Goal: Task Accomplishment & Management: Use online tool/utility

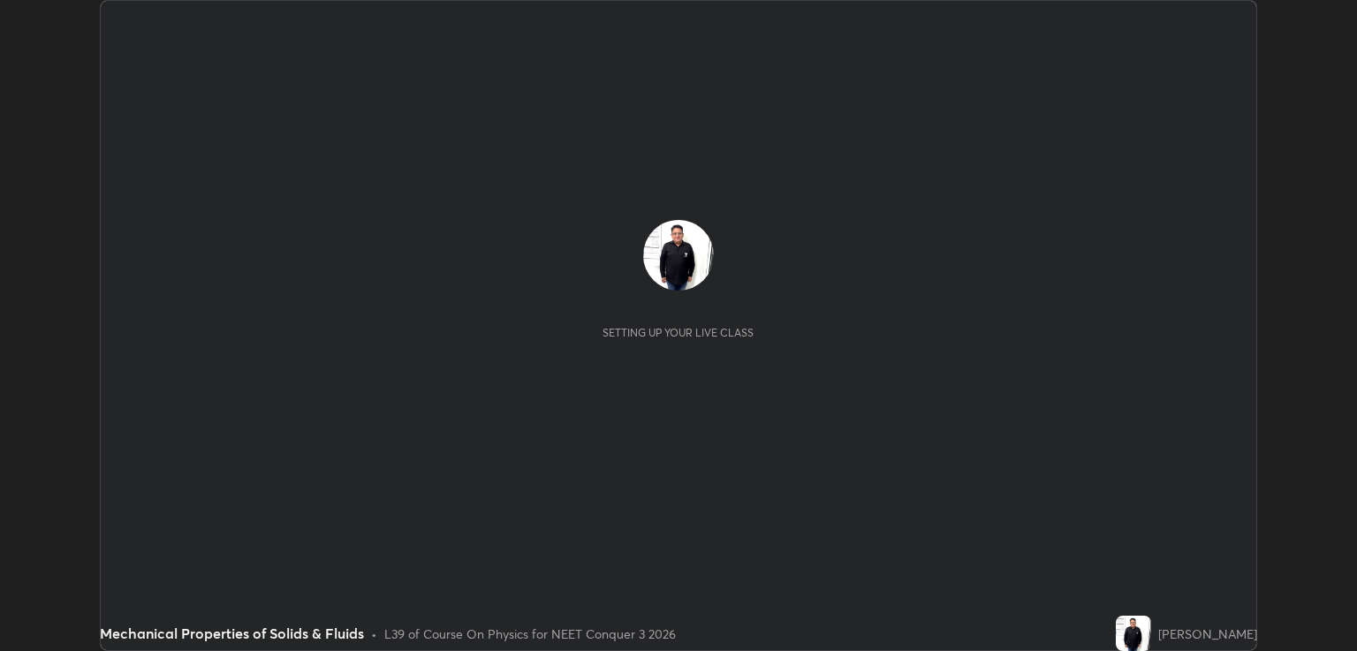
scroll to position [651, 1356]
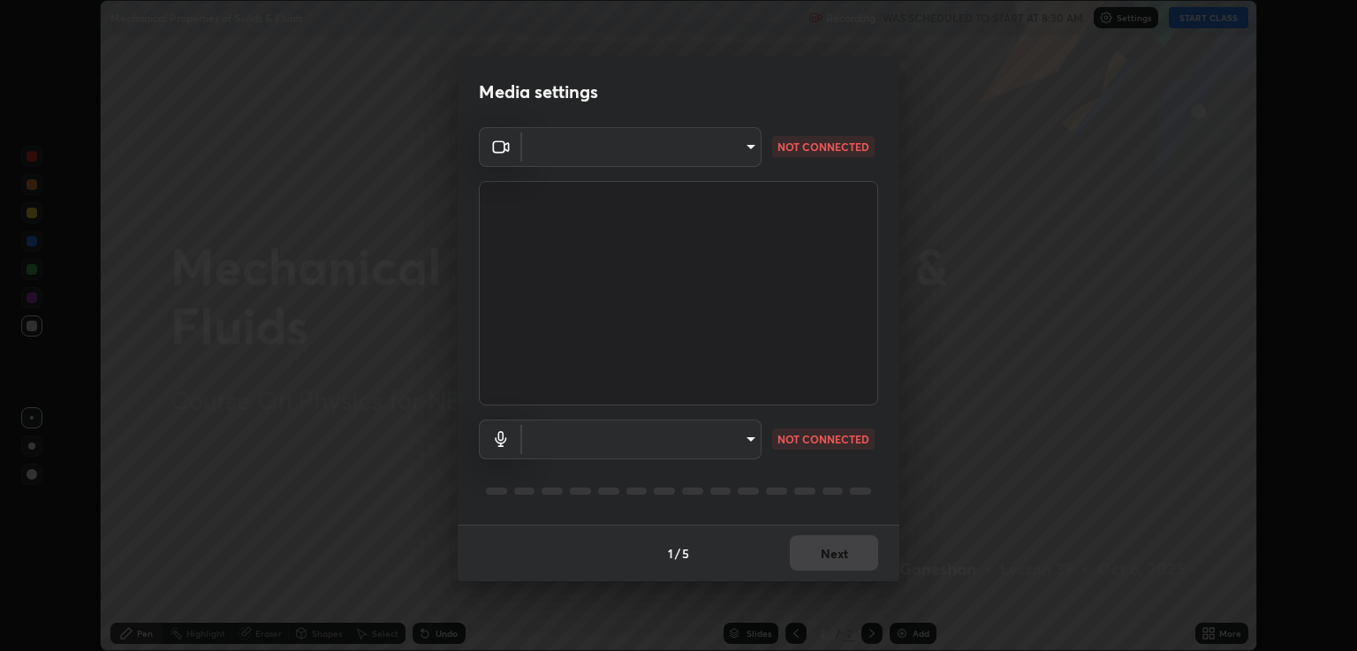
type input "40843d98562d9f5d3eedaa6b65eb6b7acee7651b253b4360fa7262c70a609c07"
type input "c328de03916d3032704ba0a2bbeab6993d2f57c1de640bd94cb1a66c1c9be3e9"
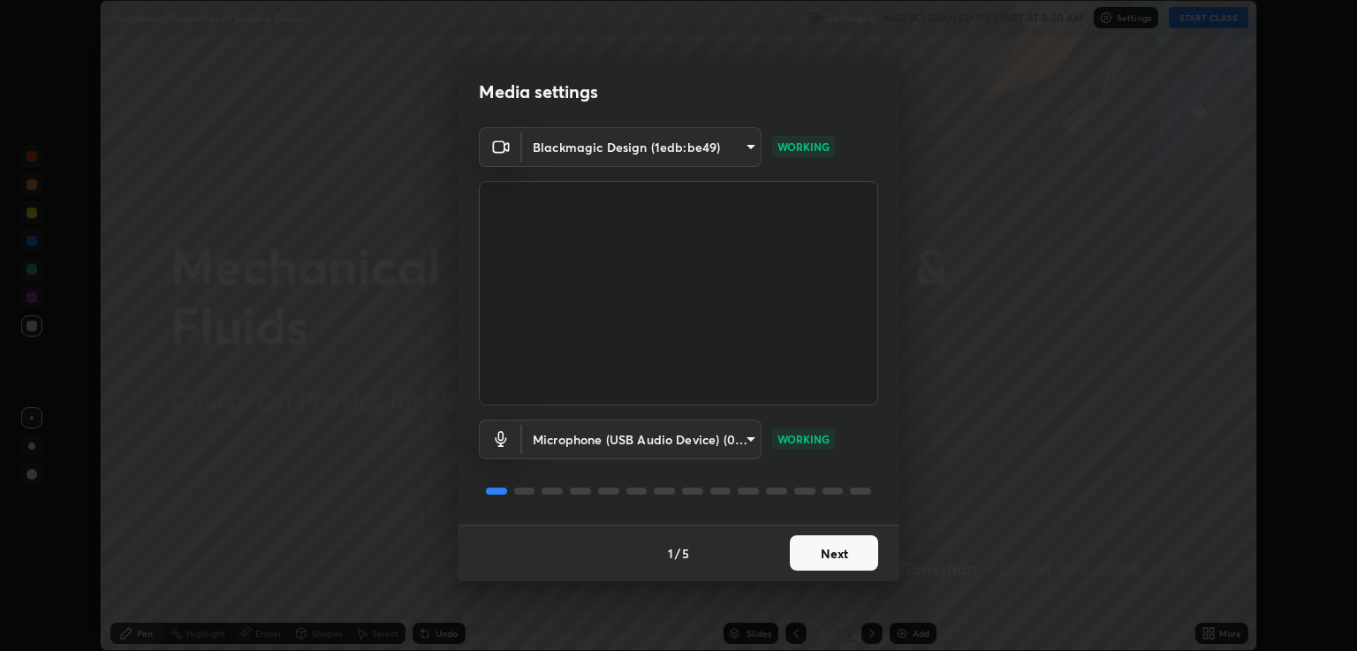
click at [825, 564] on button "Next" at bounding box center [834, 552] width 88 height 35
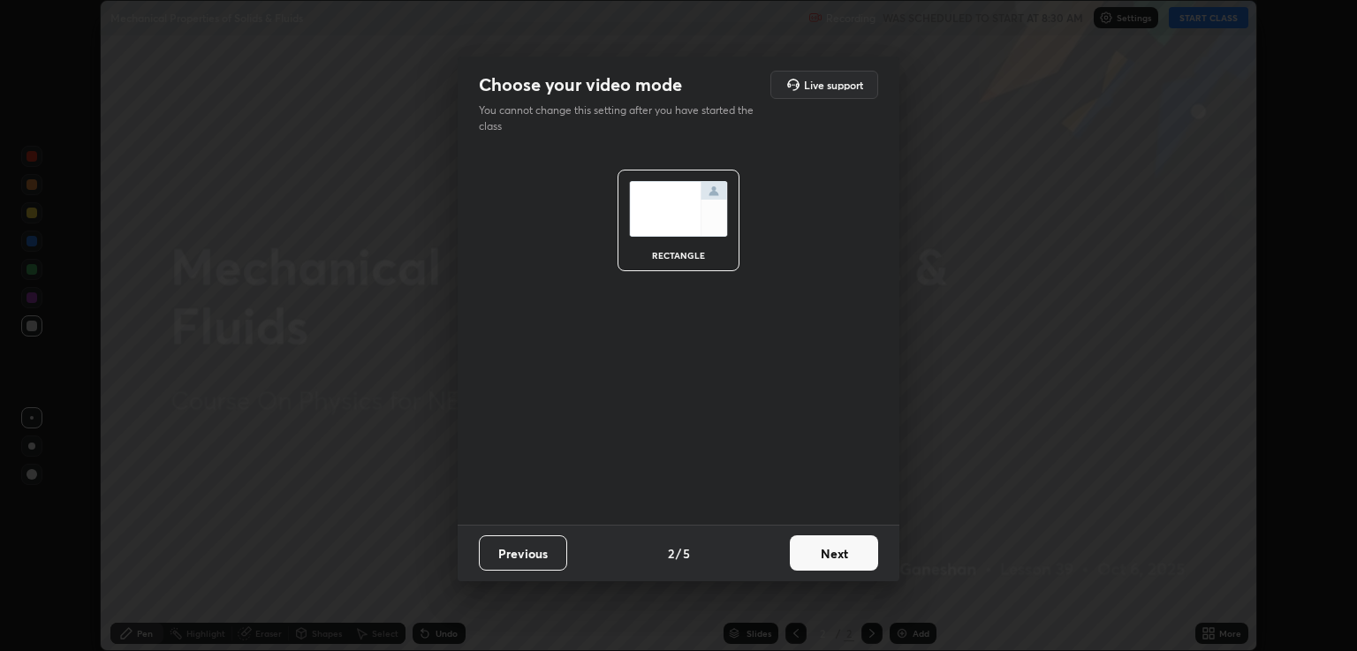
click at [828, 555] on button "Next" at bounding box center [834, 552] width 88 height 35
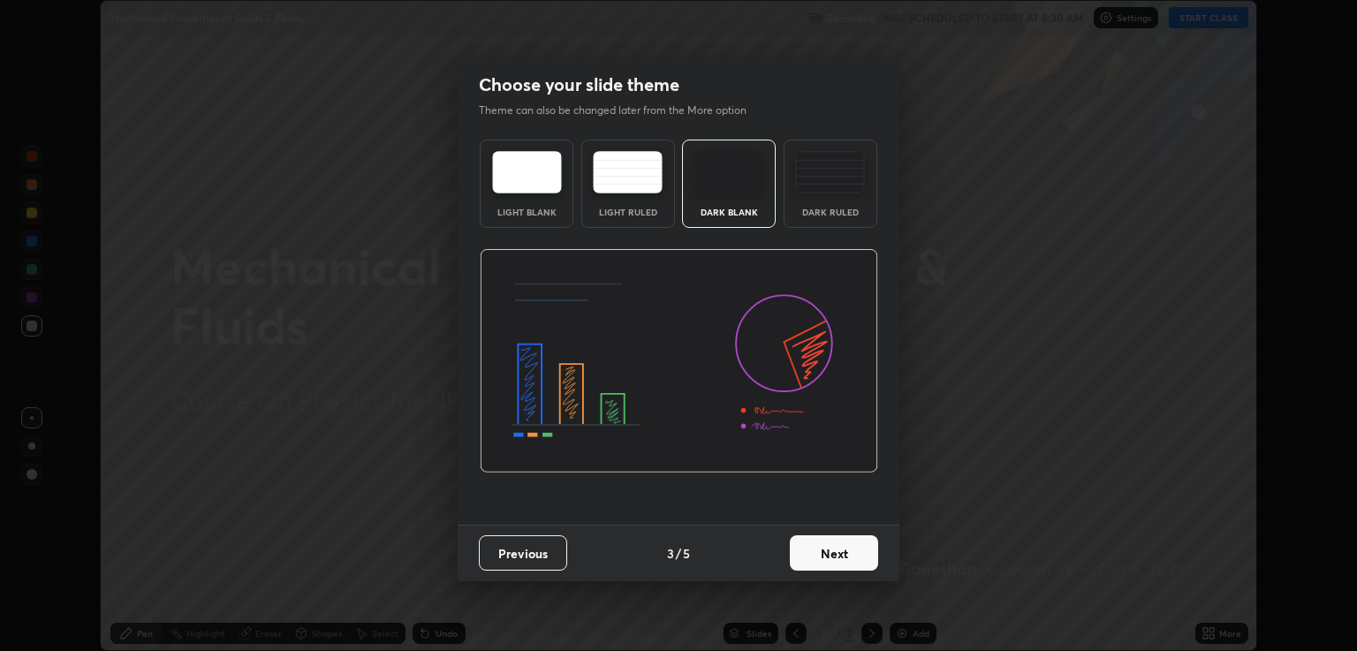
click at [828, 553] on button "Next" at bounding box center [834, 552] width 88 height 35
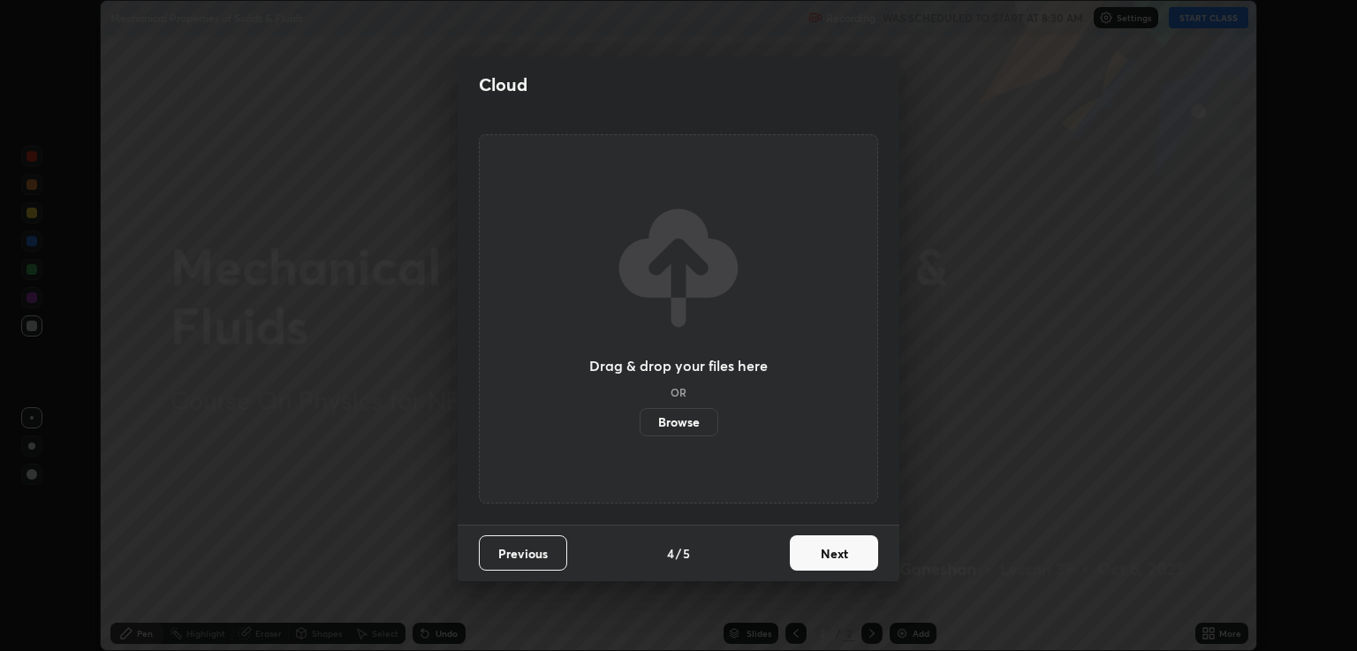
click at [830, 556] on button "Next" at bounding box center [834, 552] width 88 height 35
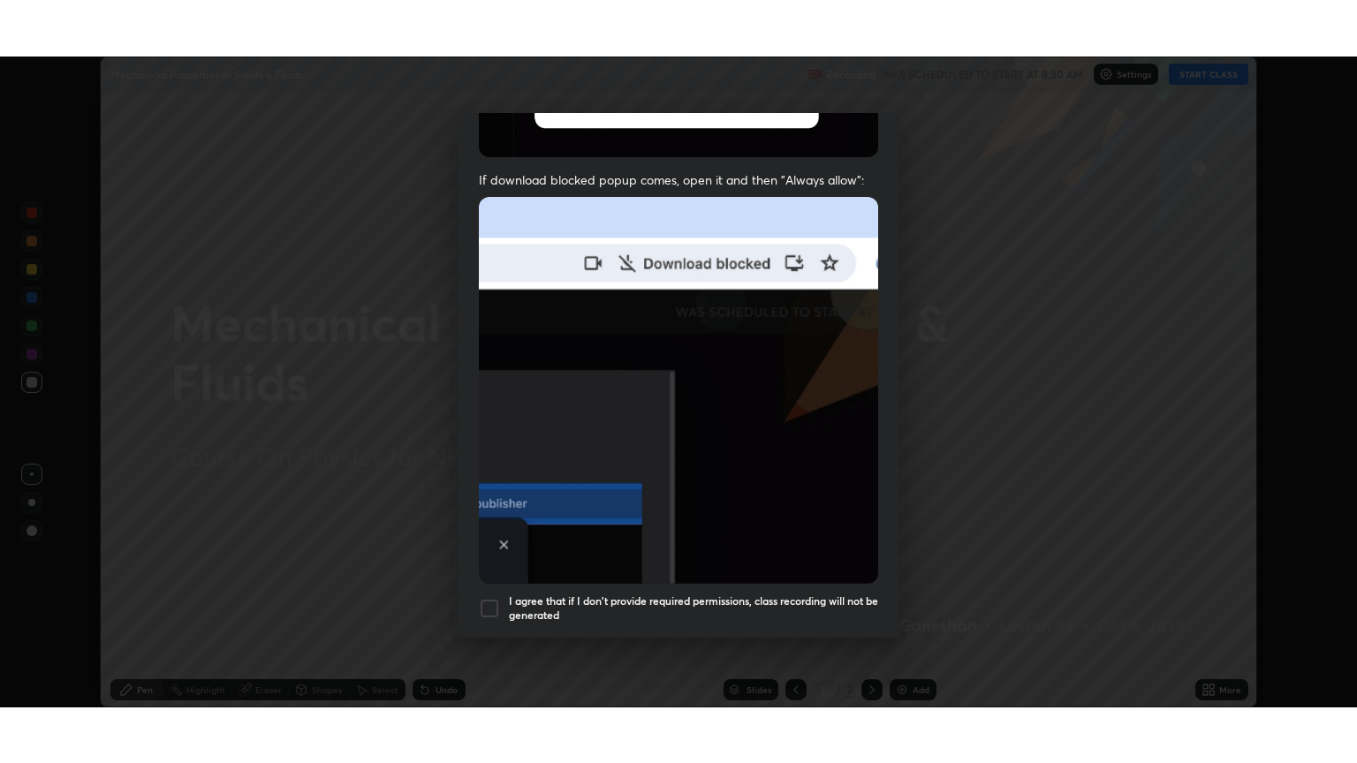
scroll to position [358, 0]
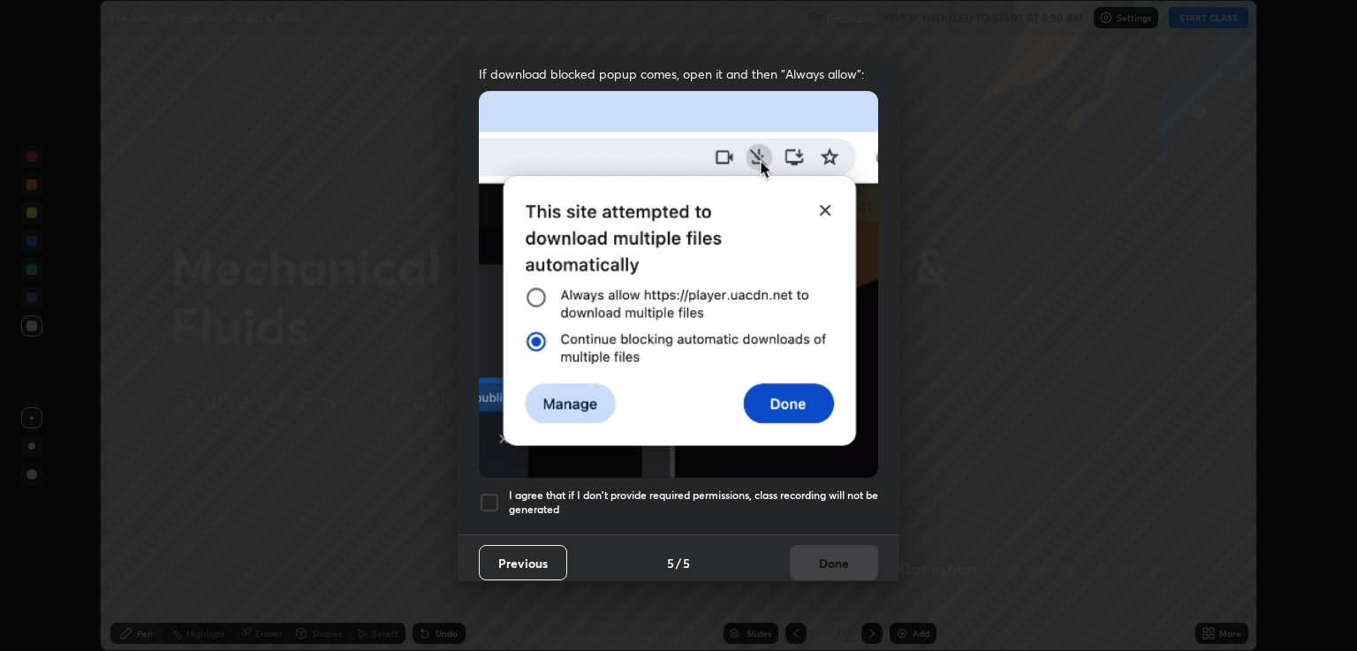
click at [491, 493] on div at bounding box center [489, 502] width 21 height 21
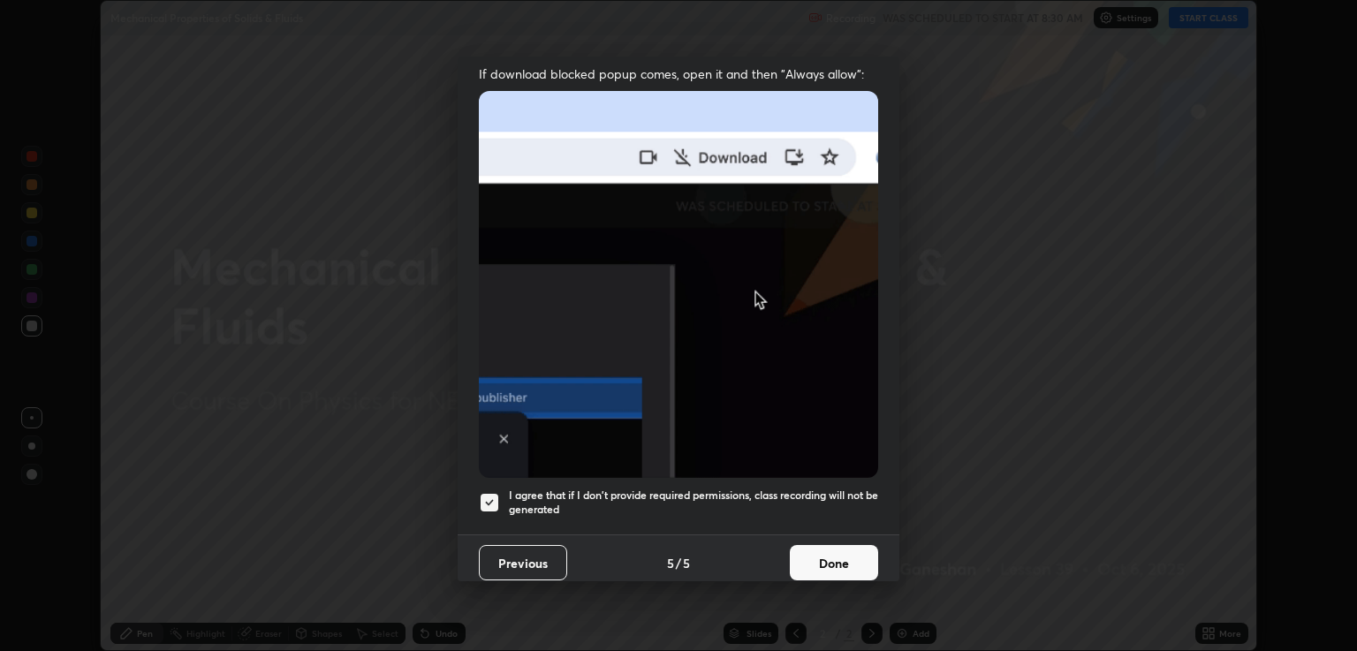
click at [828, 555] on button "Done" at bounding box center [834, 562] width 88 height 35
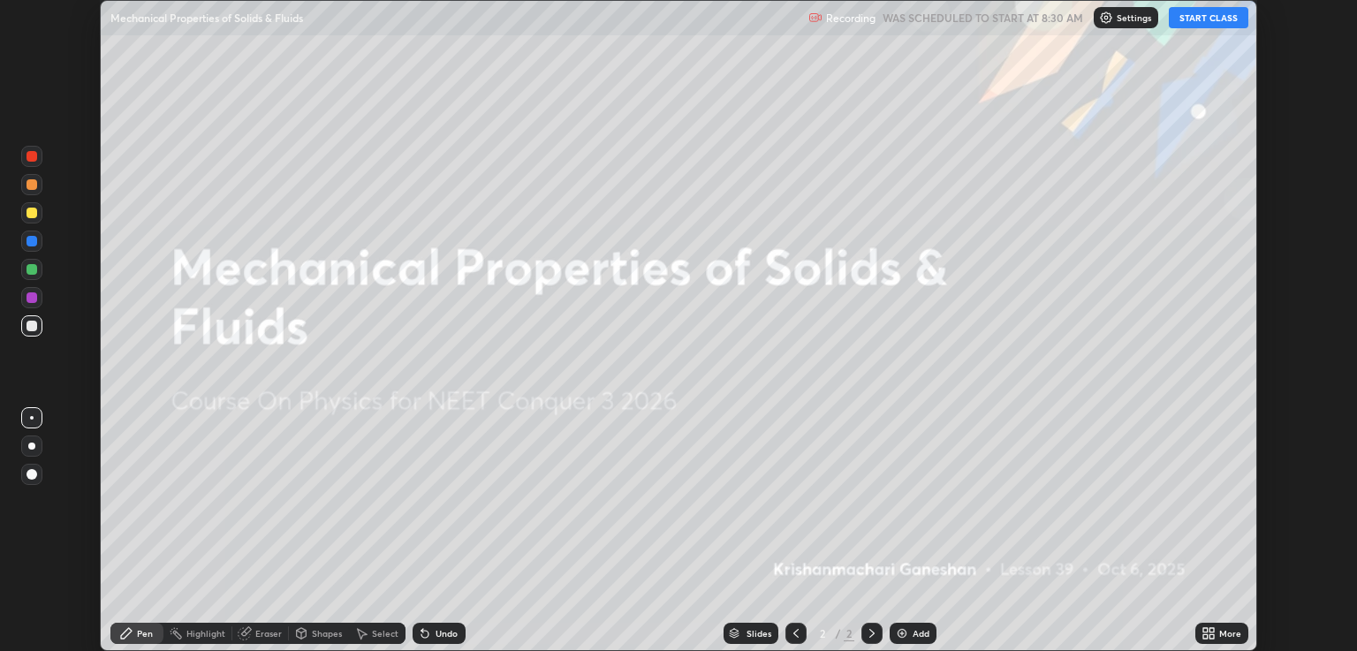
click at [1199, 20] on button "START CLASS" at bounding box center [1207, 17] width 79 height 21
click at [903, 634] on img at bounding box center [902, 633] width 14 height 14
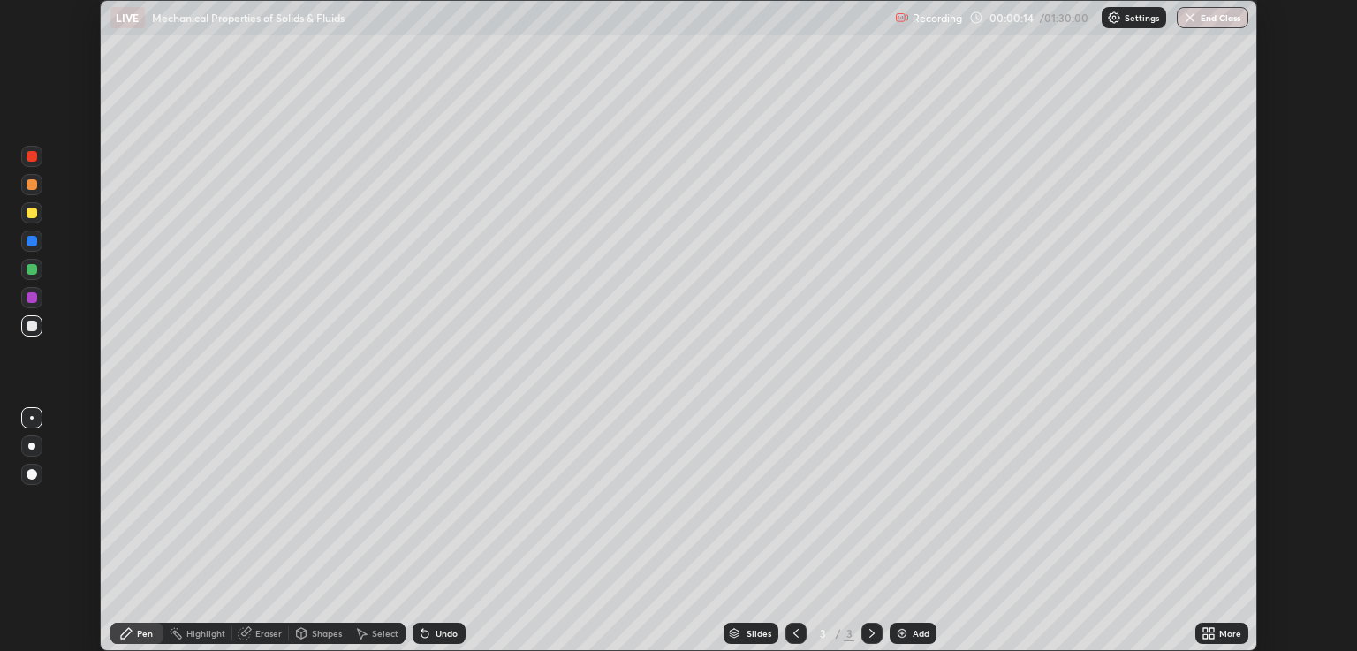
click at [34, 215] on div at bounding box center [31, 213] width 11 height 11
click at [35, 324] on div at bounding box center [31, 326] width 11 height 11
click at [267, 634] on div "Eraser" at bounding box center [268, 633] width 26 height 9
click at [155, 635] on div "Pen" at bounding box center [136, 633] width 53 height 21
click at [273, 633] on div "Eraser" at bounding box center [268, 633] width 26 height 9
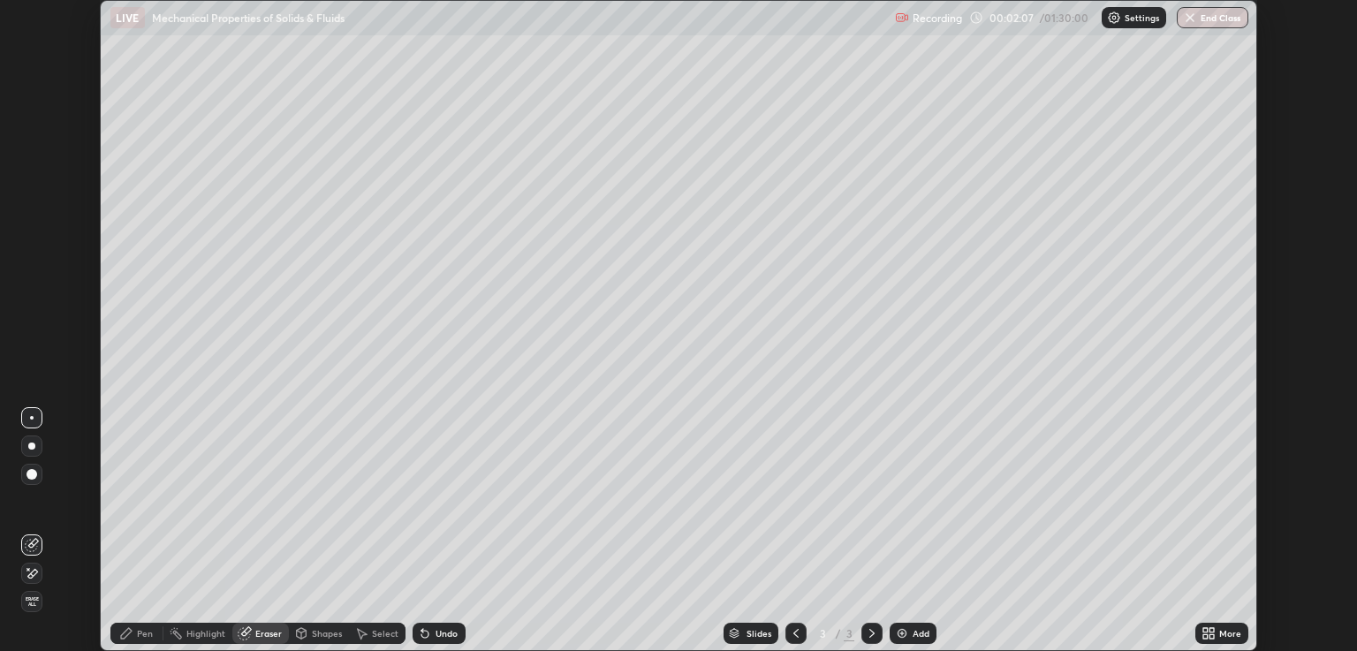
click at [218, 638] on div "Highlight" at bounding box center [205, 633] width 39 height 9
click at [151, 631] on div "Pen" at bounding box center [145, 633] width 16 height 9
click at [267, 637] on div "Eraser" at bounding box center [268, 633] width 26 height 9
click at [147, 638] on div "Pen" at bounding box center [145, 633] width 16 height 9
click at [324, 634] on div "Shapes" at bounding box center [327, 633] width 30 height 9
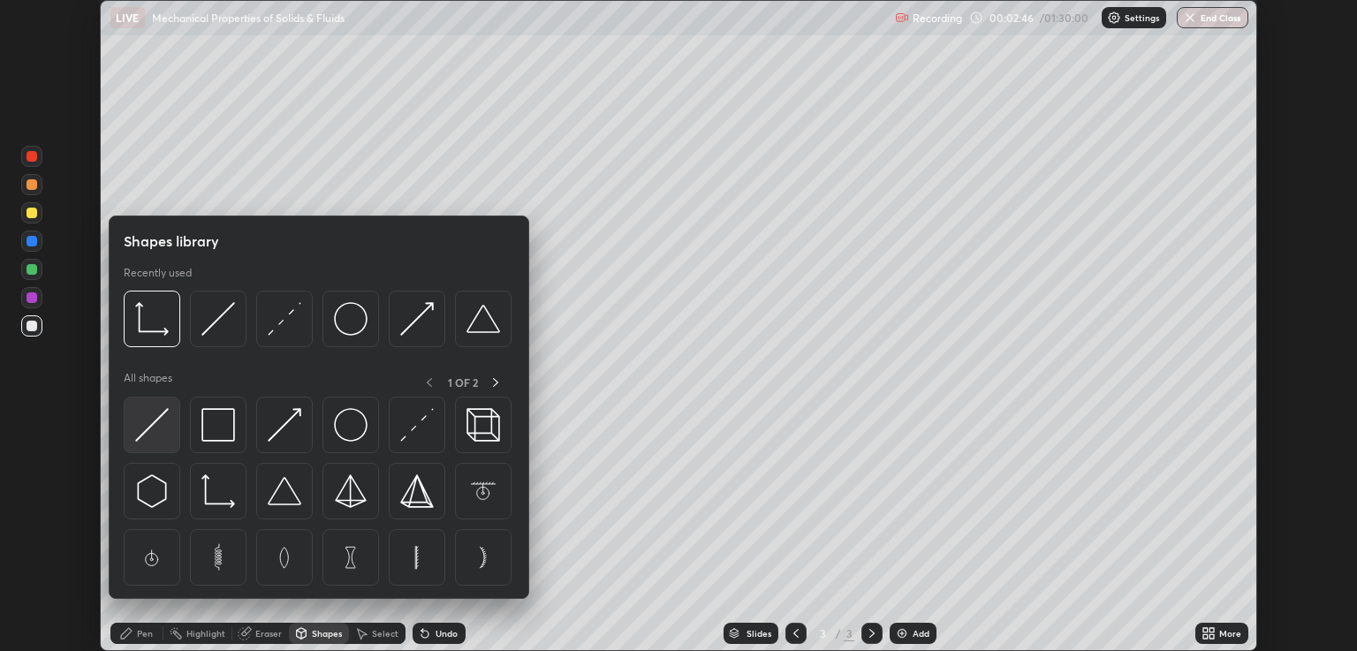
click at [153, 430] on img at bounding box center [152, 425] width 34 height 34
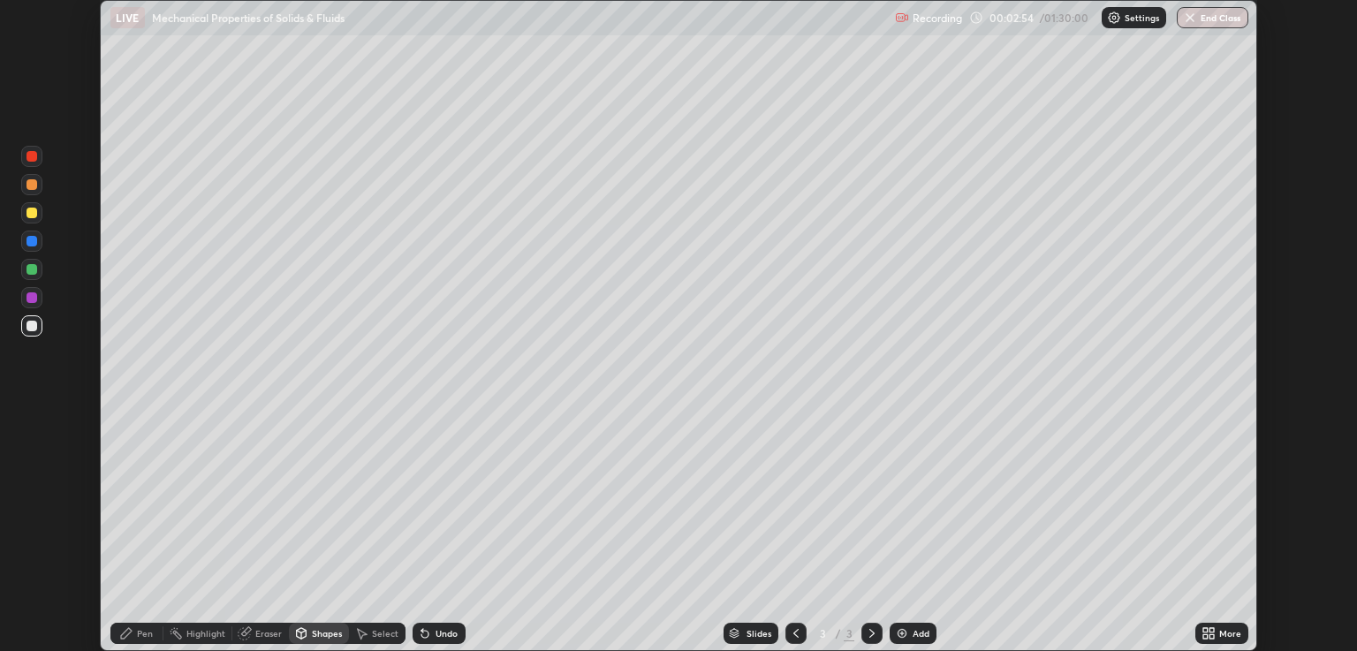
click at [146, 633] on div "Pen" at bounding box center [145, 633] width 16 height 9
click at [327, 637] on div "Shapes" at bounding box center [327, 633] width 30 height 9
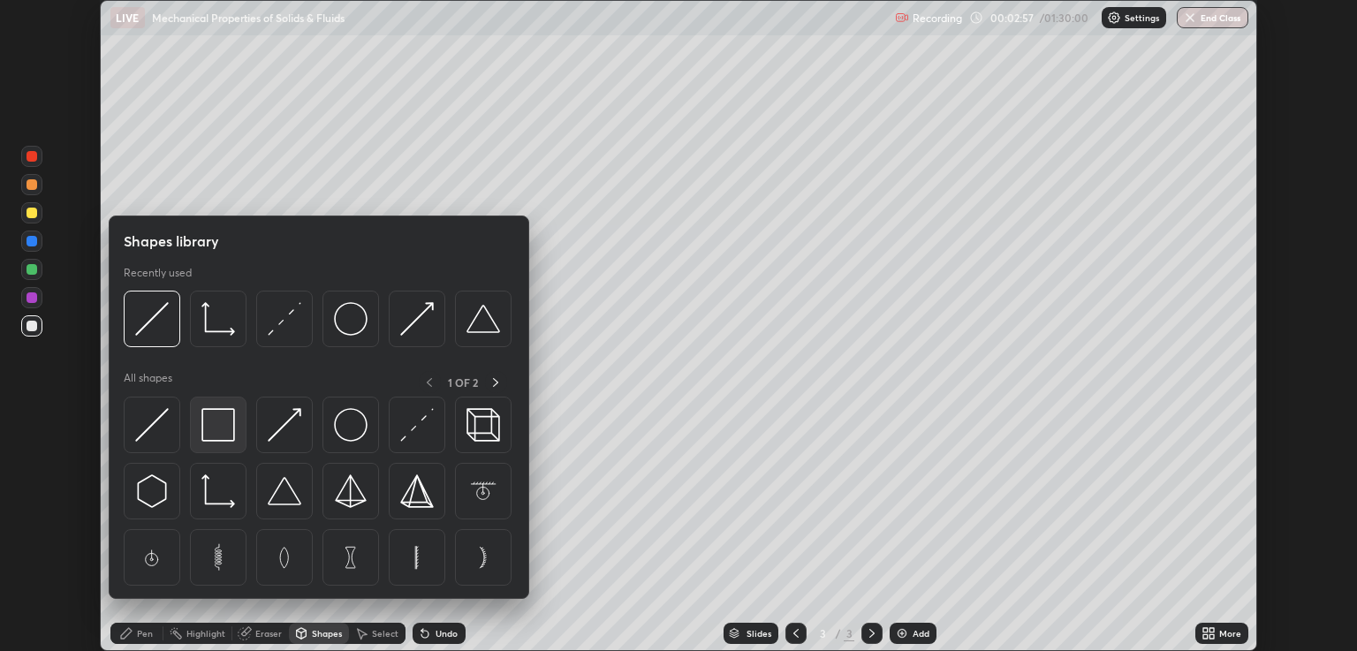
click at [222, 427] on img at bounding box center [218, 425] width 34 height 34
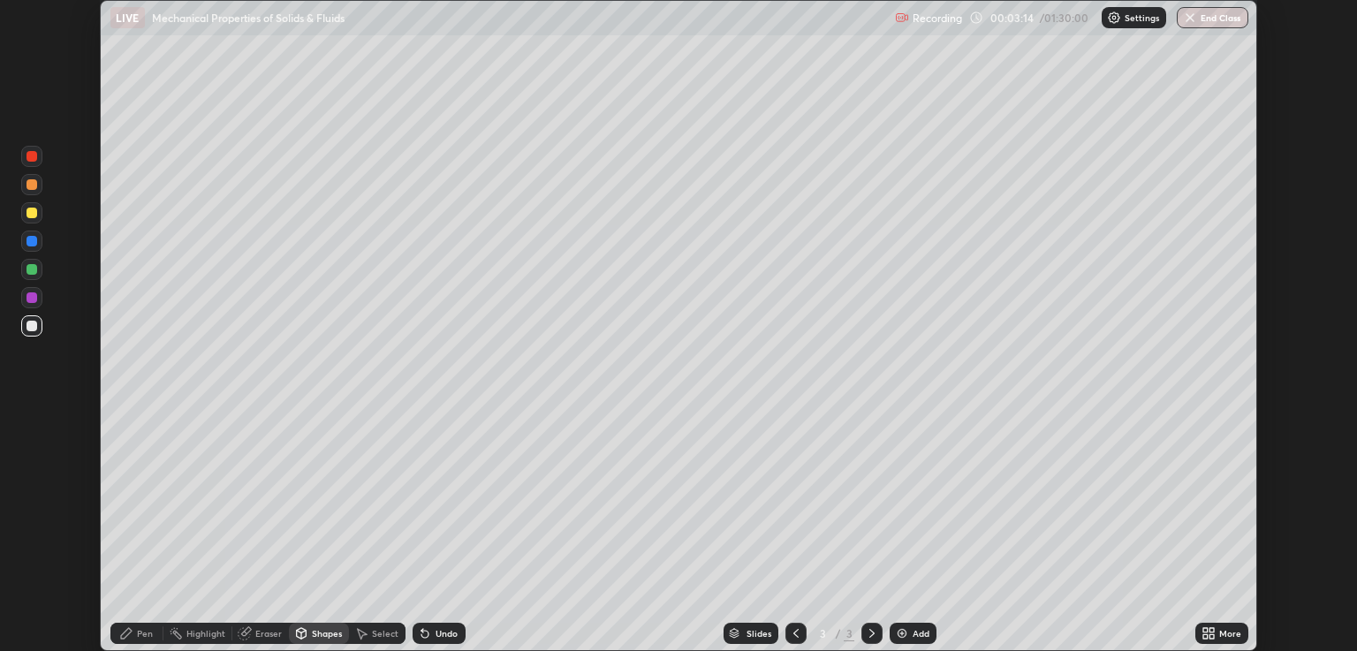
click at [149, 633] on div "Pen" at bounding box center [145, 633] width 16 height 9
click at [32, 214] on div at bounding box center [31, 213] width 11 height 11
click at [259, 632] on div "Eraser" at bounding box center [268, 633] width 26 height 9
click at [143, 635] on div "Pen" at bounding box center [145, 633] width 16 height 9
click at [212, 631] on div "Highlight" at bounding box center [205, 633] width 39 height 9
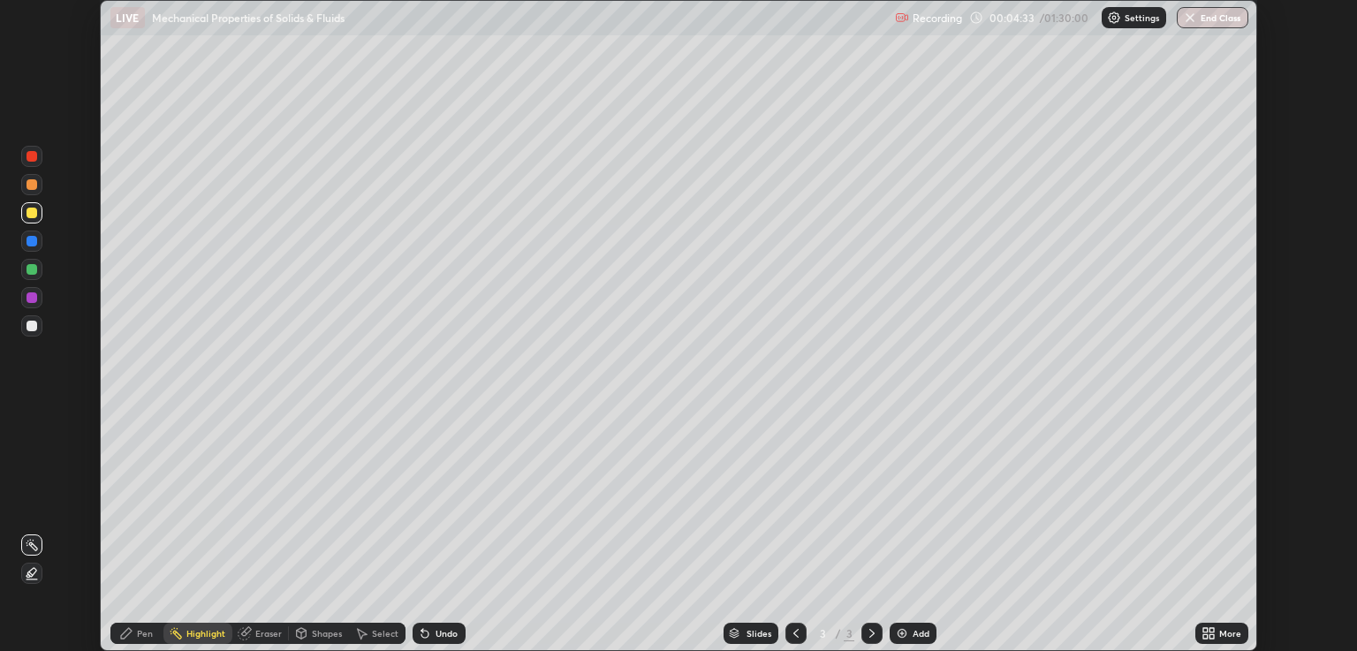
click at [35, 327] on div at bounding box center [31, 326] width 11 height 11
click at [143, 637] on div "Pen" at bounding box center [145, 633] width 16 height 9
click at [35, 214] on div at bounding box center [31, 213] width 11 height 11
click at [38, 333] on div at bounding box center [31, 325] width 21 height 21
click at [147, 631] on div "Pen" at bounding box center [145, 633] width 16 height 9
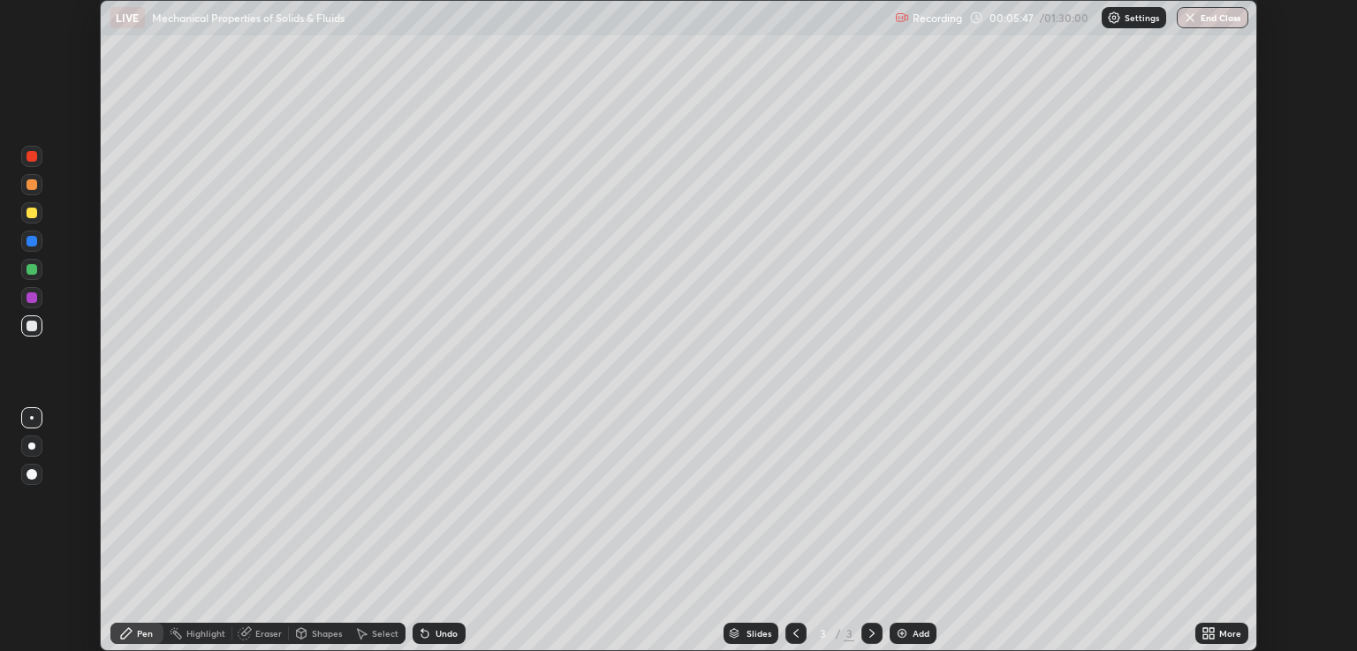
click at [266, 634] on div "Eraser" at bounding box center [268, 633] width 26 height 9
click at [140, 629] on div "Pen" at bounding box center [145, 633] width 16 height 9
click at [32, 214] on div at bounding box center [31, 213] width 11 height 11
click at [265, 632] on div "Eraser" at bounding box center [268, 633] width 26 height 9
click at [133, 629] on div "Pen" at bounding box center [136, 633] width 53 height 21
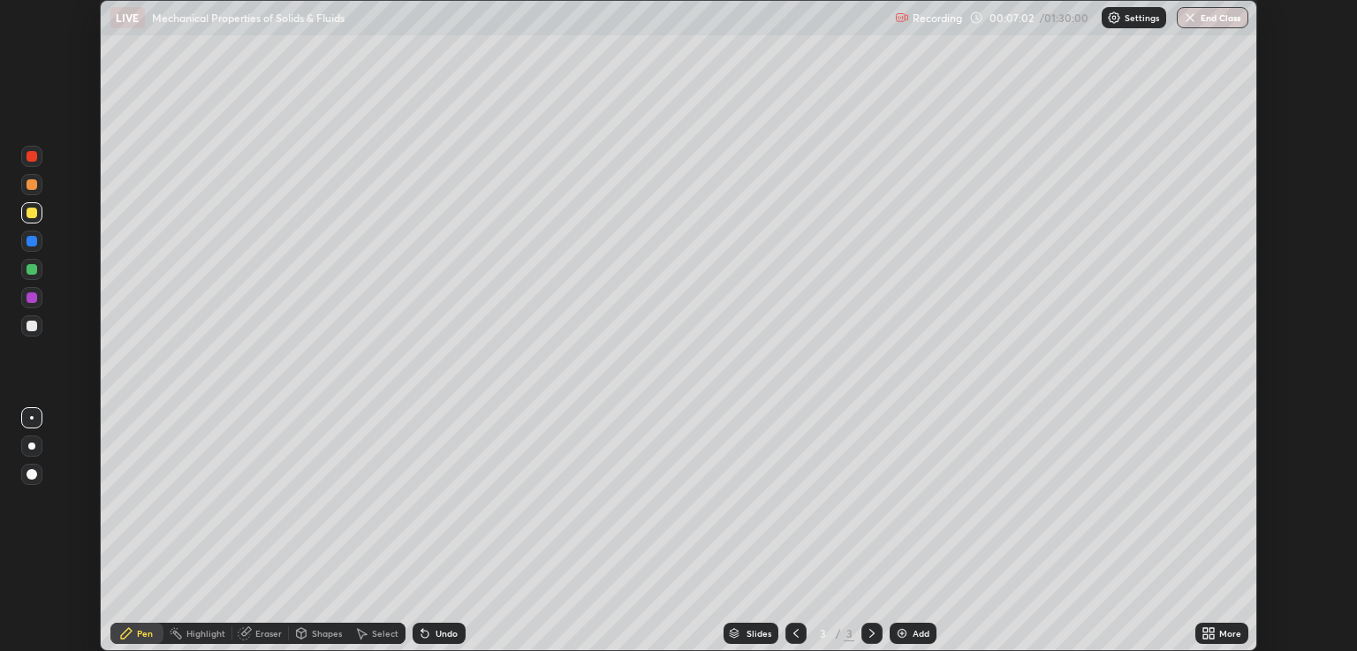
click at [139, 634] on div "Pen" at bounding box center [145, 633] width 16 height 9
click at [31, 329] on div at bounding box center [31, 326] width 11 height 11
click at [268, 634] on div "Eraser" at bounding box center [268, 633] width 26 height 9
click at [260, 636] on div "Eraser" at bounding box center [268, 633] width 26 height 9
click at [148, 631] on div "Pen" at bounding box center [145, 633] width 16 height 9
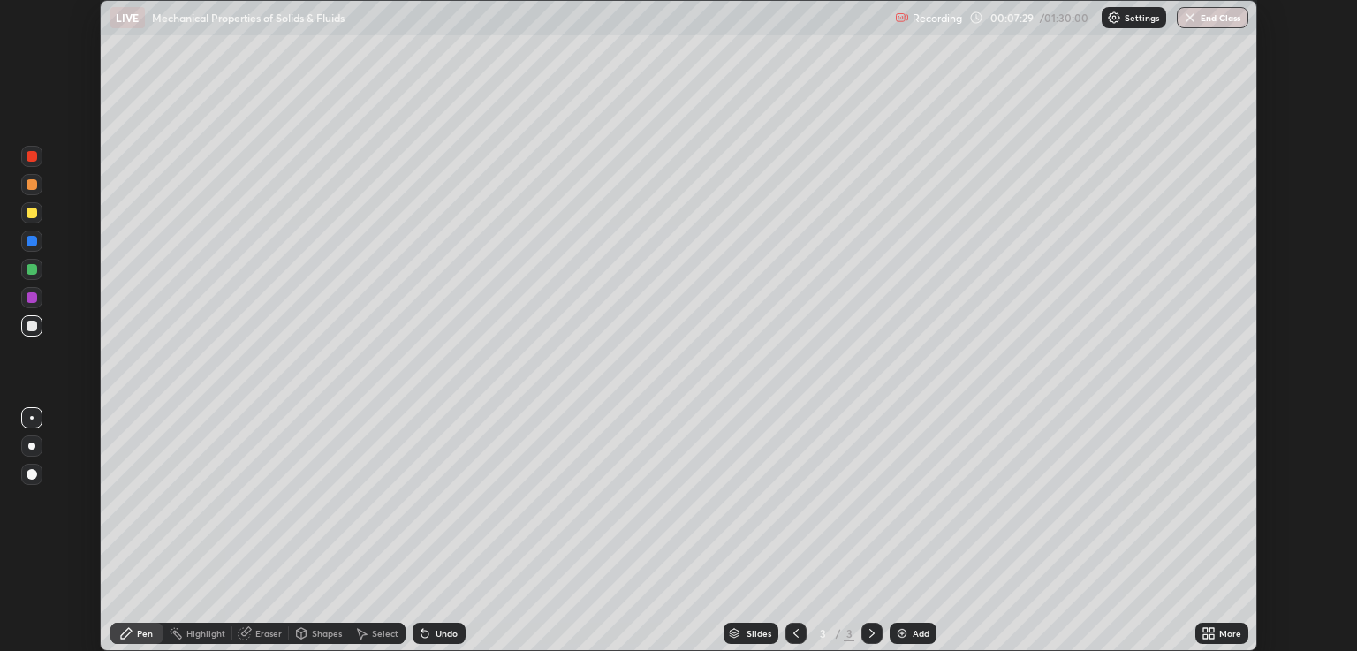
click at [34, 335] on div at bounding box center [31, 325] width 21 height 21
click at [267, 631] on div "Eraser" at bounding box center [268, 633] width 26 height 9
click at [138, 635] on div "Pen" at bounding box center [145, 633] width 16 height 9
click at [35, 211] on div at bounding box center [31, 213] width 11 height 11
click at [903, 633] on img at bounding box center [902, 633] width 14 height 14
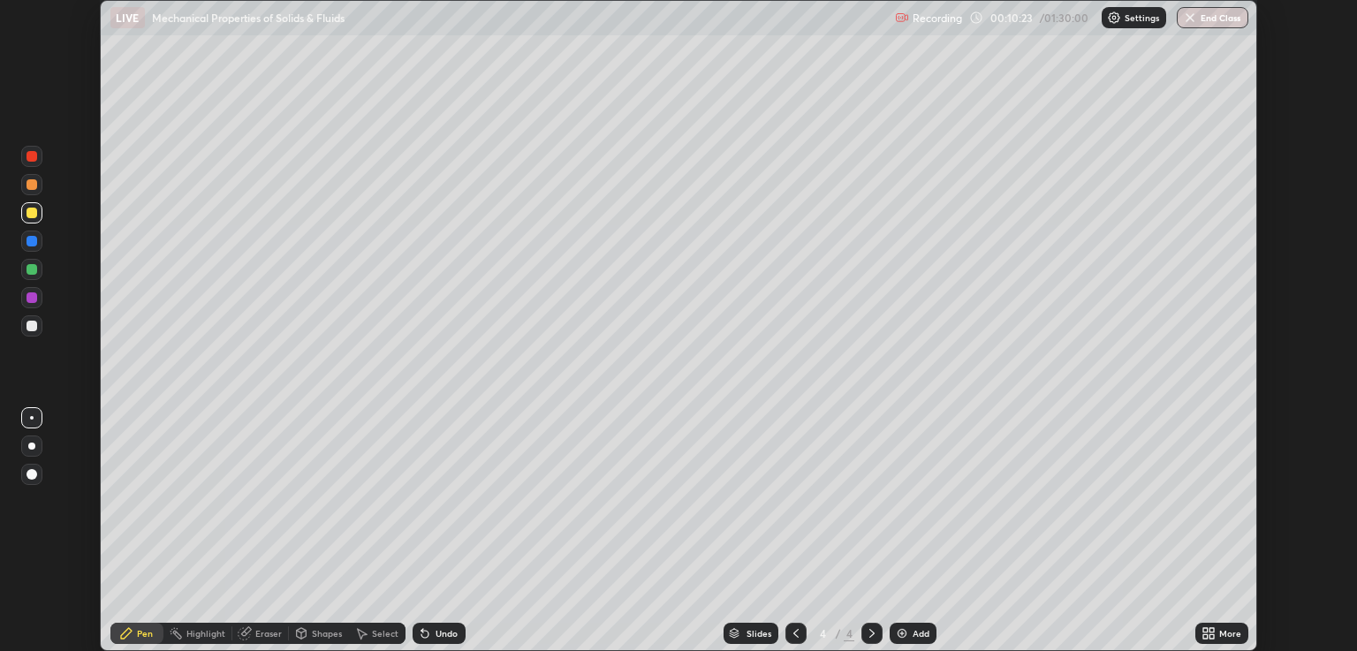
click at [321, 642] on div "Shapes" at bounding box center [319, 633] width 60 height 21
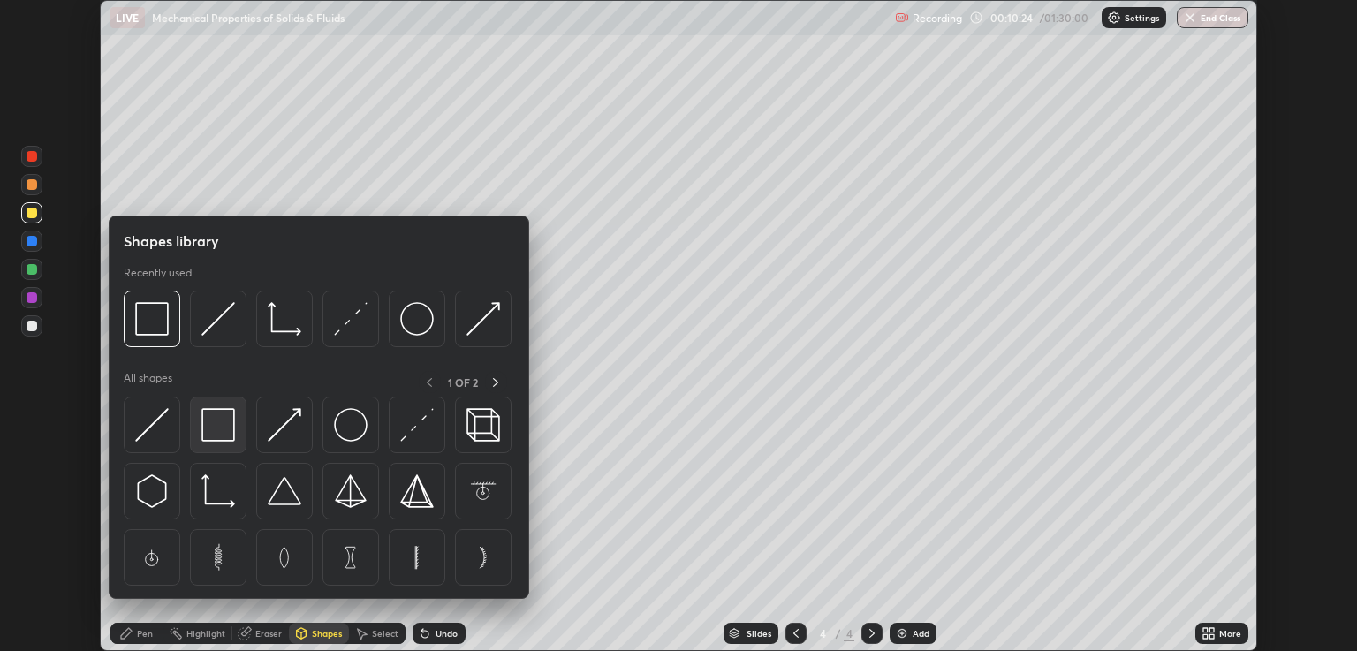
click at [227, 426] on img at bounding box center [218, 425] width 34 height 34
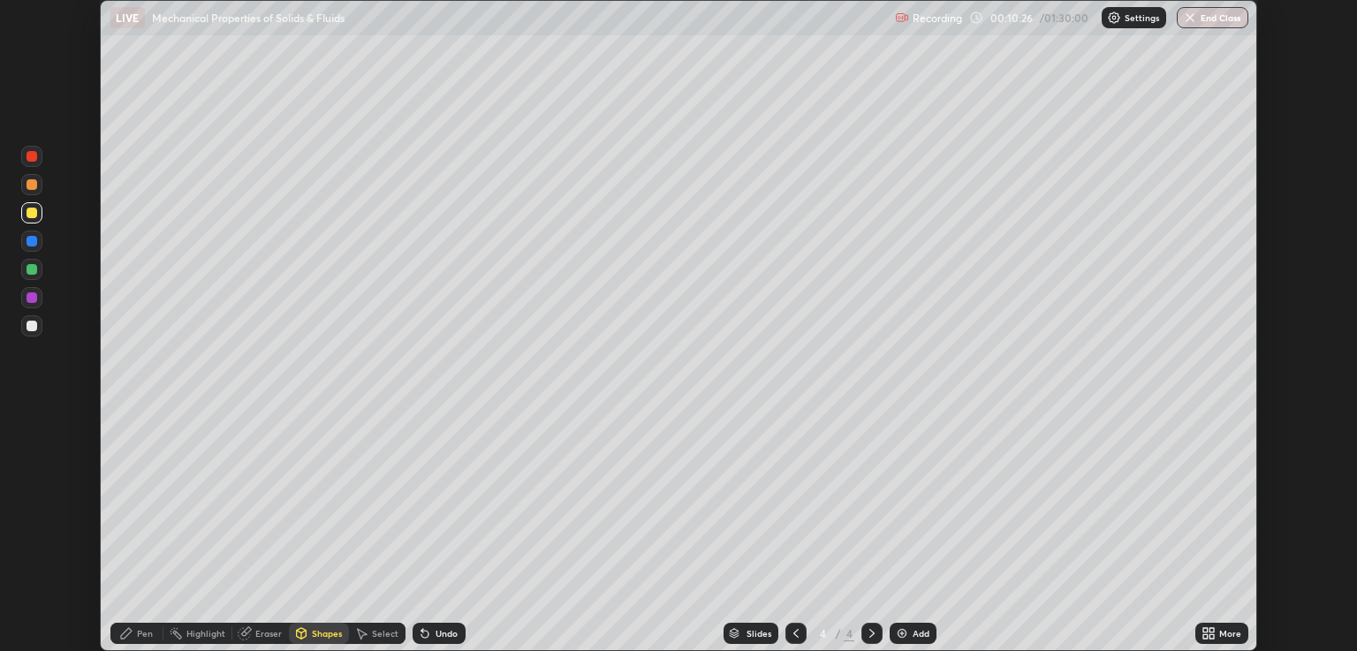
click at [38, 327] on div at bounding box center [31, 325] width 21 height 21
click at [299, 631] on icon at bounding box center [301, 632] width 10 height 3
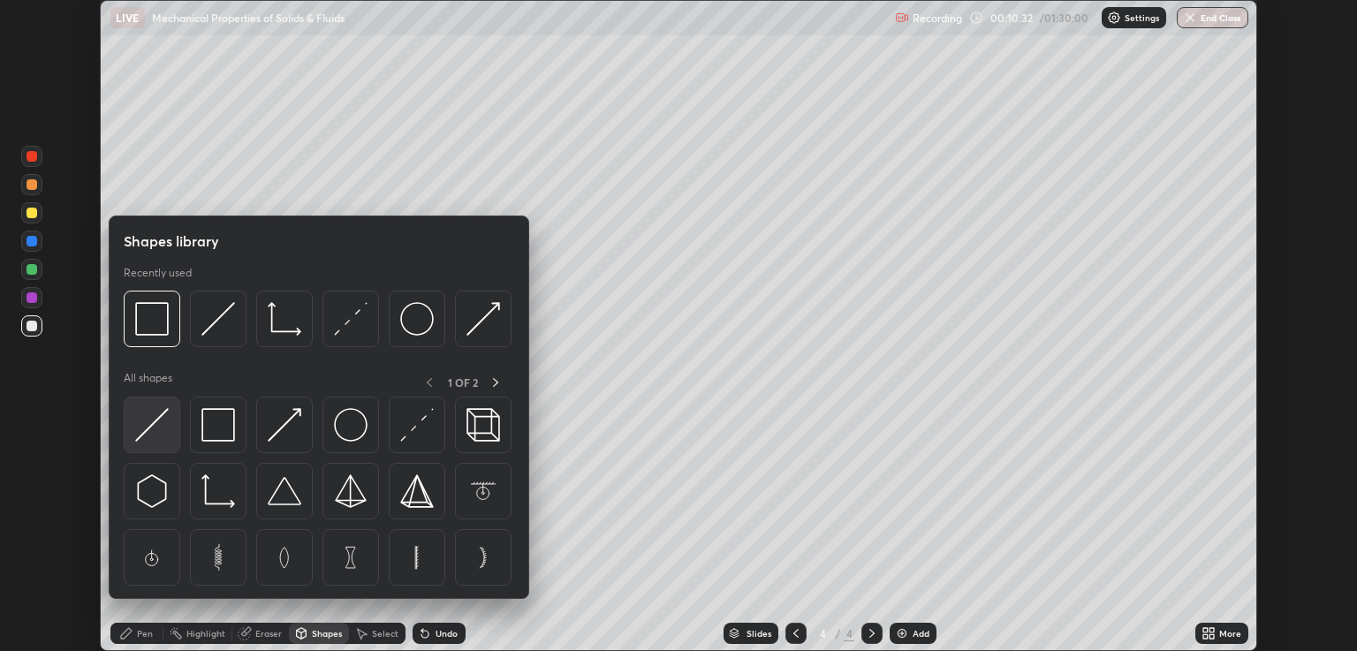
click at [148, 426] on img at bounding box center [152, 425] width 34 height 34
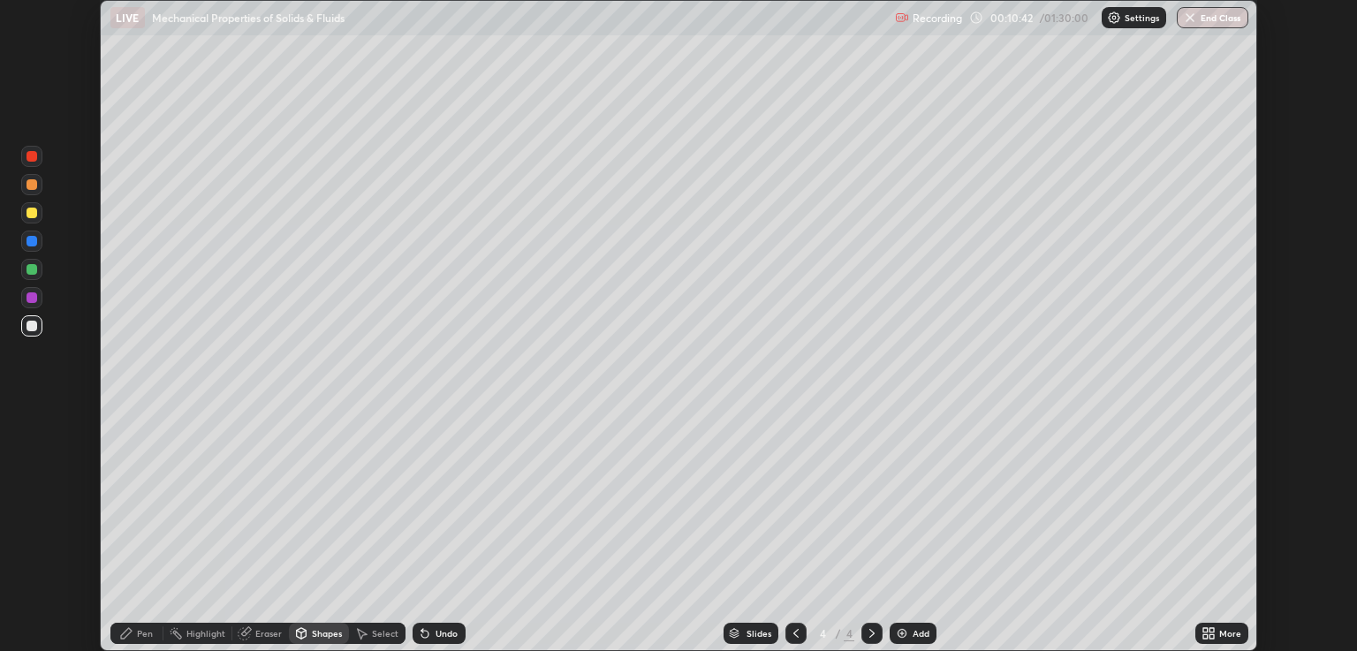
click at [309, 631] on div "Shapes" at bounding box center [319, 633] width 60 height 21
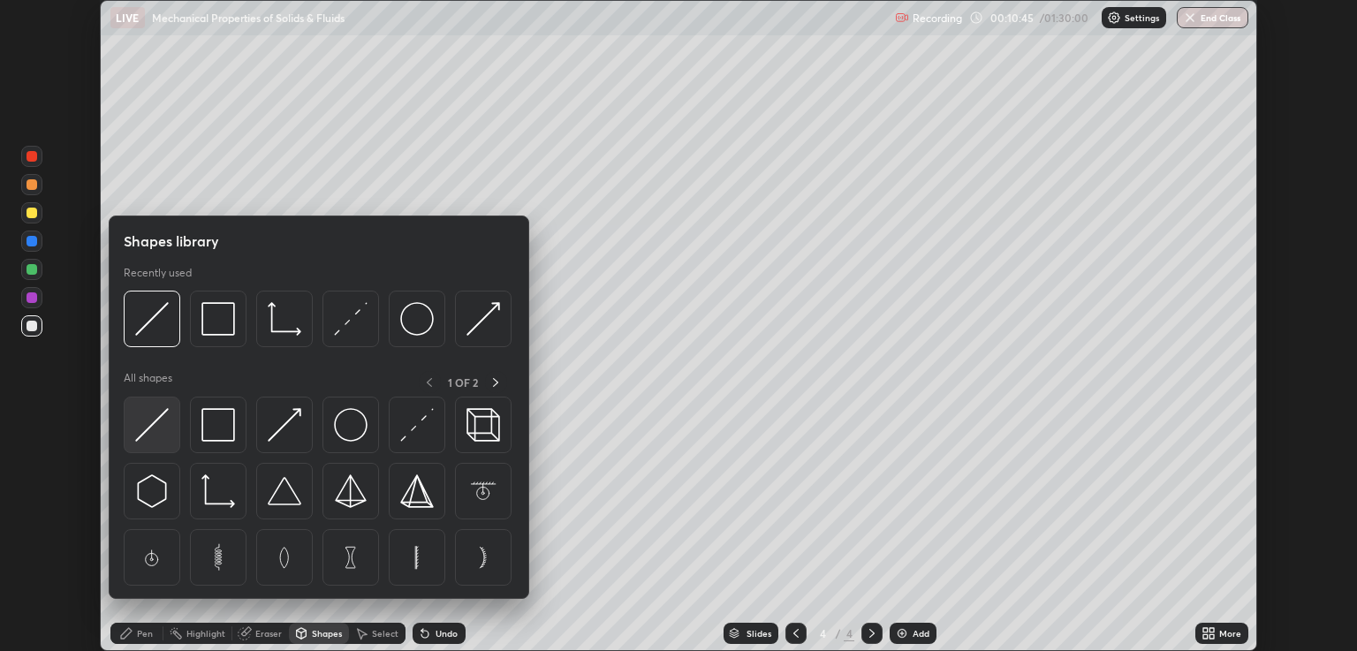
click at [152, 424] on img at bounding box center [152, 425] width 34 height 34
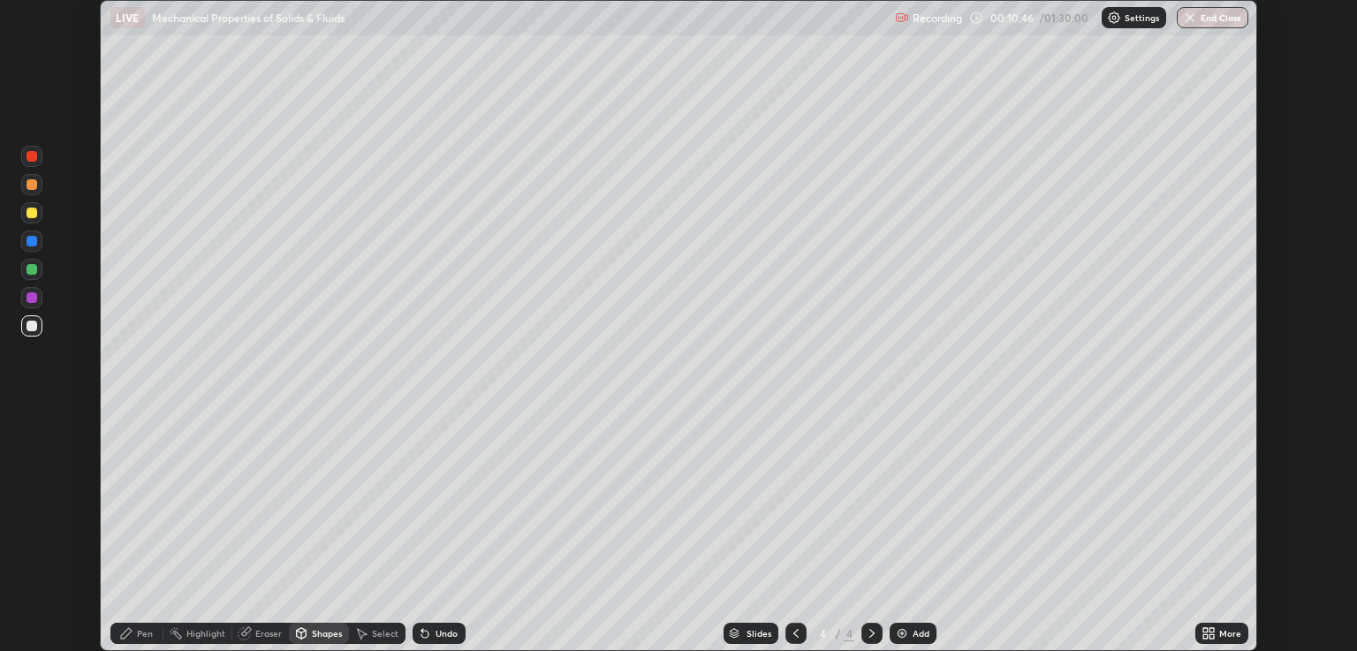
click at [36, 213] on div at bounding box center [31, 213] width 11 height 11
click at [143, 636] on div "Pen" at bounding box center [145, 633] width 16 height 9
click at [262, 633] on div "Eraser" at bounding box center [268, 633] width 26 height 9
click at [139, 629] on div "Pen" at bounding box center [145, 633] width 16 height 9
click at [1267, 430] on div "Setting up your live class" at bounding box center [678, 325] width 1357 height 651
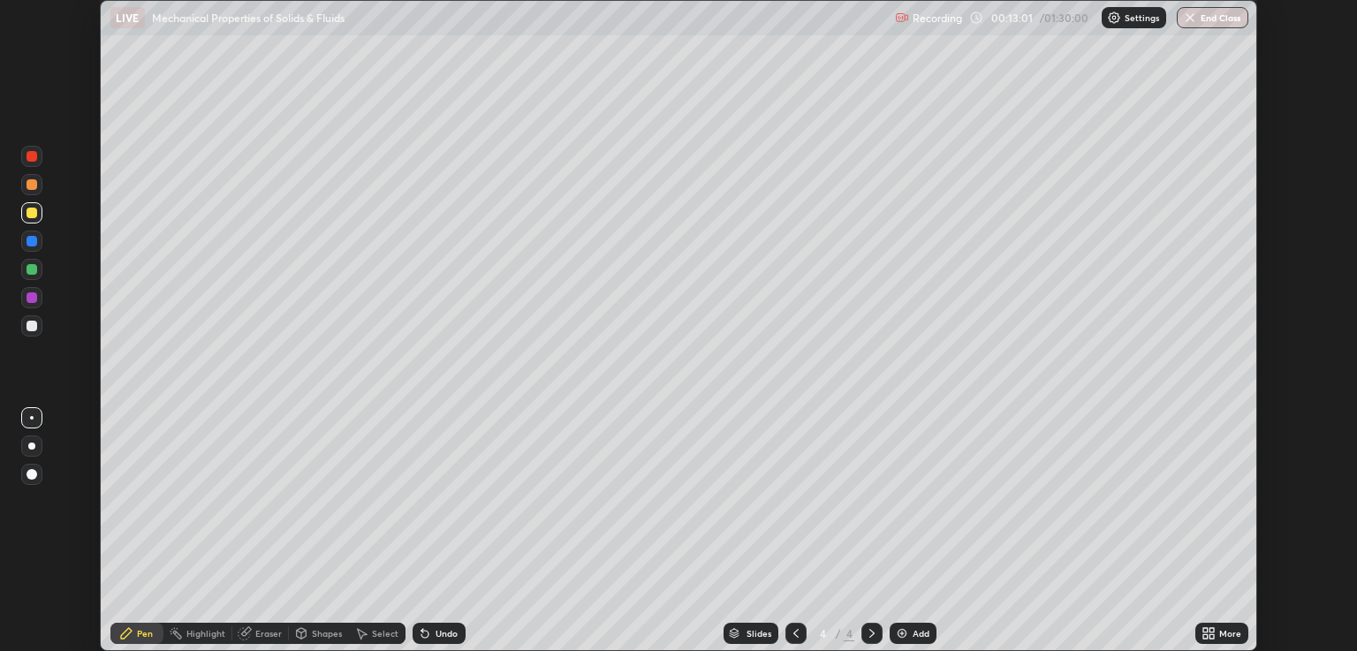
click at [257, 638] on div "Eraser" at bounding box center [268, 633] width 26 height 9
click at [149, 630] on div "Pen" at bounding box center [145, 633] width 16 height 9
click at [24, 328] on div at bounding box center [31, 325] width 21 height 21
click at [261, 632] on div "Eraser" at bounding box center [268, 633] width 26 height 9
click at [143, 633] on div "Pen" at bounding box center [145, 633] width 16 height 9
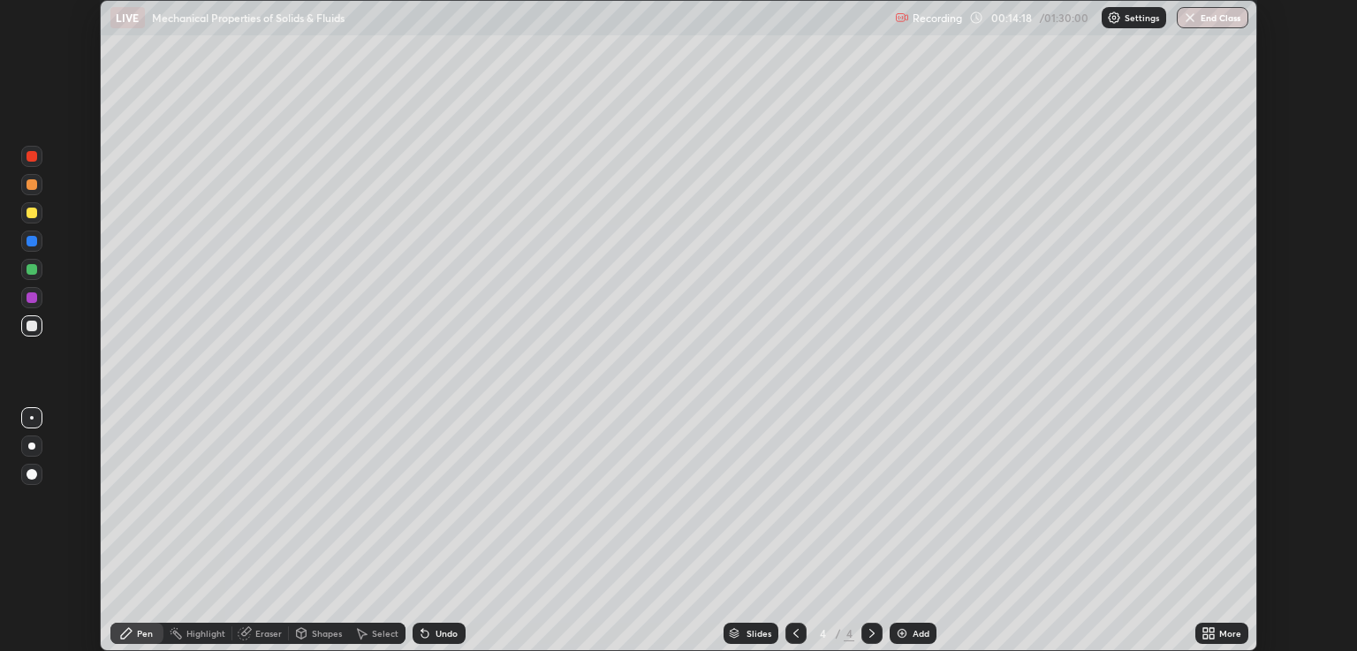
click at [261, 633] on div "Eraser" at bounding box center [268, 633] width 26 height 9
click at [140, 636] on div "Pen" at bounding box center [145, 633] width 16 height 9
click at [131, 629] on icon at bounding box center [126, 633] width 14 height 14
click at [28, 214] on div at bounding box center [31, 213] width 11 height 11
click at [32, 418] on div at bounding box center [32, 418] width 4 height 4
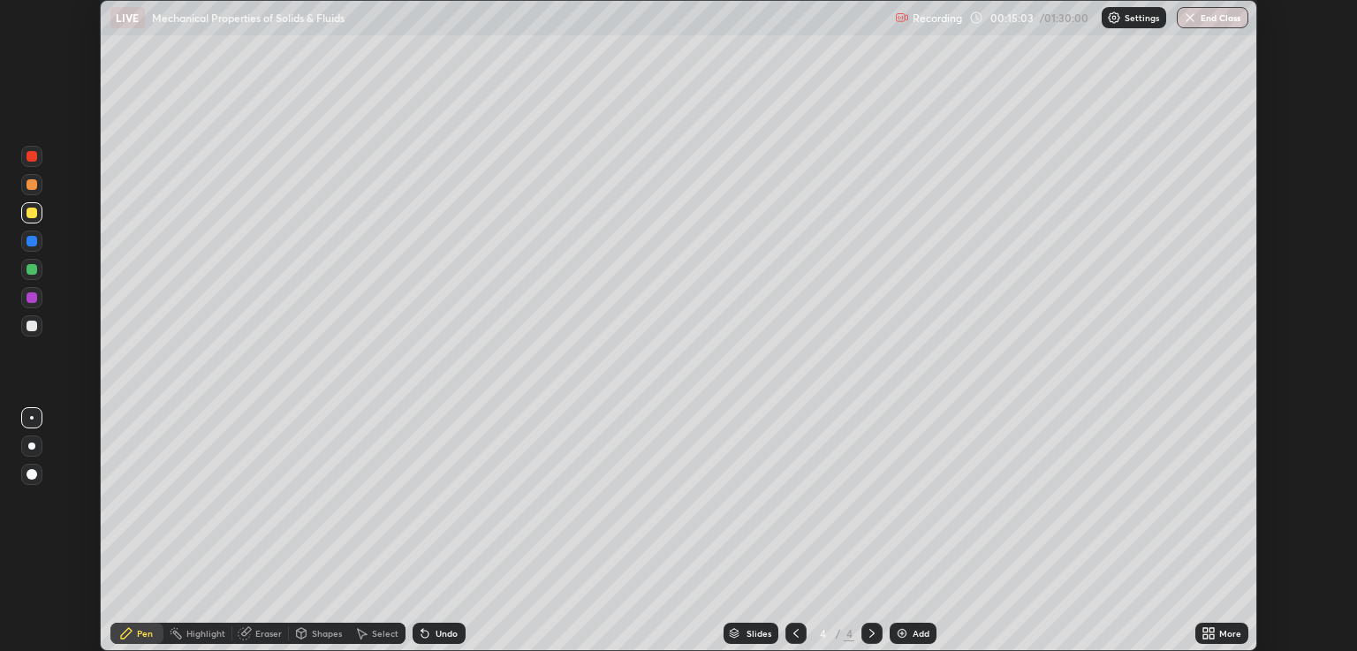
click at [29, 329] on div at bounding box center [31, 326] width 11 height 11
click at [1257, 160] on div "Setting up your live class" at bounding box center [678, 325] width 1357 height 651
click at [1211, 635] on icon at bounding box center [1211, 636] width 4 height 4
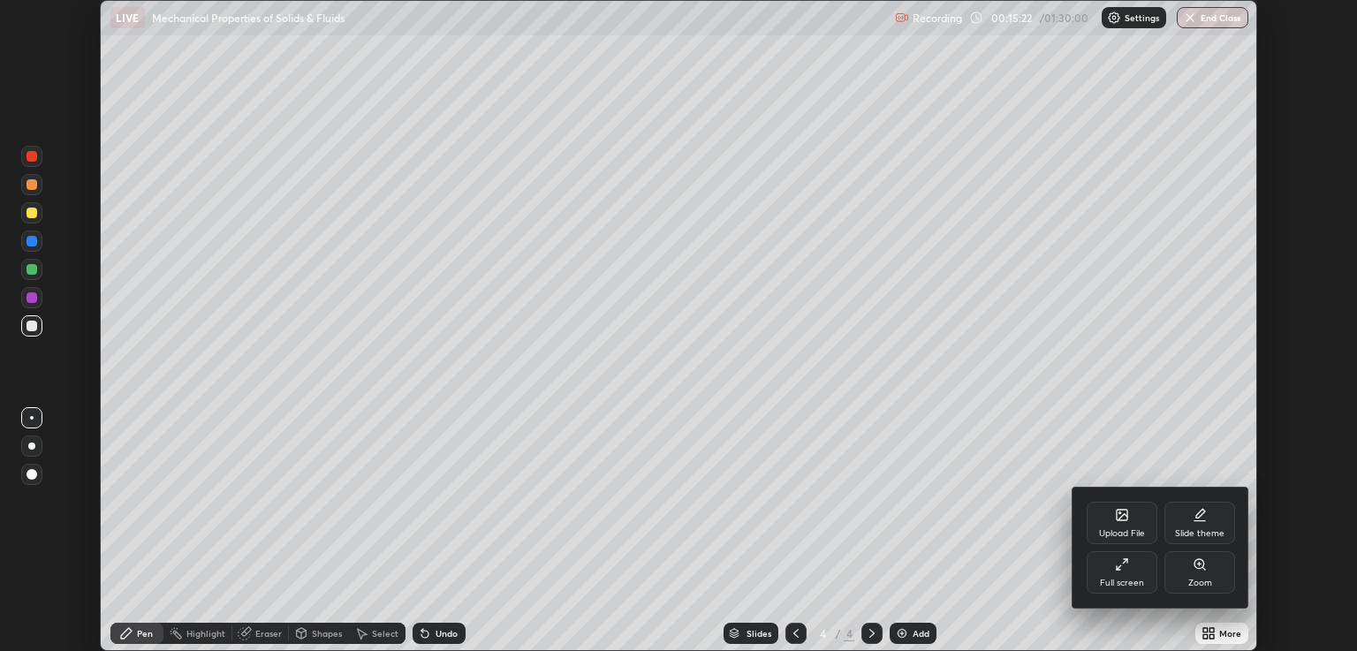
click at [1127, 571] on div "Full screen" at bounding box center [1121, 572] width 71 height 42
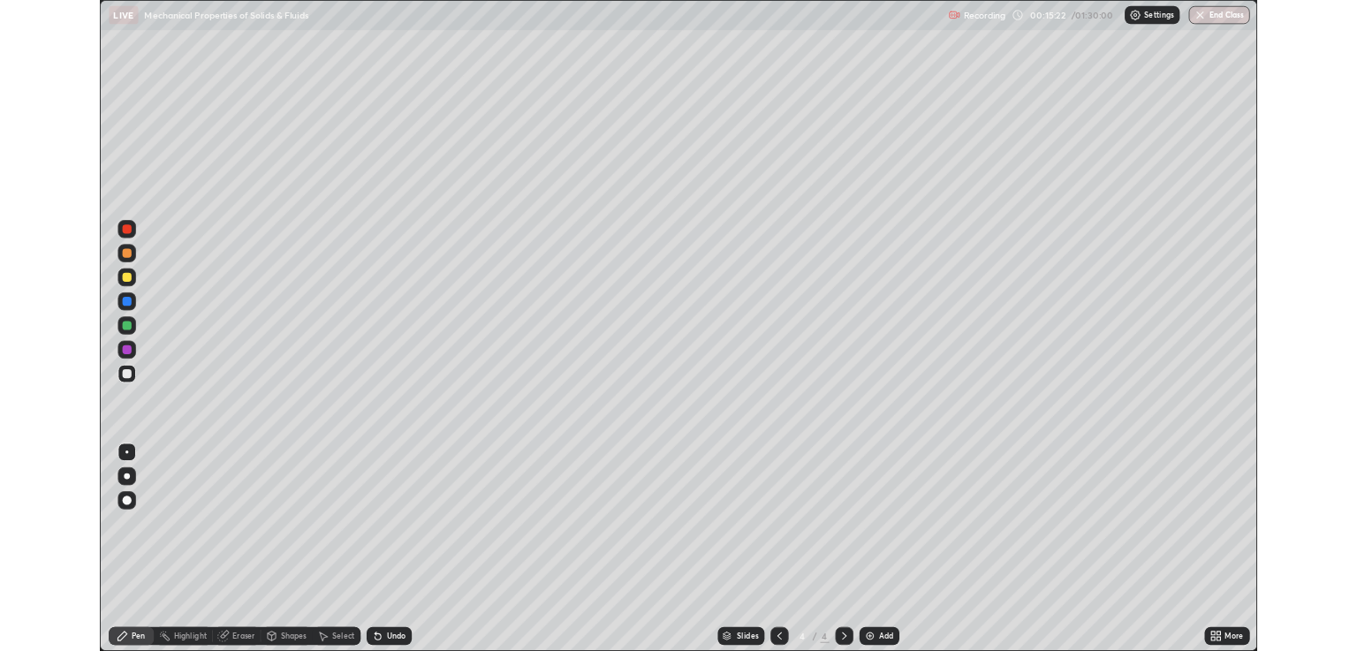
scroll to position [763, 1357]
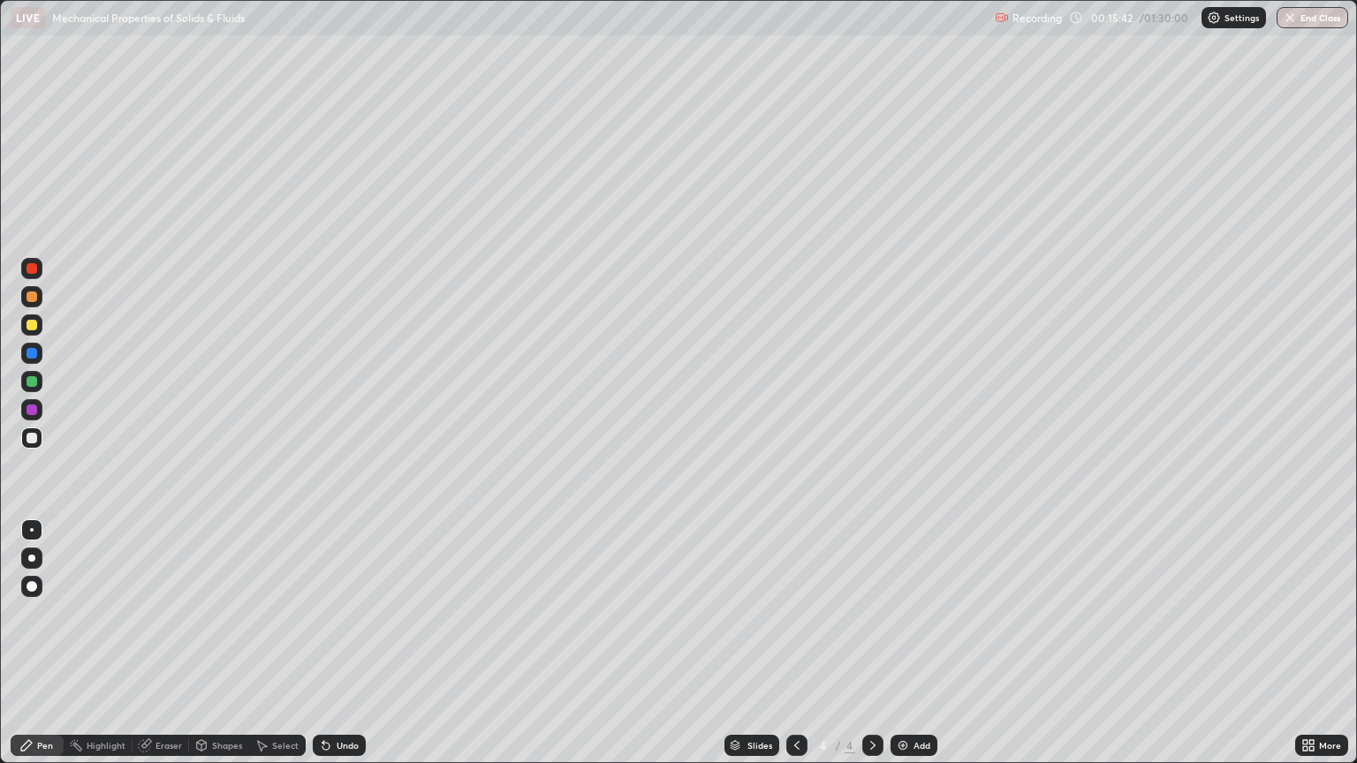
click at [30, 326] on div at bounding box center [31, 325] width 11 height 11
click at [896, 650] on img at bounding box center [903, 745] width 14 height 14
click at [165, 650] on div "Eraser" at bounding box center [168, 745] width 26 height 9
click at [87, 650] on div "Highlight" at bounding box center [106, 745] width 39 height 9
click at [55, 650] on div "Pen" at bounding box center [37, 745] width 53 height 21
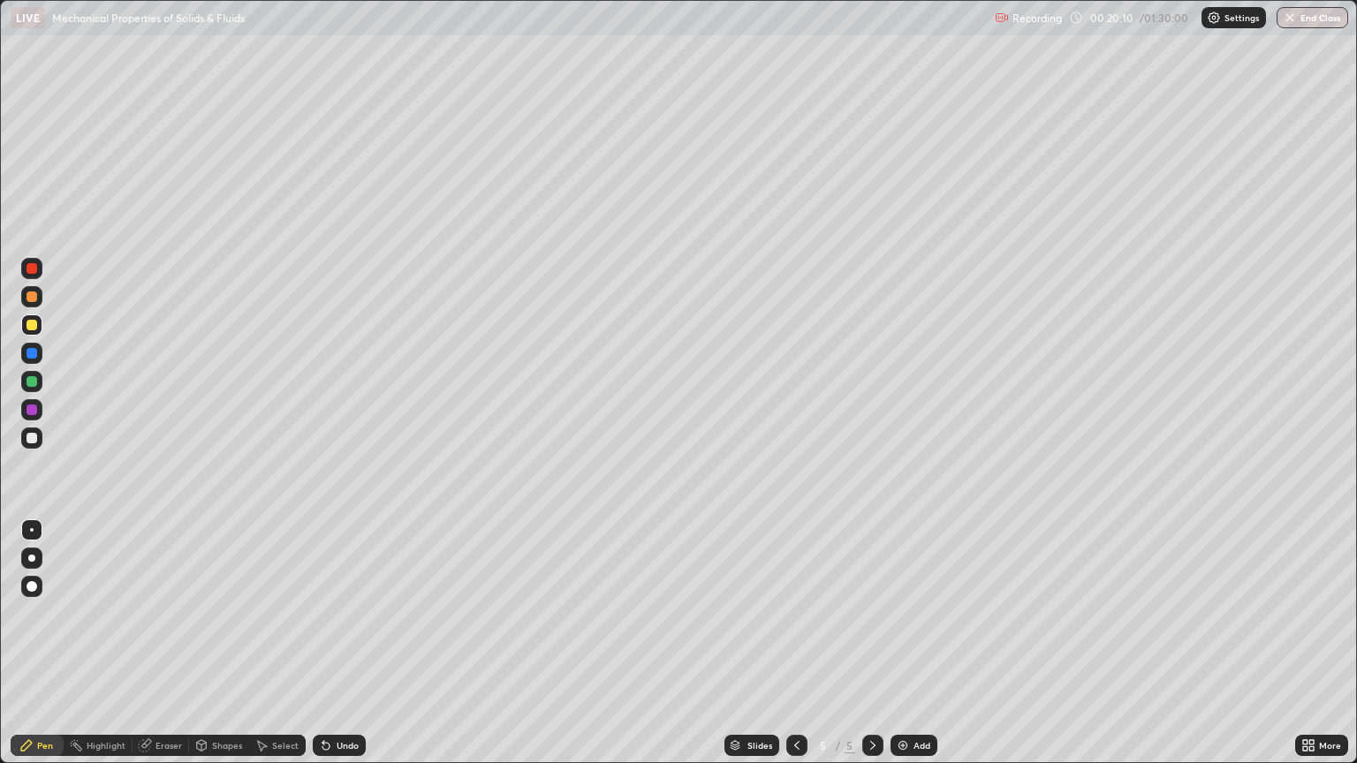
click at [47, 650] on div "Pen" at bounding box center [45, 745] width 16 height 9
click at [31, 439] on div at bounding box center [31, 438] width 11 height 11
click at [221, 650] on div "Shapes" at bounding box center [227, 745] width 30 height 9
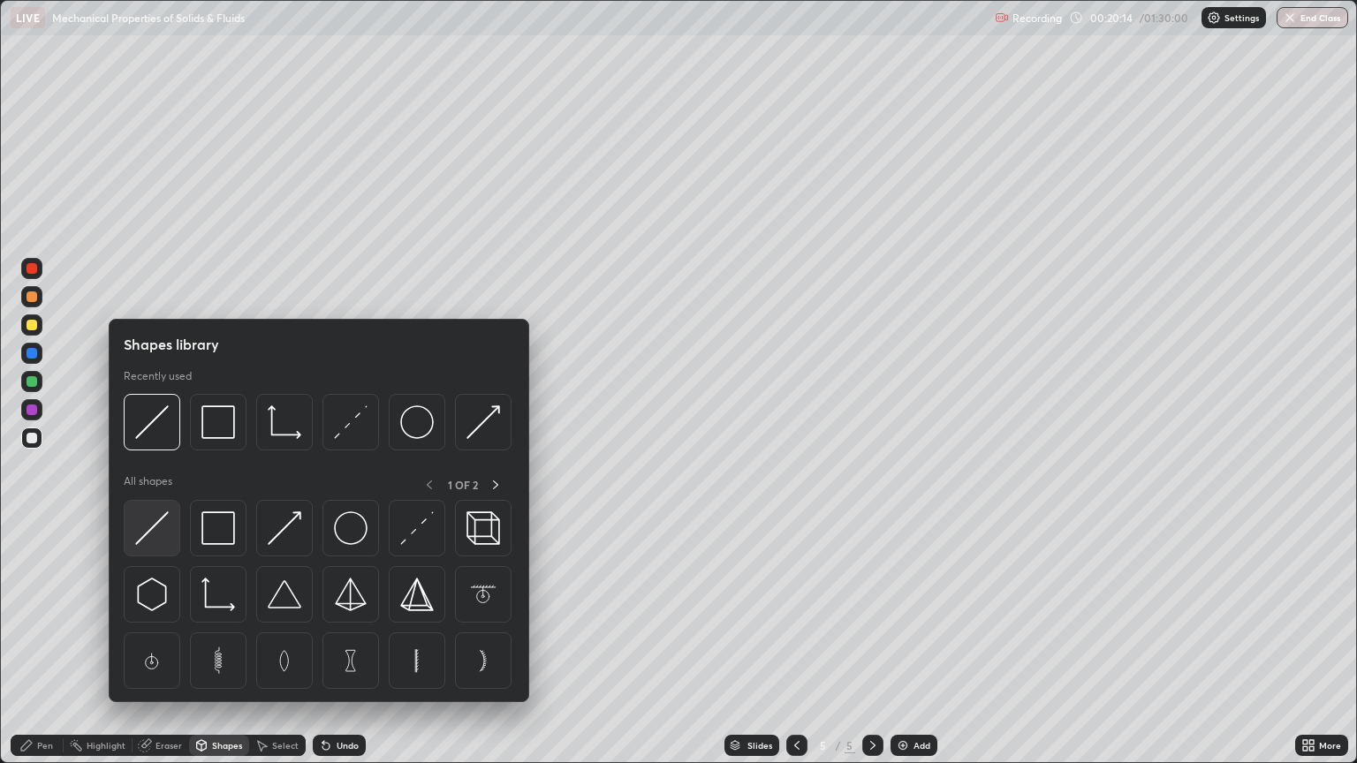
click at [148, 522] on img at bounding box center [152, 528] width 34 height 34
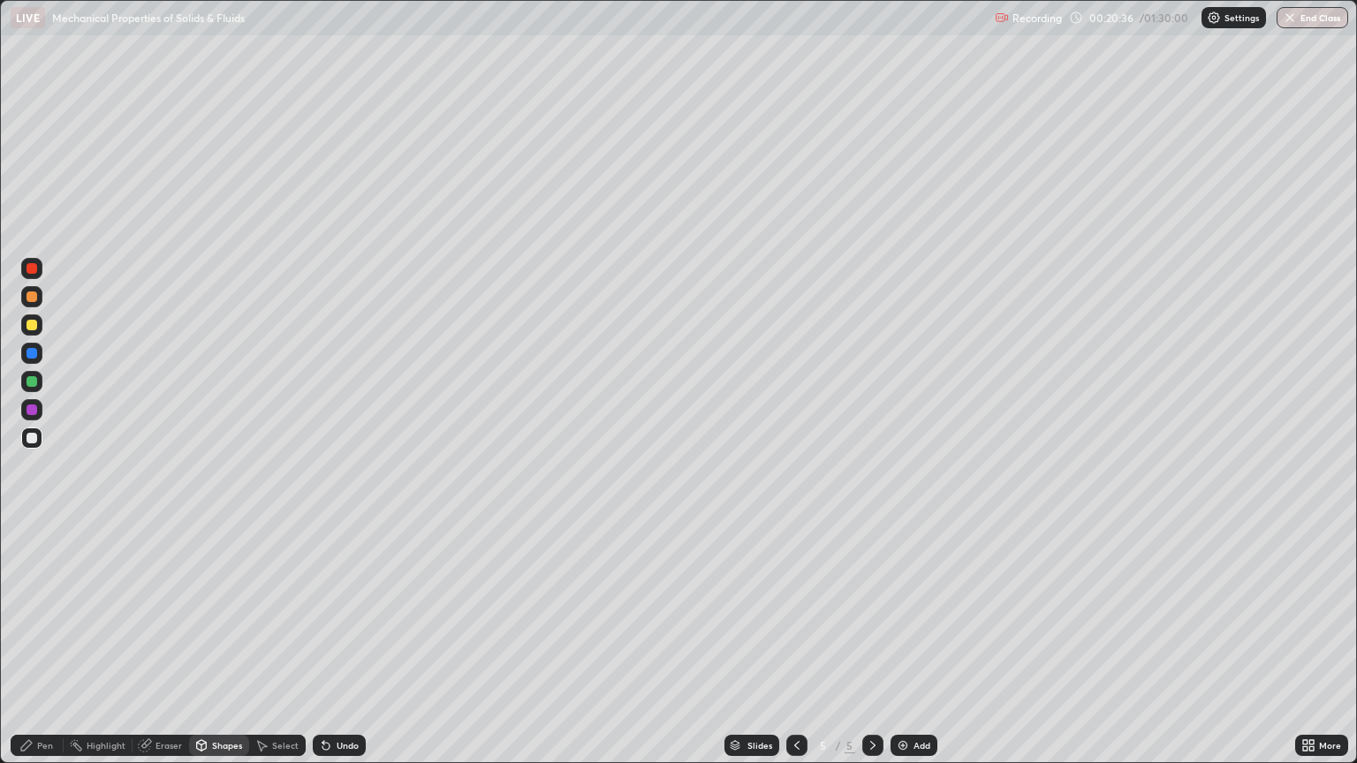
click at [32, 438] on div at bounding box center [31, 438] width 11 height 11
click at [49, 650] on div "Pen" at bounding box center [37, 745] width 53 height 21
click at [27, 327] on div at bounding box center [31, 325] width 11 height 11
click at [32, 438] on div at bounding box center [31, 438] width 11 height 11
click at [228, 650] on div "Shapes" at bounding box center [227, 745] width 30 height 9
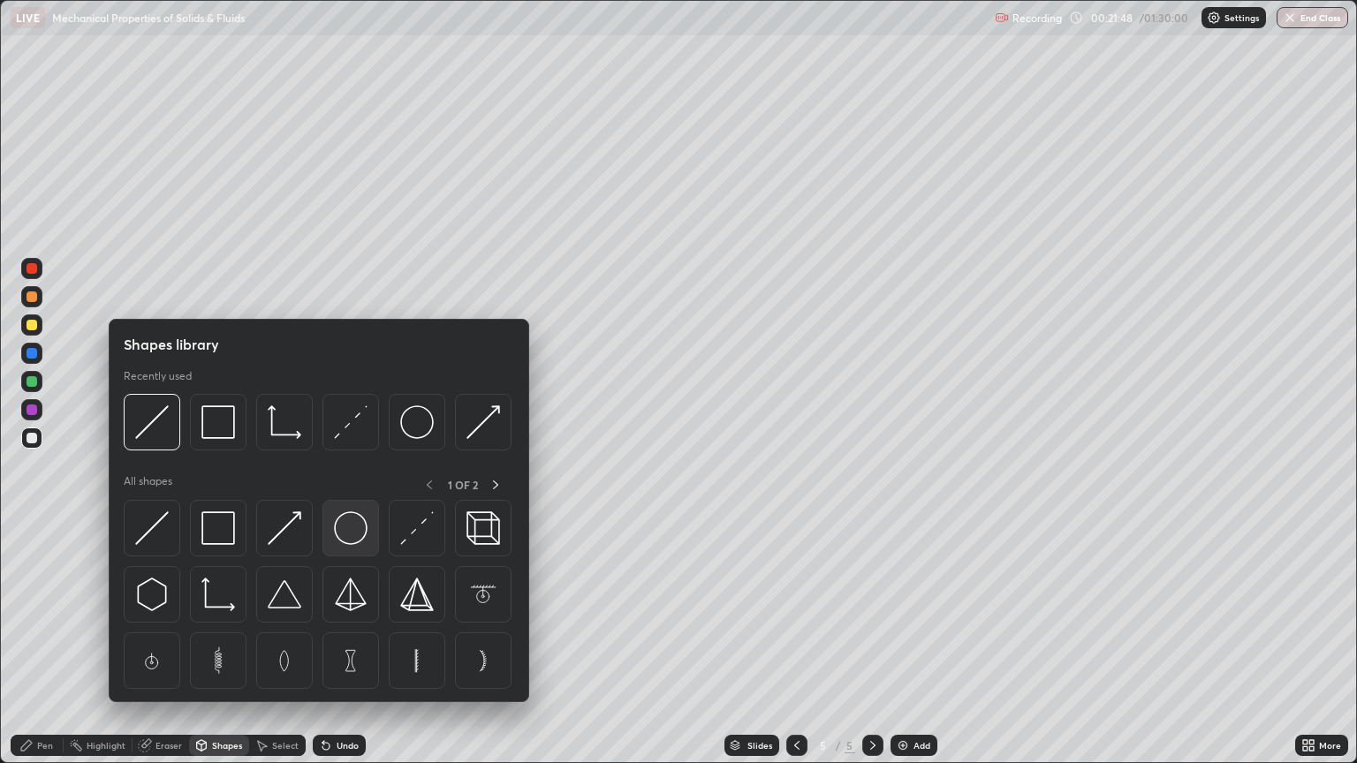
click at [351, 530] on img at bounding box center [351, 528] width 34 height 34
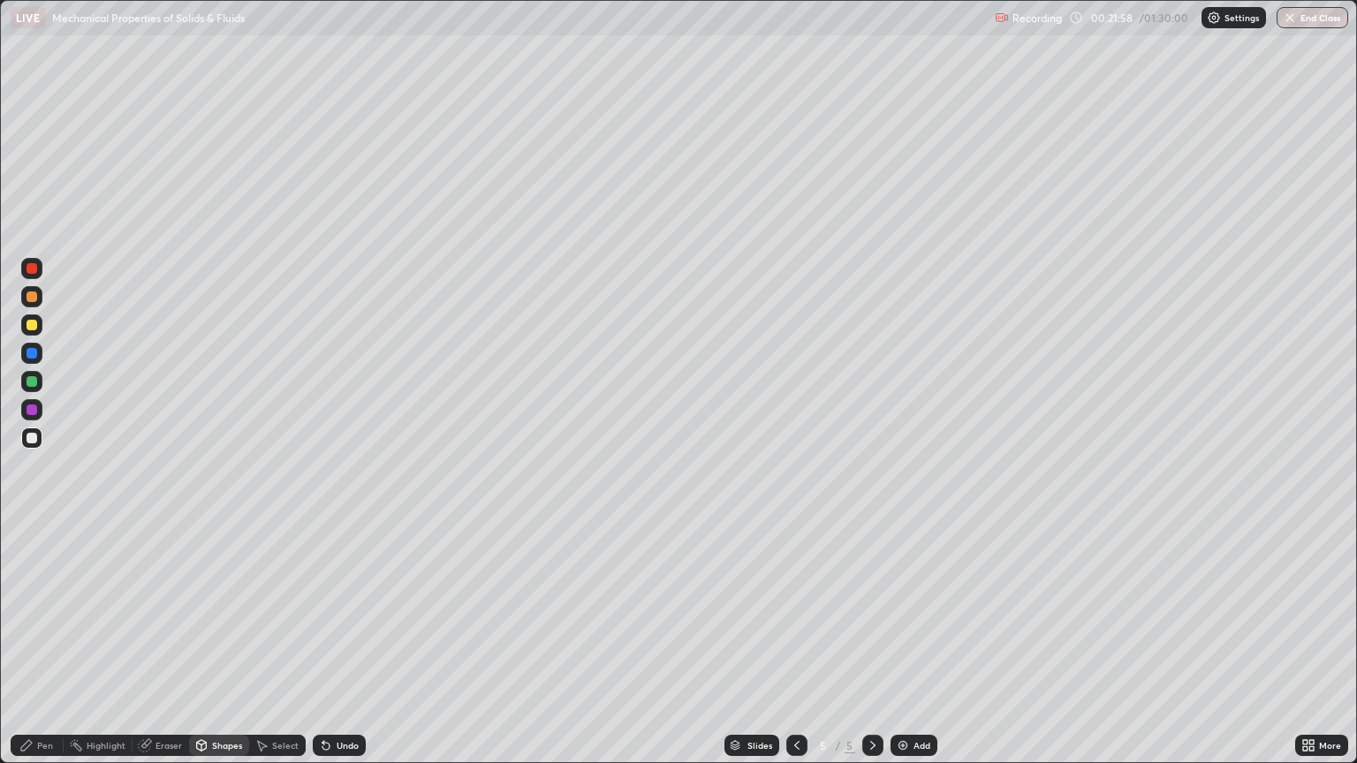
click at [221, 650] on div "Shapes" at bounding box center [227, 745] width 30 height 9
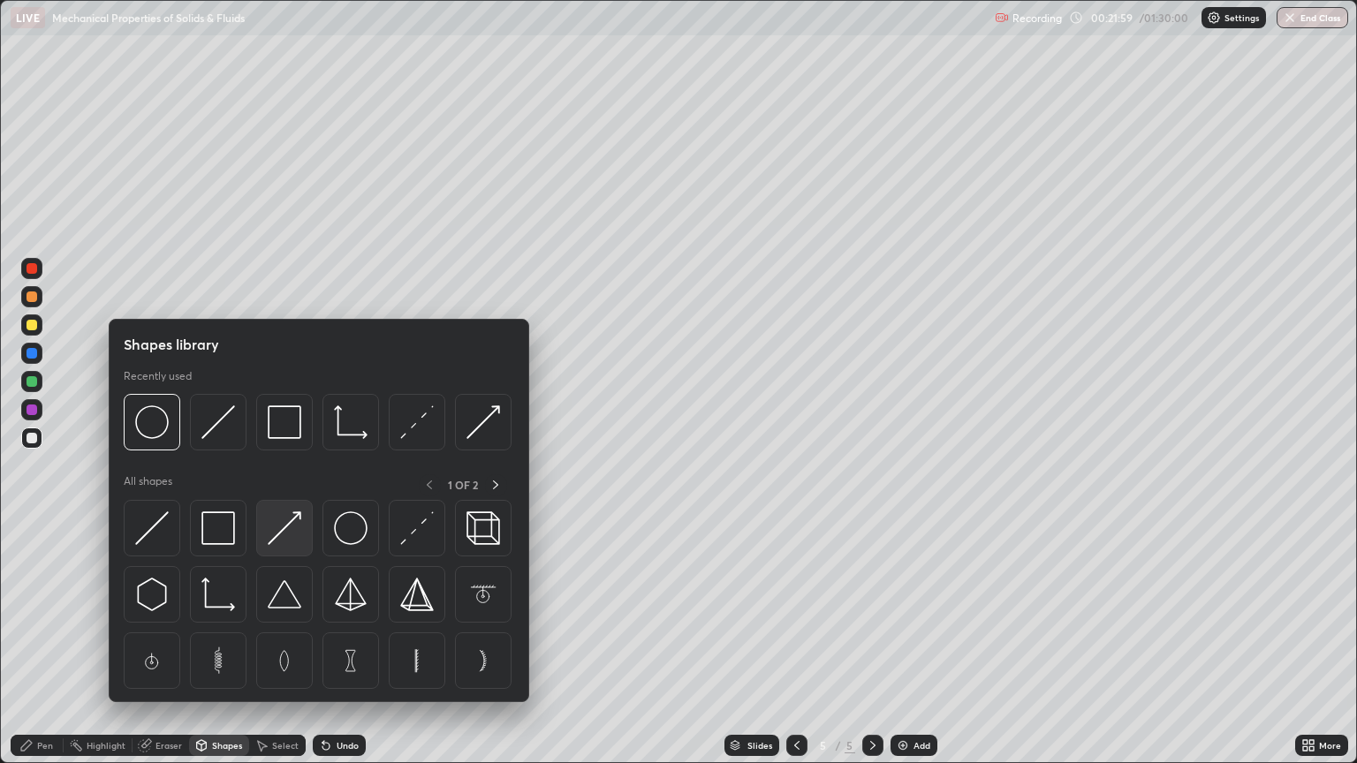
click at [290, 518] on img at bounding box center [285, 528] width 34 height 34
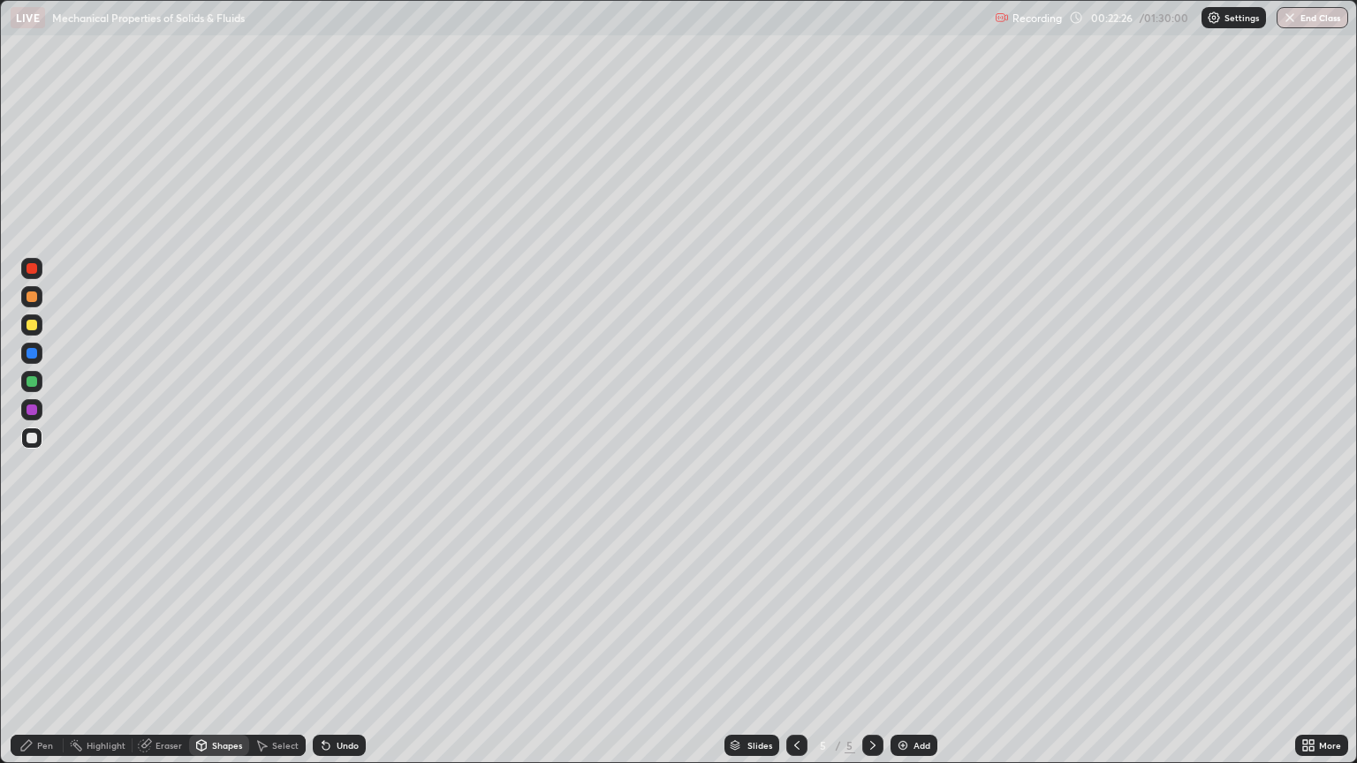
click at [55, 650] on div "Pen" at bounding box center [37, 745] width 53 height 21
click at [163, 650] on div "Eraser" at bounding box center [168, 745] width 26 height 9
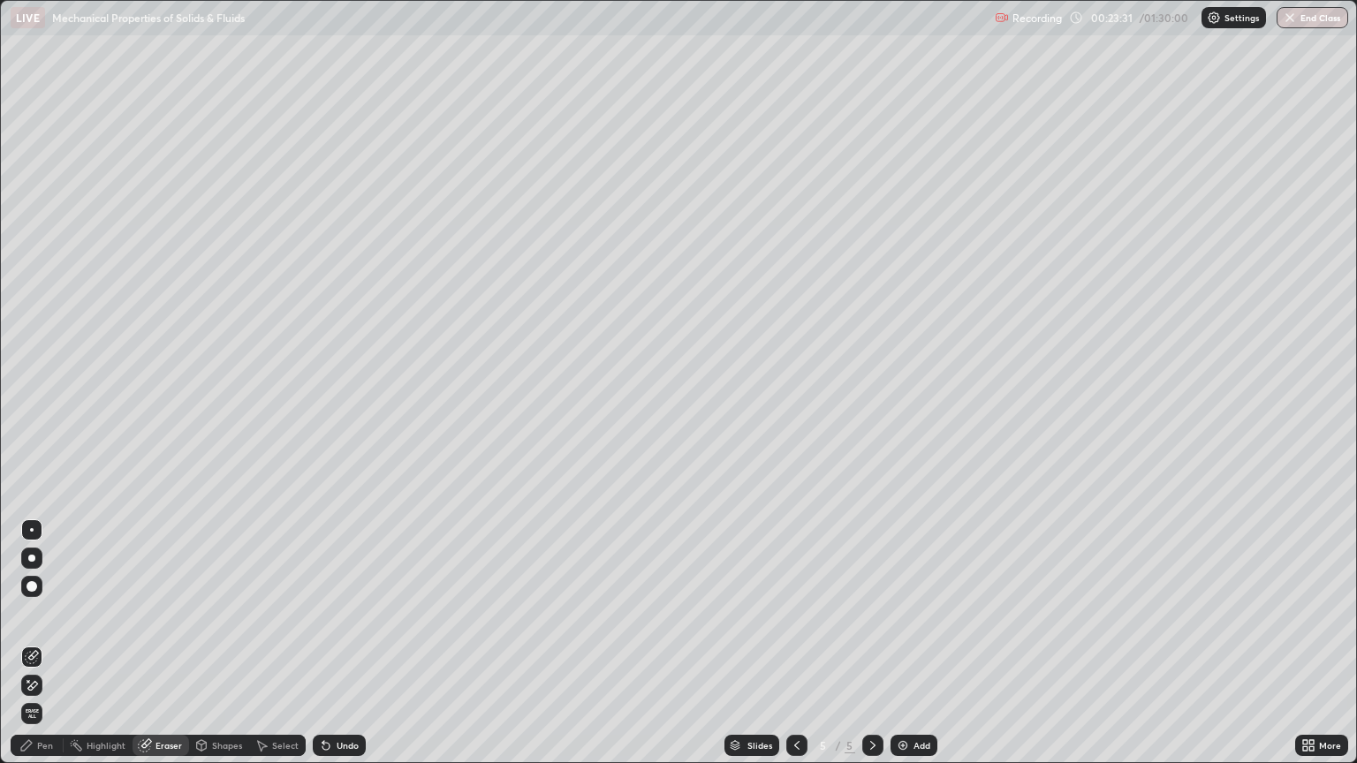
click at [49, 650] on div "Pen" at bounding box center [45, 745] width 16 height 9
click at [32, 322] on div at bounding box center [31, 325] width 11 height 11
click at [167, 650] on div "Eraser" at bounding box center [160, 745] width 57 height 21
click at [56, 650] on div "Pen" at bounding box center [37, 745] width 53 height 21
click at [177, 650] on div "Eraser" at bounding box center [168, 745] width 26 height 9
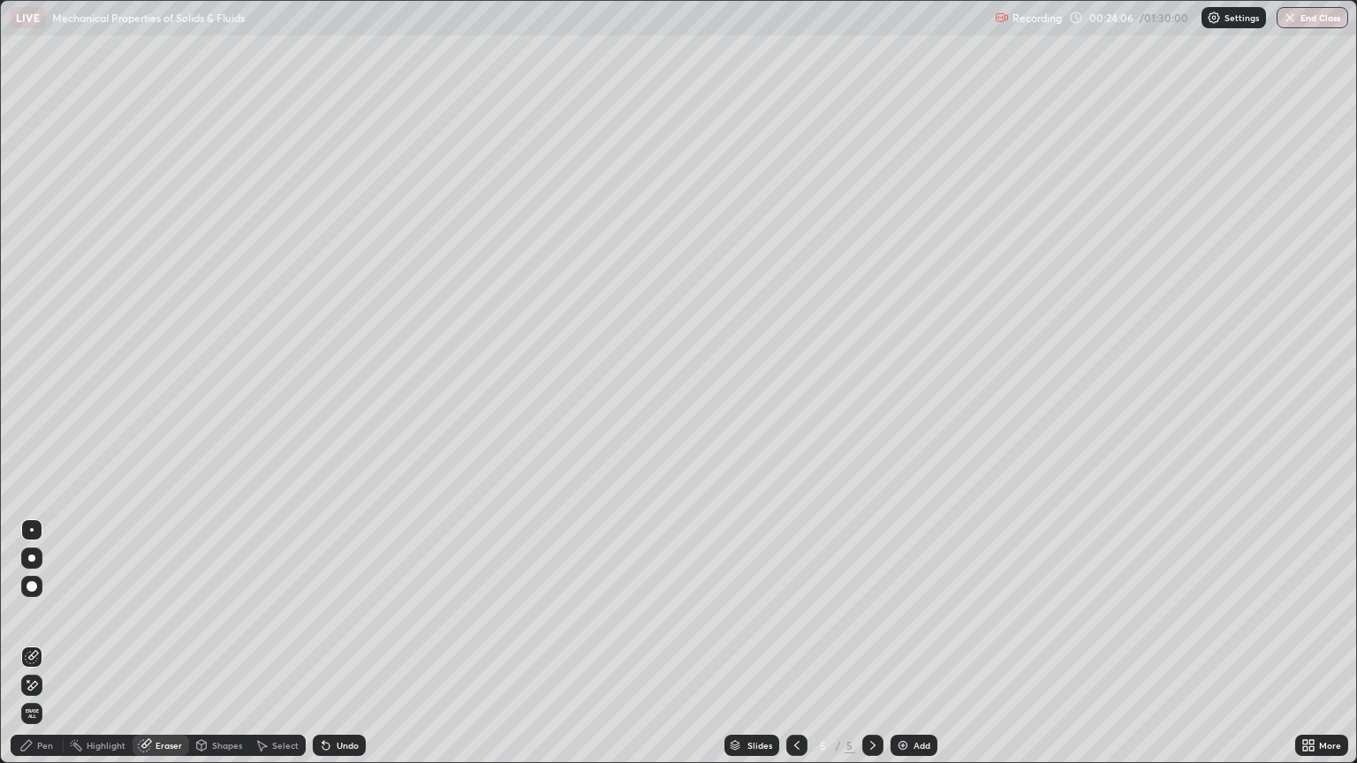
click at [51, 650] on div "Pen" at bounding box center [45, 745] width 16 height 9
click at [34, 442] on div at bounding box center [31, 438] width 11 height 11
click at [58, 650] on div "Pen" at bounding box center [37, 745] width 53 height 21
click at [228, 650] on div "Shapes" at bounding box center [227, 745] width 30 height 9
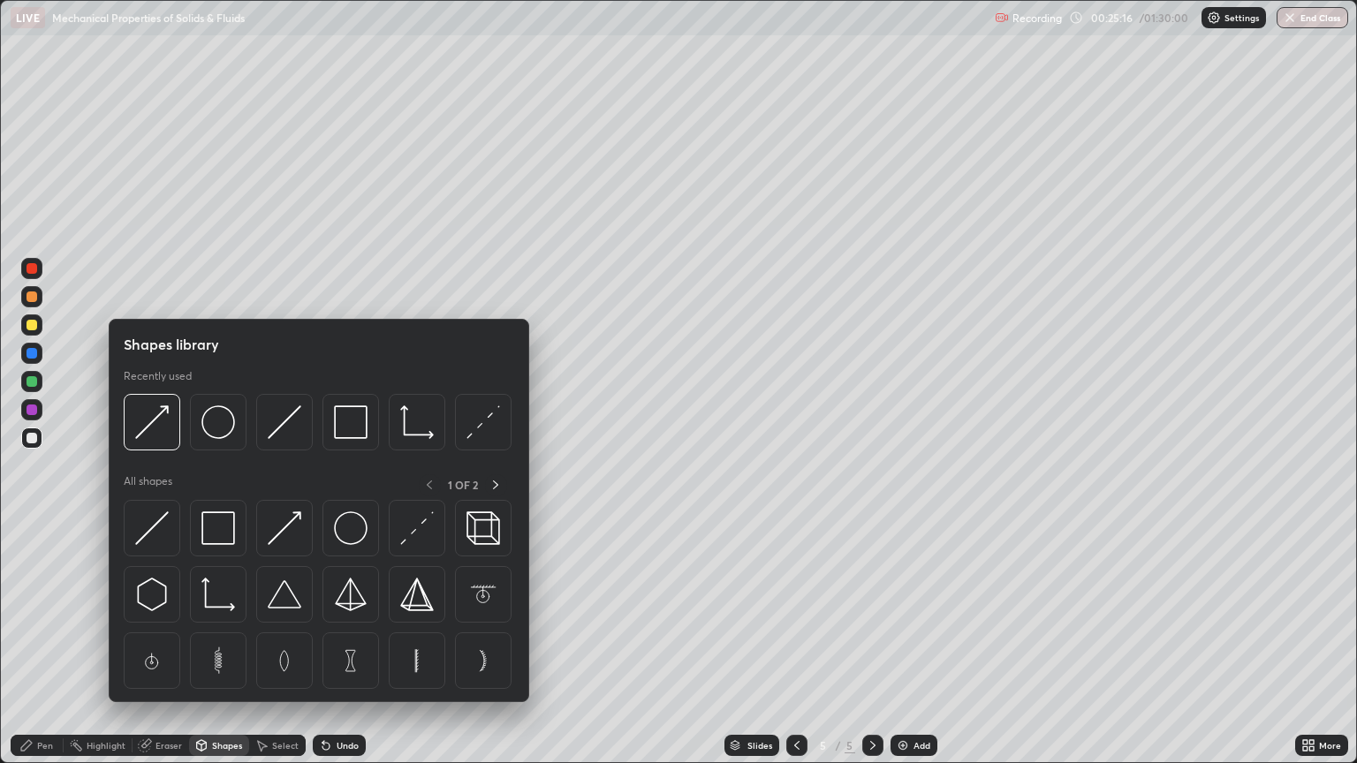
click at [177, 650] on div "Eraser" at bounding box center [168, 745] width 26 height 9
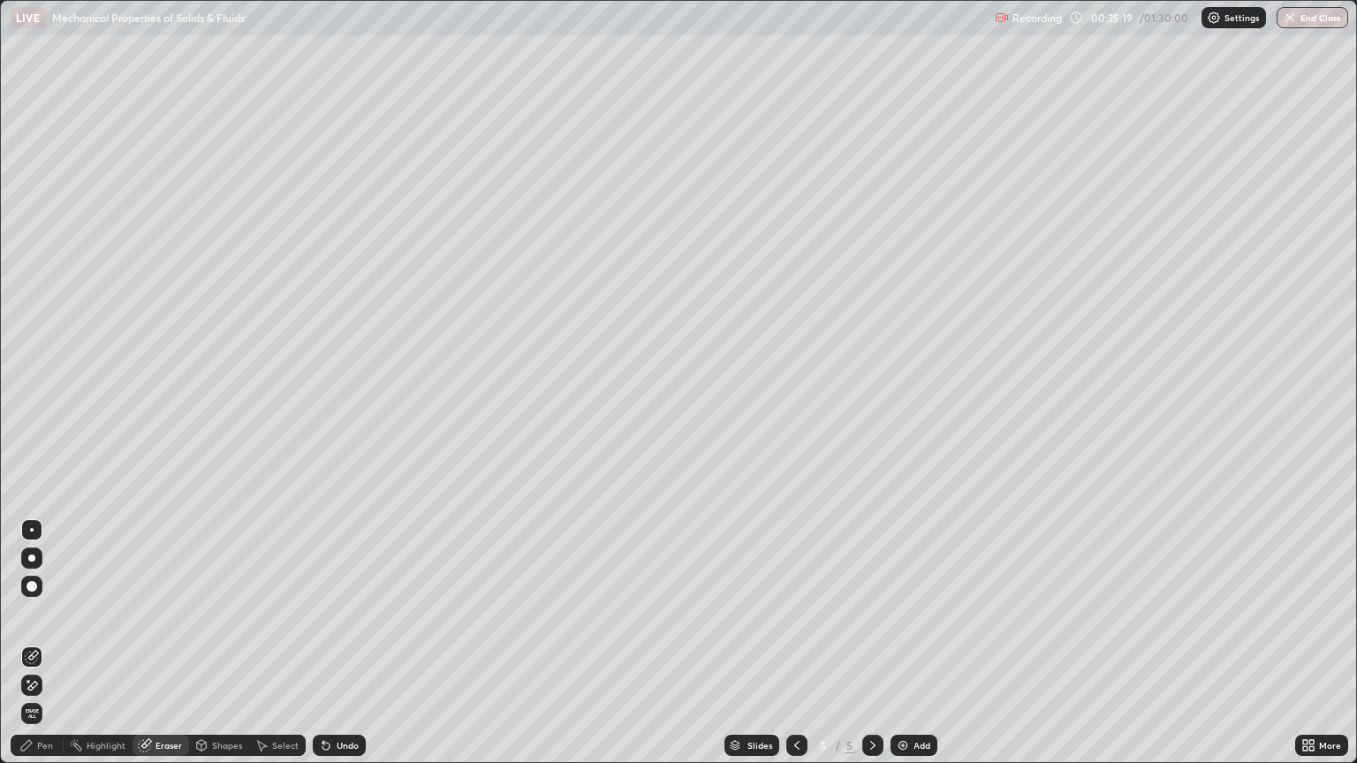
click at [44, 650] on div "Pen" at bounding box center [37, 745] width 53 height 21
click at [218, 650] on div "Shapes" at bounding box center [227, 745] width 30 height 9
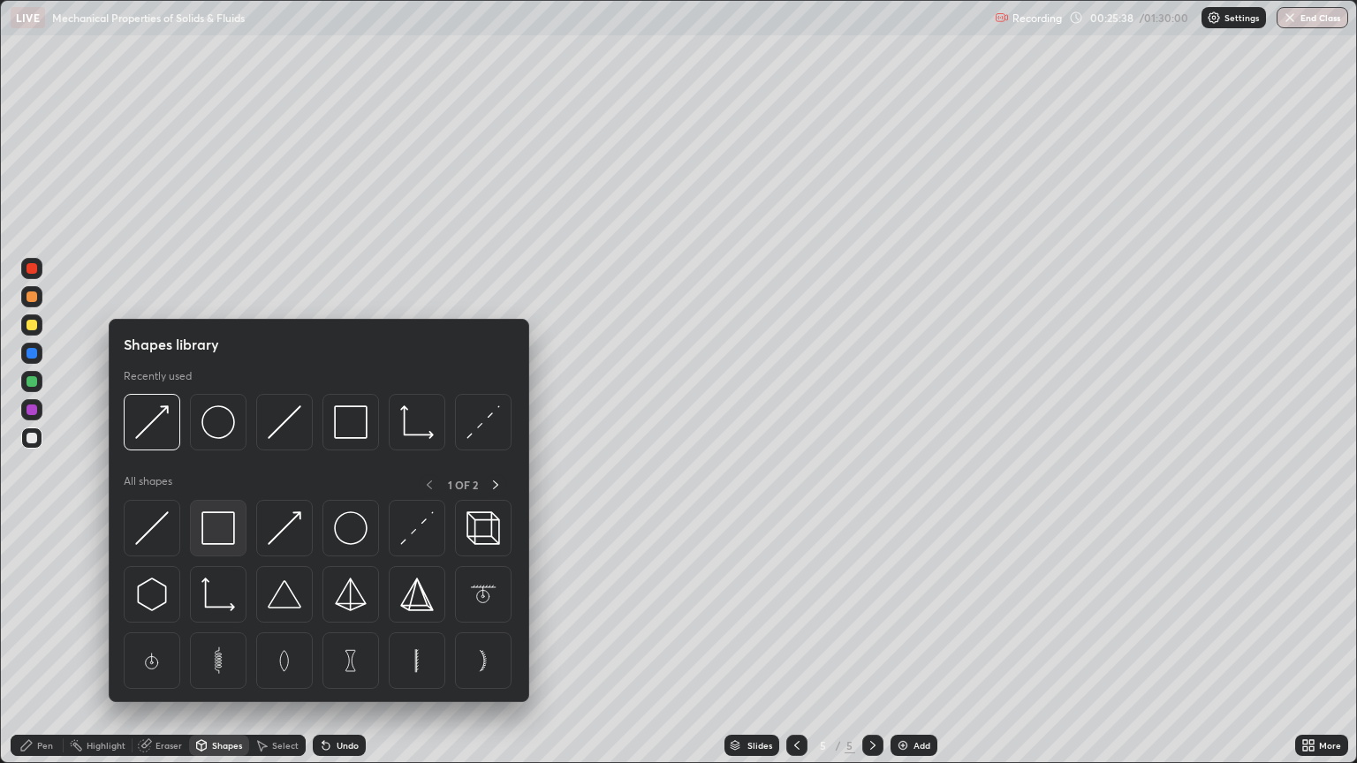
click at [228, 540] on img at bounding box center [218, 528] width 34 height 34
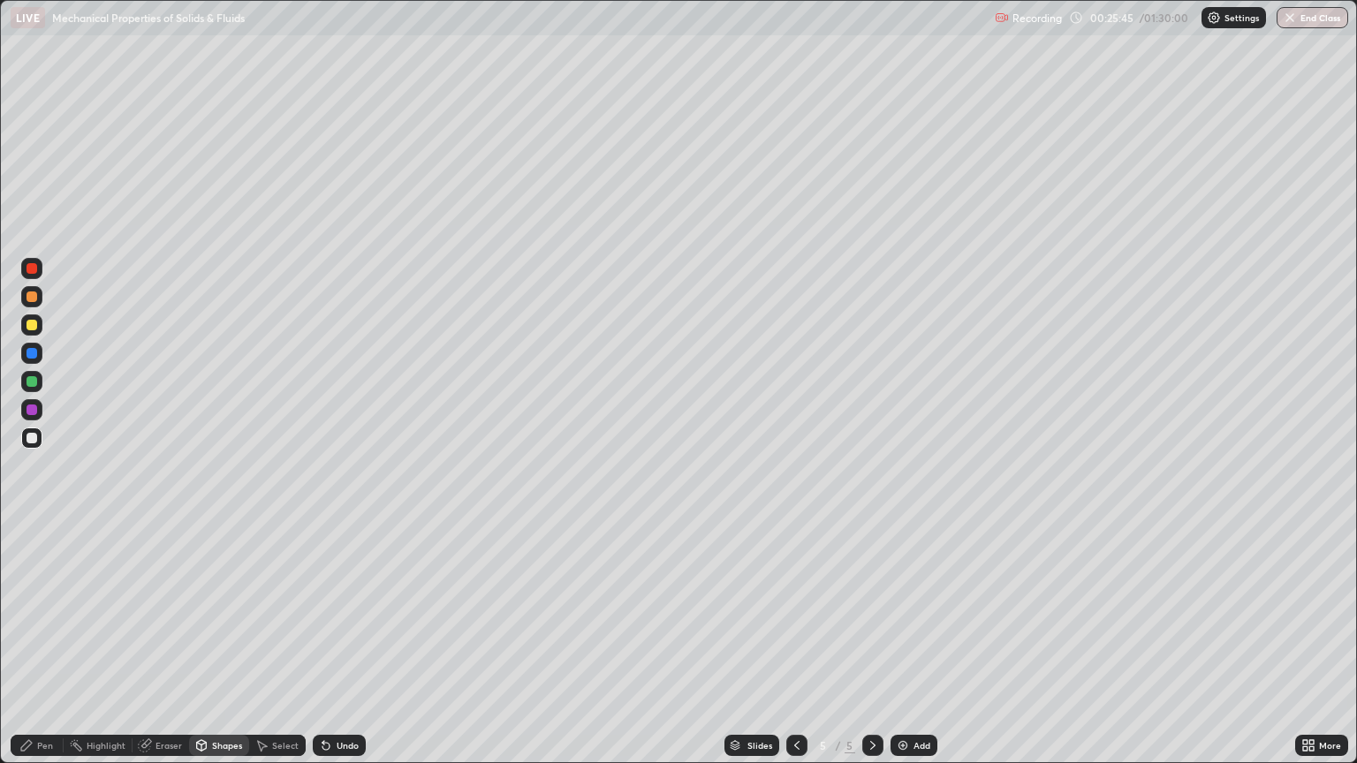
click at [58, 650] on div "Pen" at bounding box center [37, 745] width 53 height 21
click at [31, 318] on div at bounding box center [31, 324] width 21 height 21
click at [26, 440] on div at bounding box center [31, 438] width 11 height 11
click at [33, 324] on div at bounding box center [31, 325] width 11 height 11
click at [32, 439] on div at bounding box center [31, 438] width 11 height 11
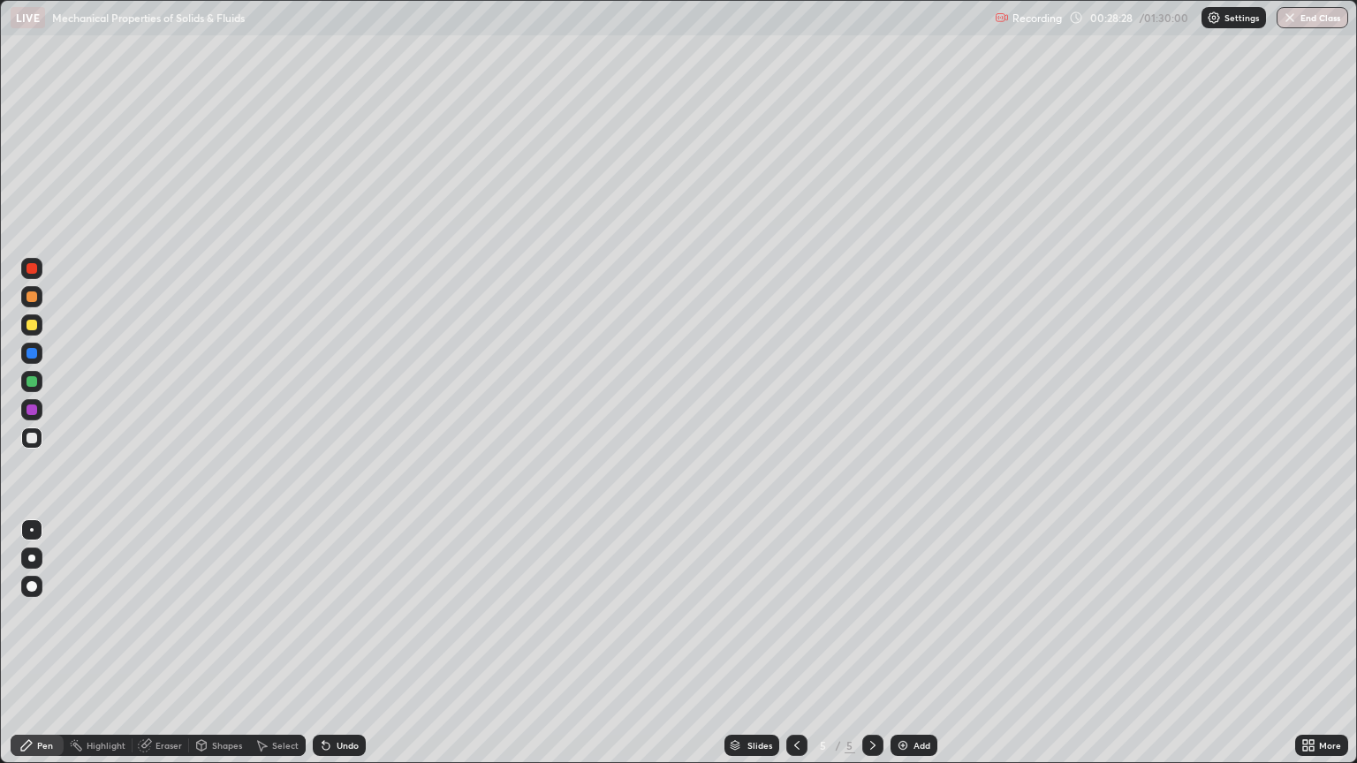
click at [160, 650] on div "Eraser" at bounding box center [168, 745] width 26 height 9
click at [48, 650] on div "Pen" at bounding box center [45, 745] width 16 height 9
click at [163, 650] on div "Eraser" at bounding box center [168, 745] width 26 height 9
click at [33, 650] on icon at bounding box center [26, 745] width 14 height 14
click at [170, 650] on div "Eraser" at bounding box center [168, 745] width 26 height 9
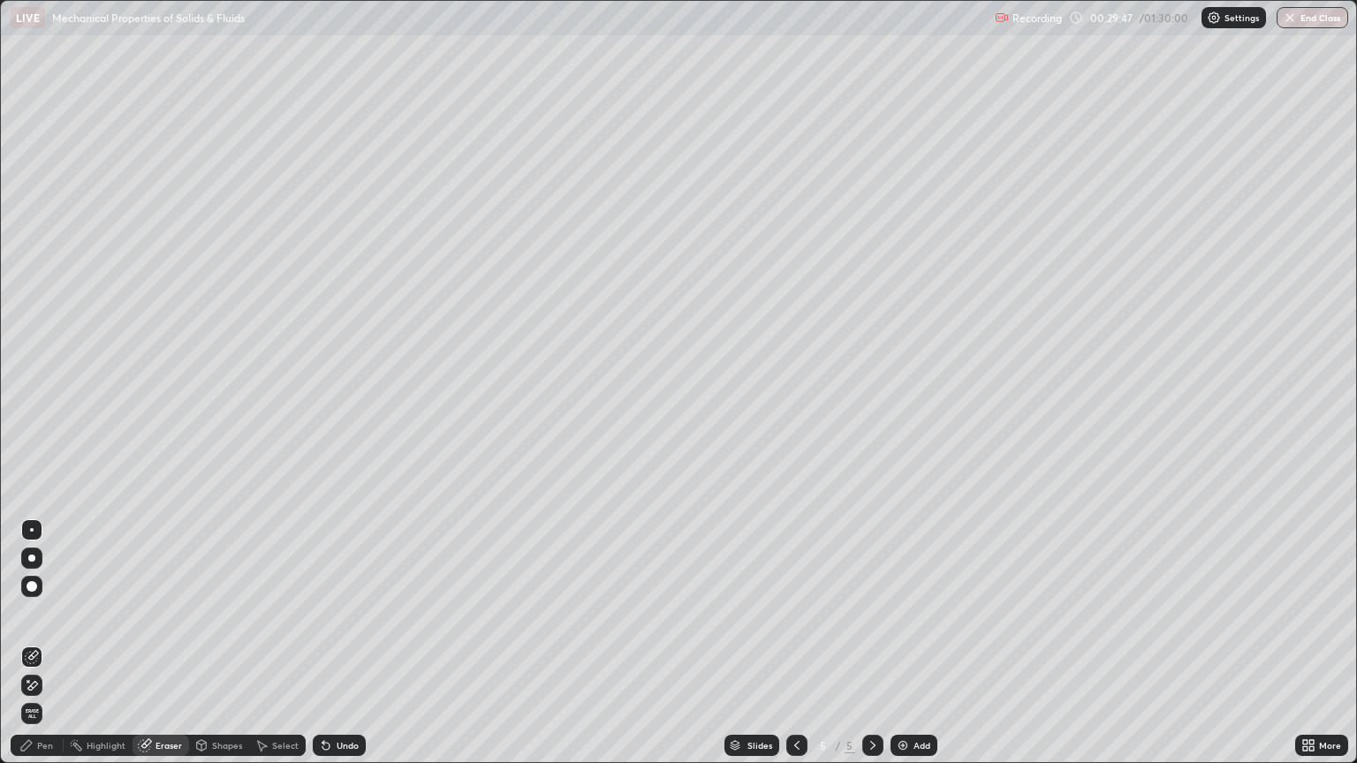
click at [49, 650] on div "Pen" at bounding box center [37, 745] width 53 height 21
click at [27, 327] on div at bounding box center [31, 325] width 11 height 11
click at [34, 439] on div at bounding box center [31, 438] width 11 height 11
click at [26, 323] on div at bounding box center [31, 325] width 11 height 11
click at [162, 650] on div "Eraser" at bounding box center [168, 745] width 26 height 9
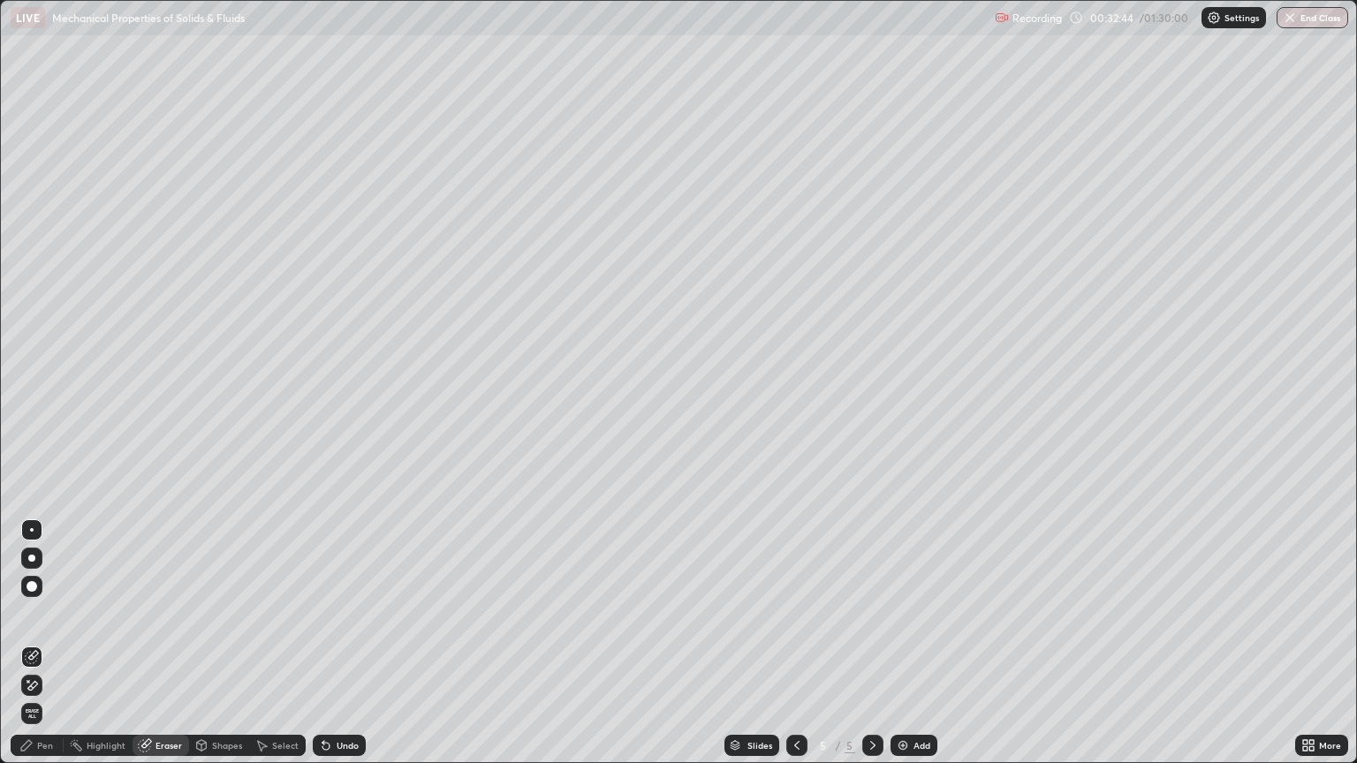
click at [45, 650] on div "Pen" at bounding box center [45, 745] width 16 height 9
click at [898, 650] on img at bounding box center [903, 745] width 14 height 14
click at [214, 650] on div "Shapes" at bounding box center [227, 745] width 30 height 9
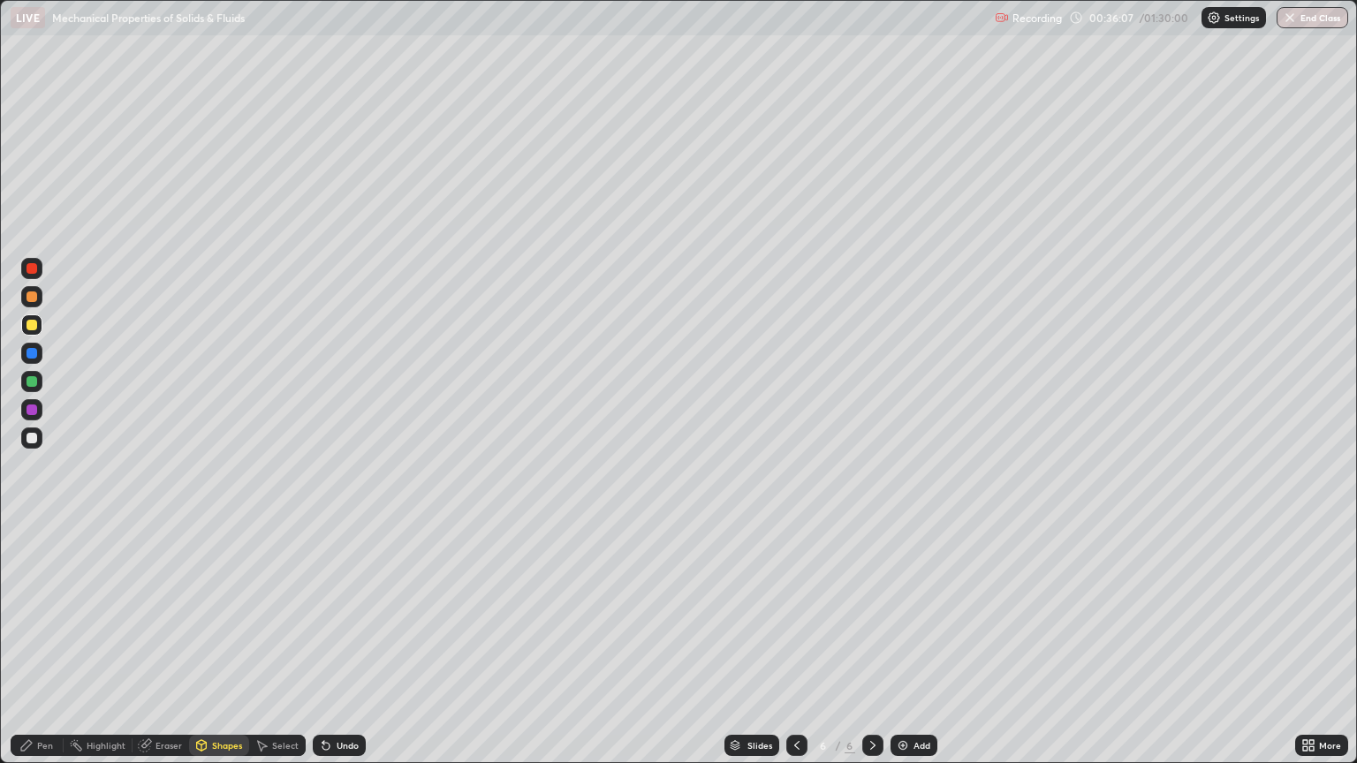
click at [163, 650] on div "Eraser" at bounding box center [168, 745] width 26 height 9
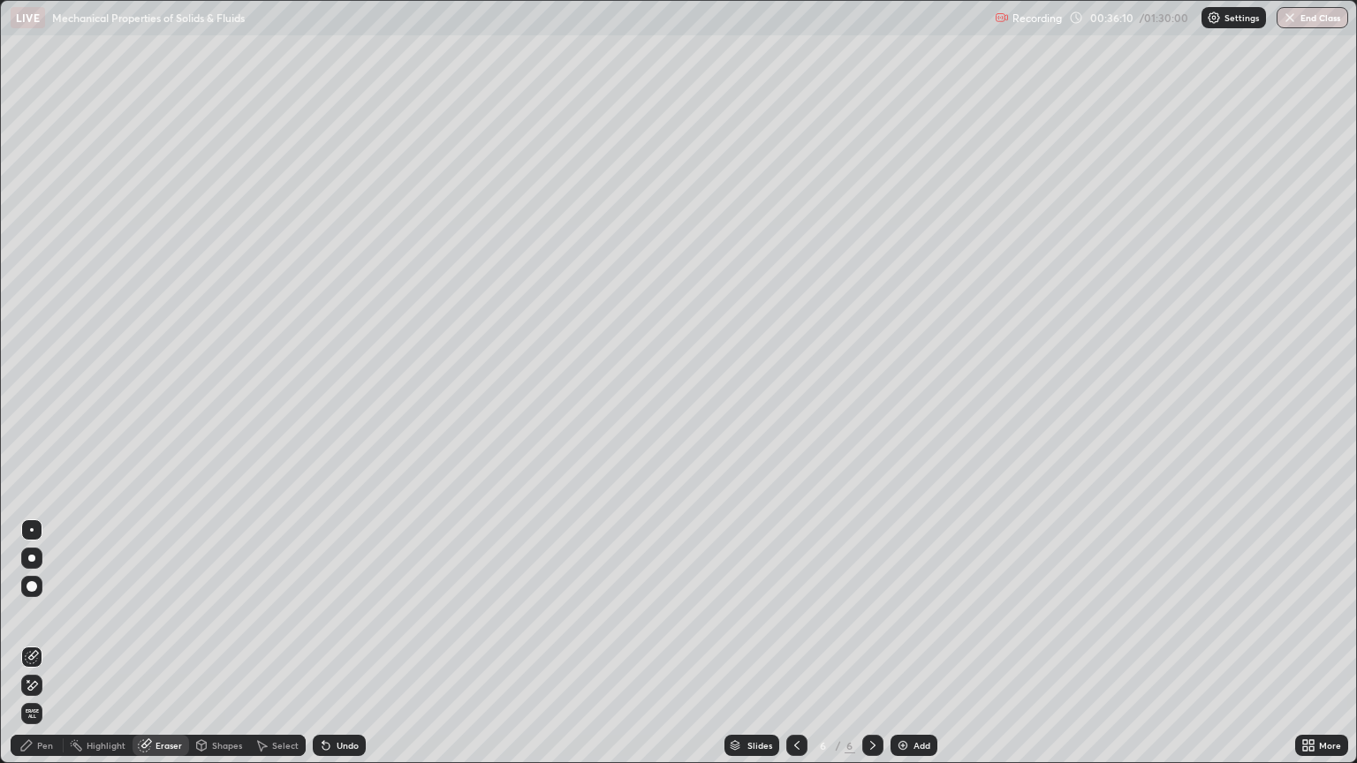
click at [51, 650] on div "Pen" at bounding box center [37, 745] width 53 height 21
click at [28, 438] on div at bounding box center [31, 438] width 11 height 11
click at [170, 650] on div "Eraser" at bounding box center [168, 745] width 26 height 9
click at [51, 650] on div "Pen" at bounding box center [45, 745] width 16 height 9
click at [167, 650] on div "Eraser" at bounding box center [168, 745] width 26 height 9
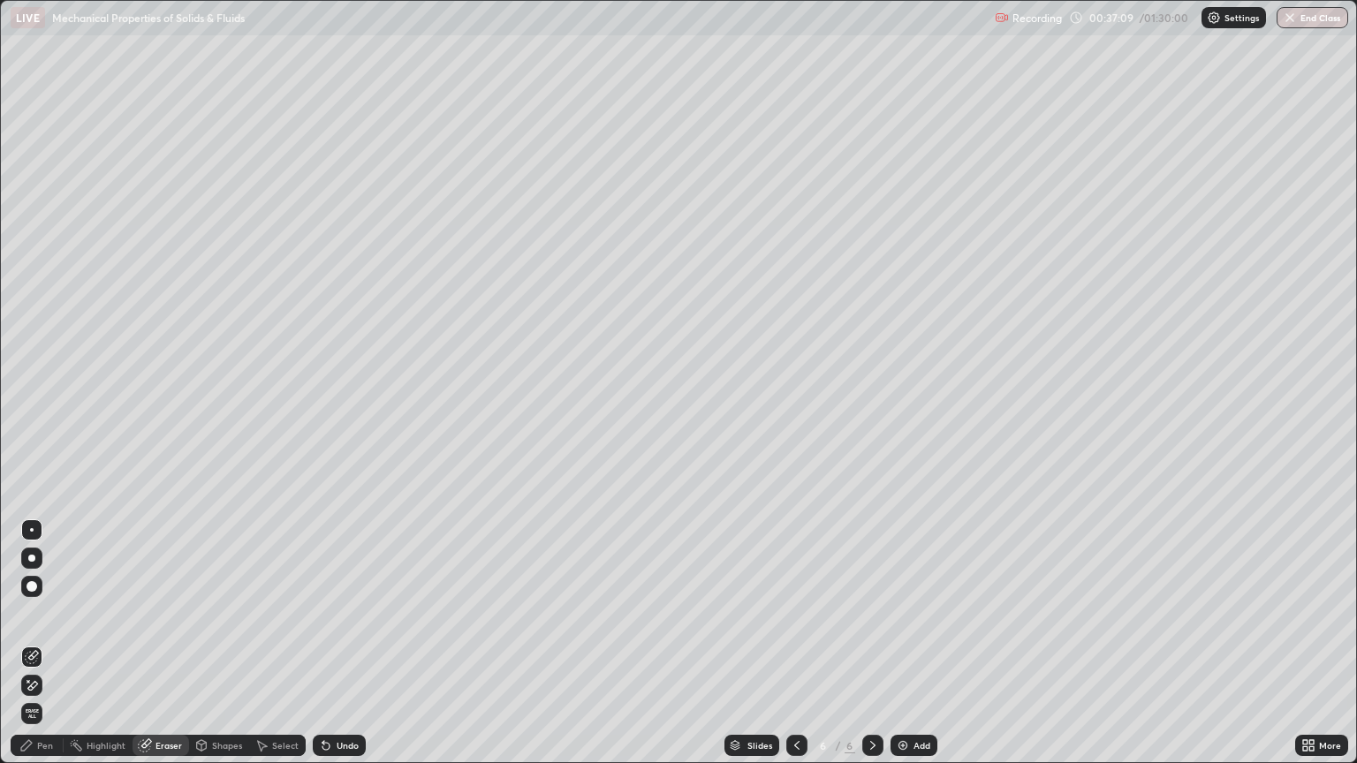
click at [93, 650] on div "Highlight" at bounding box center [106, 745] width 39 height 9
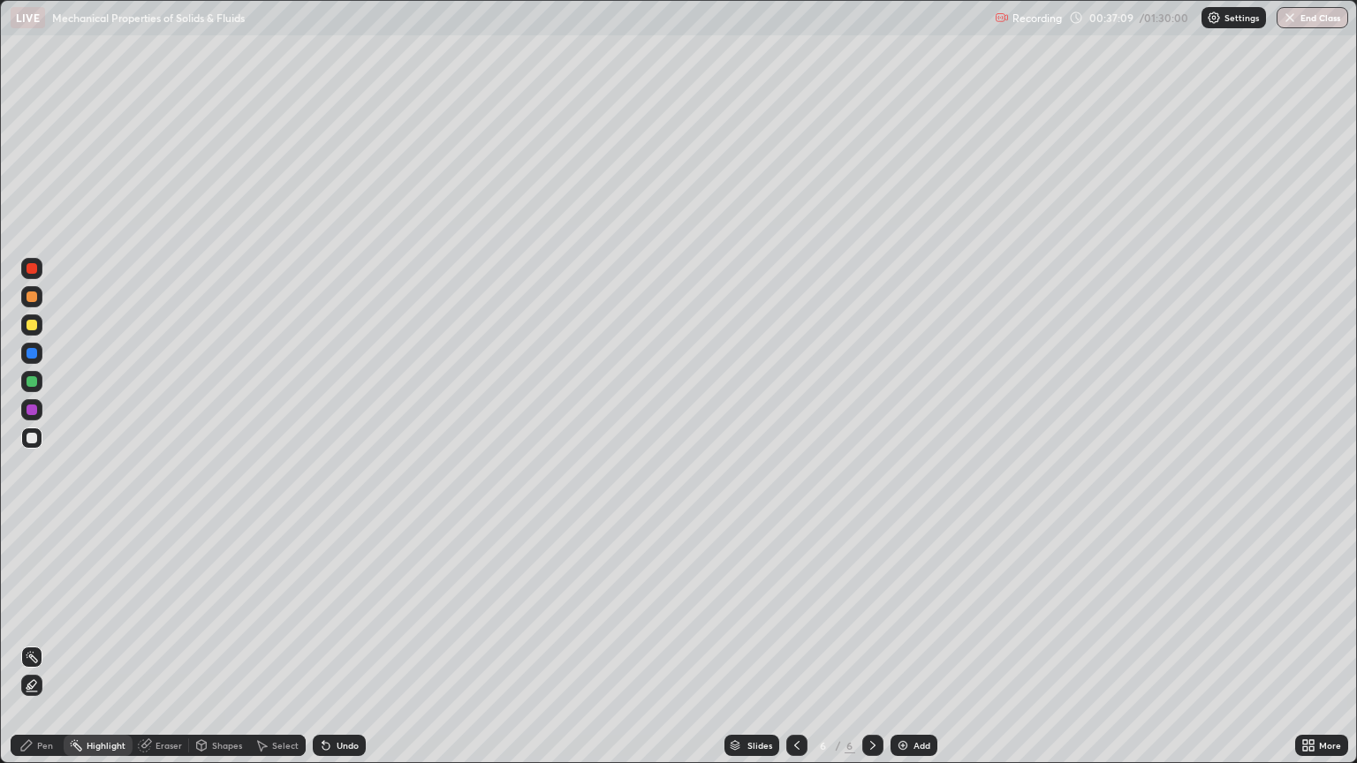
click at [50, 650] on div "Pen" at bounding box center [45, 745] width 16 height 9
click at [32, 326] on div at bounding box center [31, 325] width 11 height 11
click at [29, 439] on div at bounding box center [31, 438] width 11 height 11
click at [34, 324] on div at bounding box center [31, 325] width 11 height 11
click at [34, 441] on div at bounding box center [31, 438] width 11 height 11
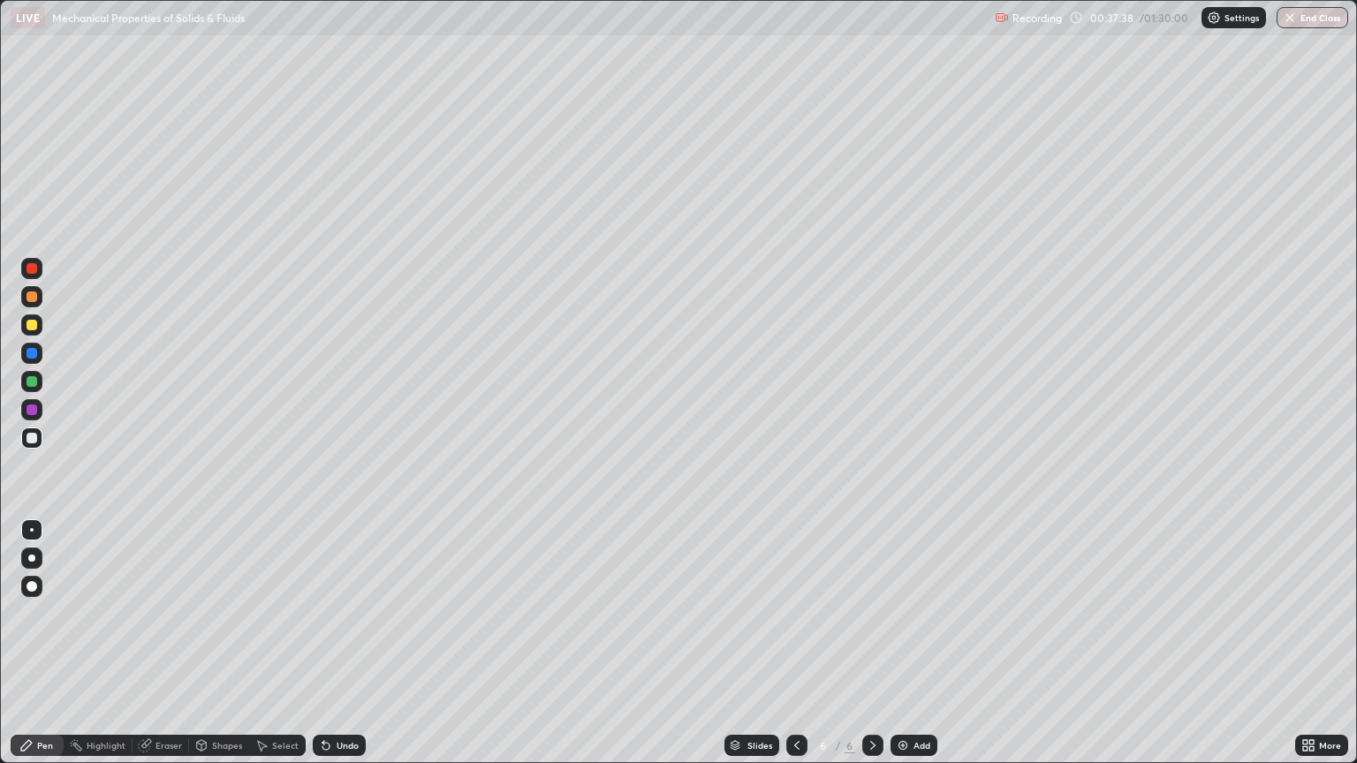
click at [163, 650] on div "Eraser" at bounding box center [168, 745] width 26 height 9
click at [166, 650] on div "Eraser" at bounding box center [168, 745] width 26 height 9
click at [46, 650] on div "Pen" at bounding box center [45, 745] width 16 height 9
click at [157, 650] on div "Eraser" at bounding box center [168, 745] width 26 height 9
click at [49, 650] on div "Pen" at bounding box center [45, 745] width 16 height 9
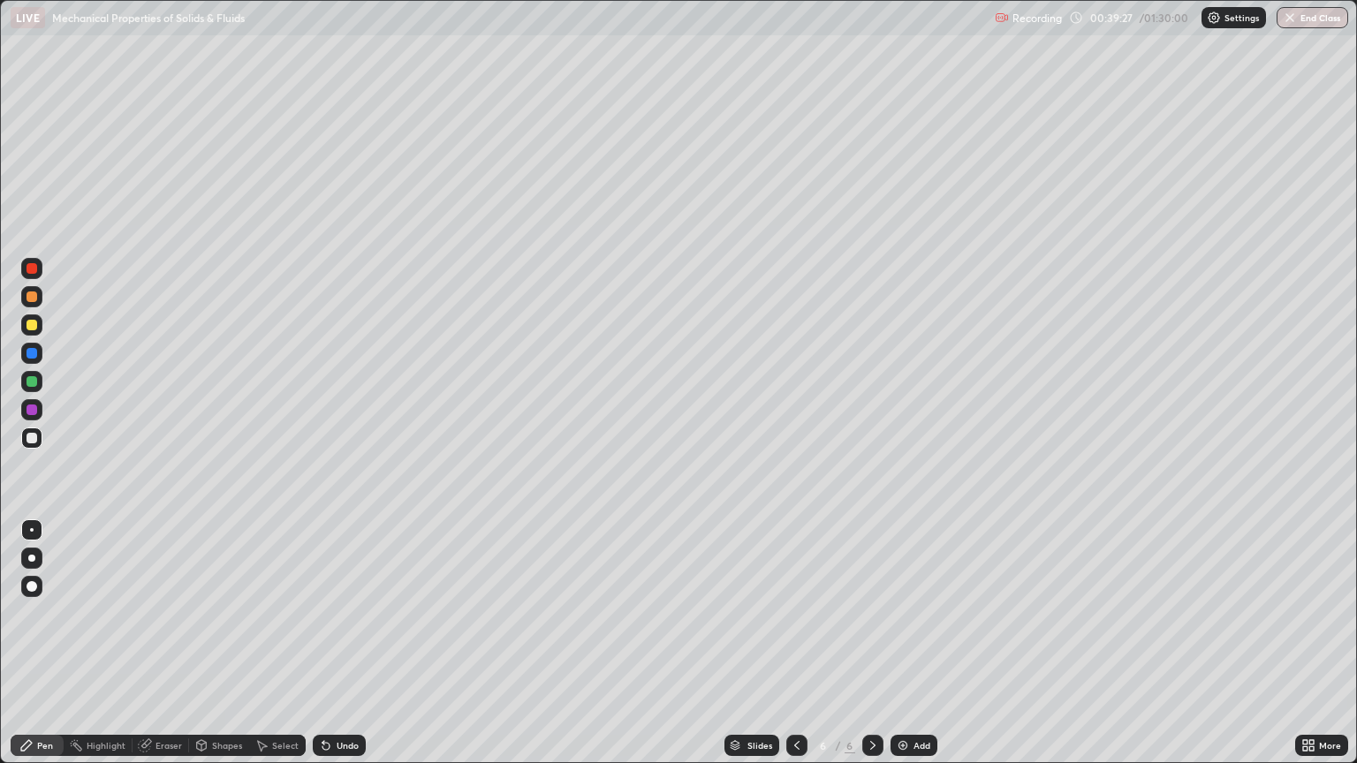
click at [32, 326] on div at bounding box center [31, 325] width 11 height 11
click at [33, 438] on div at bounding box center [31, 438] width 11 height 11
click at [32, 326] on div at bounding box center [31, 325] width 11 height 11
click at [33, 438] on div at bounding box center [31, 438] width 11 height 11
click at [212, 650] on div "Shapes" at bounding box center [227, 745] width 30 height 9
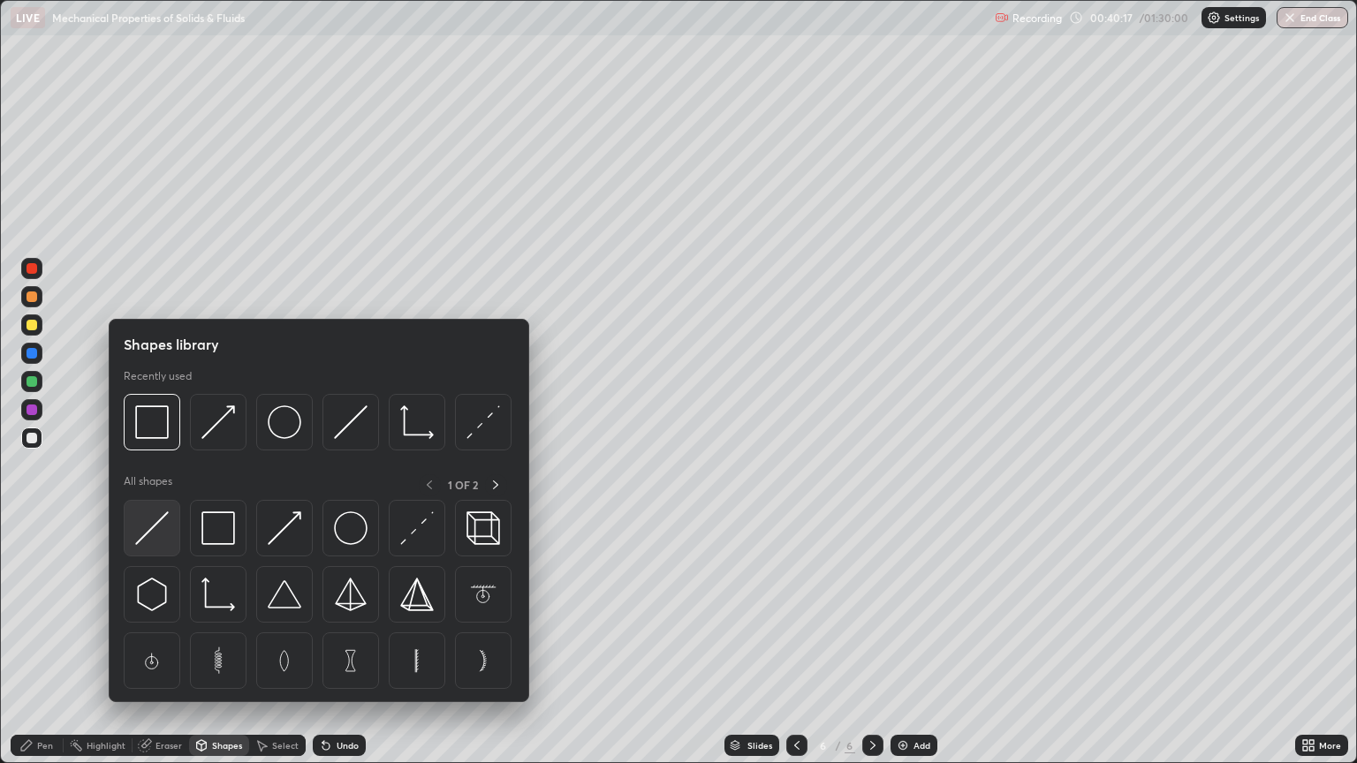
click at [147, 532] on img at bounding box center [152, 528] width 34 height 34
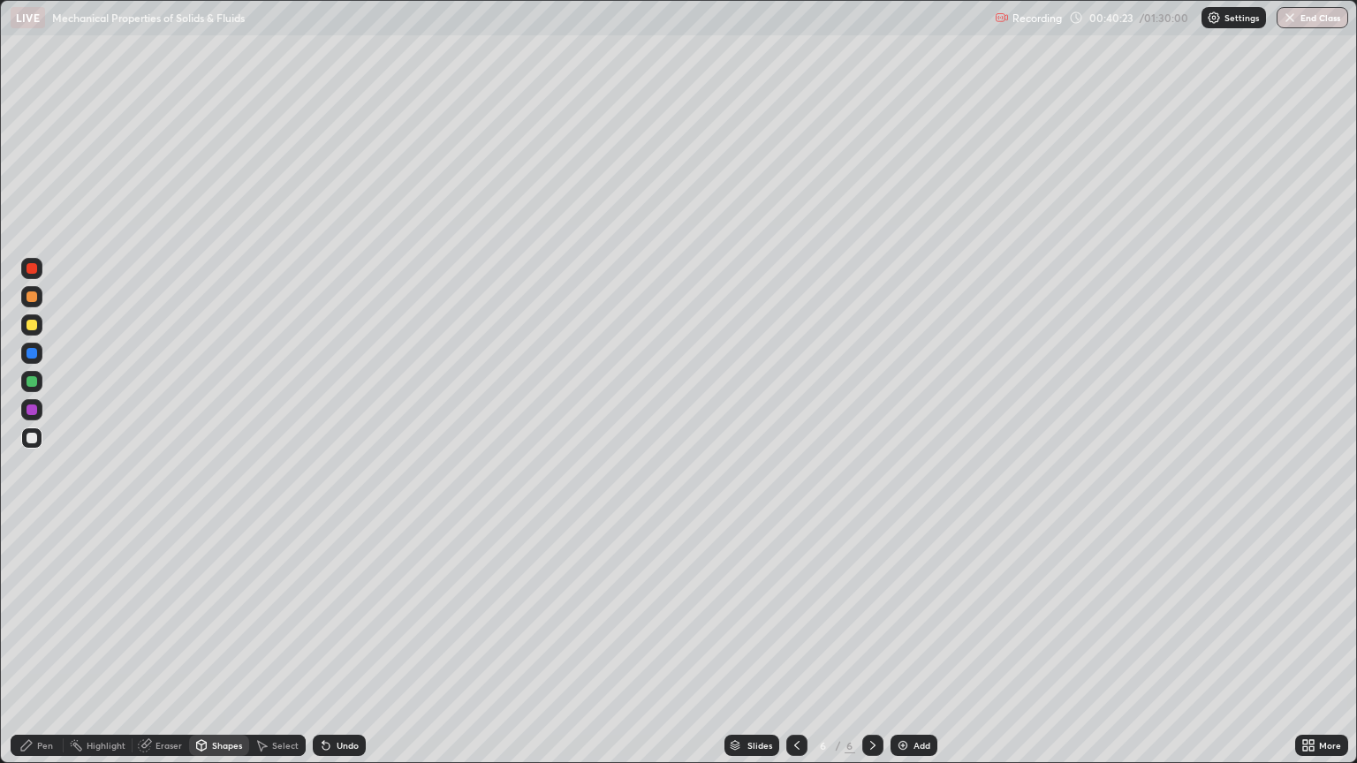
click at [42, 650] on div "Pen" at bounding box center [37, 745] width 53 height 21
click at [49, 650] on div "Pen" at bounding box center [45, 745] width 16 height 9
click at [32, 329] on div at bounding box center [31, 325] width 11 height 11
click at [32, 437] on div at bounding box center [31, 438] width 11 height 11
click at [175, 650] on div "Eraser" at bounding box center [160, 745] width 57 height 21
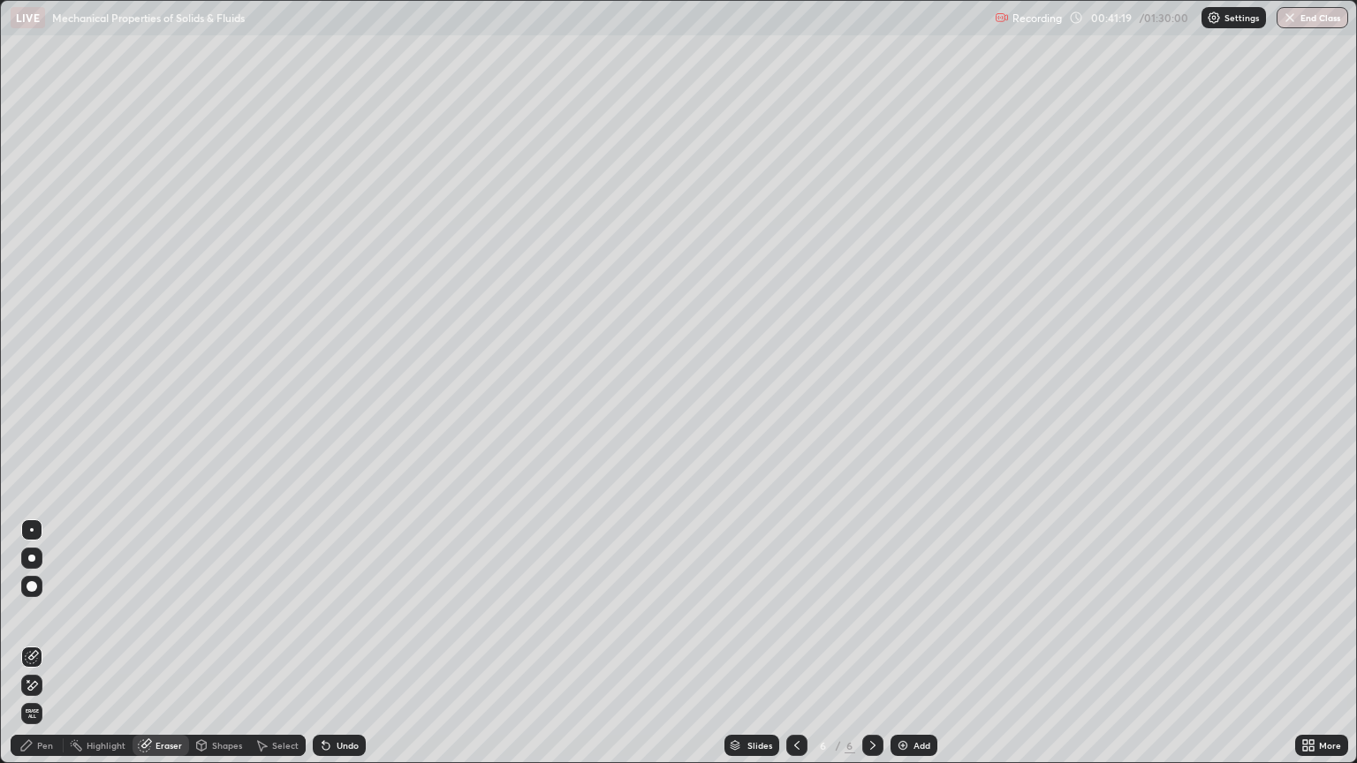
click at [51, 650] on div "Pen" at bounding box center [45, 745] width 16 height 9
click at [794, 650] on icon at bounding box center [797, 745] width 14 height 14
click at [171, 650] on div "Eraser" at bounding box center [168, 745] width 26 height 9
click at [46, 650] on div "Pen" at bounding box center [45, 745] width 16 height 9
click at [162, 650] on div "Eraser" at bounding box center [168, 745] width 26 height 9
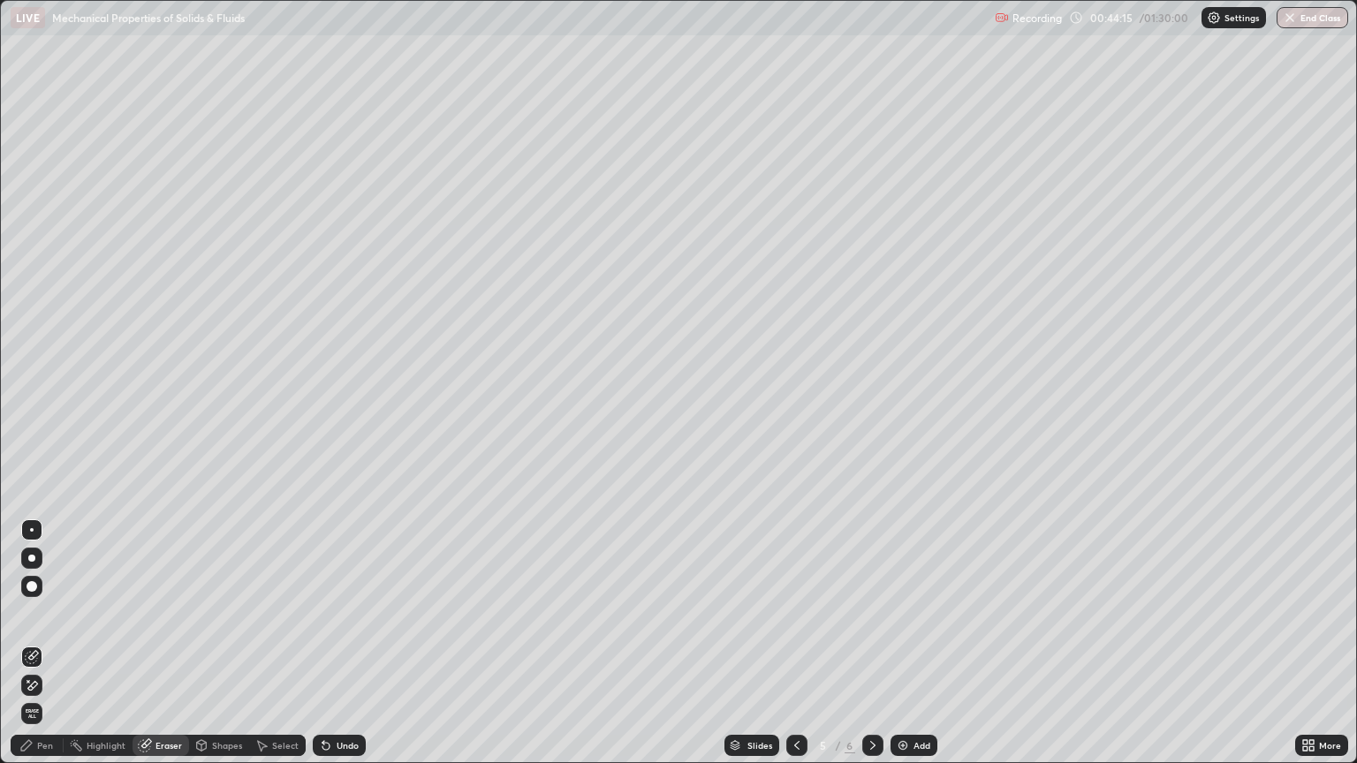
click at [45, 650] on div "Pen" at bounding box center [45, 745] width 16 height 9
click at [32, 326] on div at bounding box center [31, 325] width 11 height 11
click at [157, 650] on div "Eraser" at bounding box center [168, 745] width 26 height 9
click at [95, 650] on div "Highlight" at bounding box center [106, 745] width 39 height 9
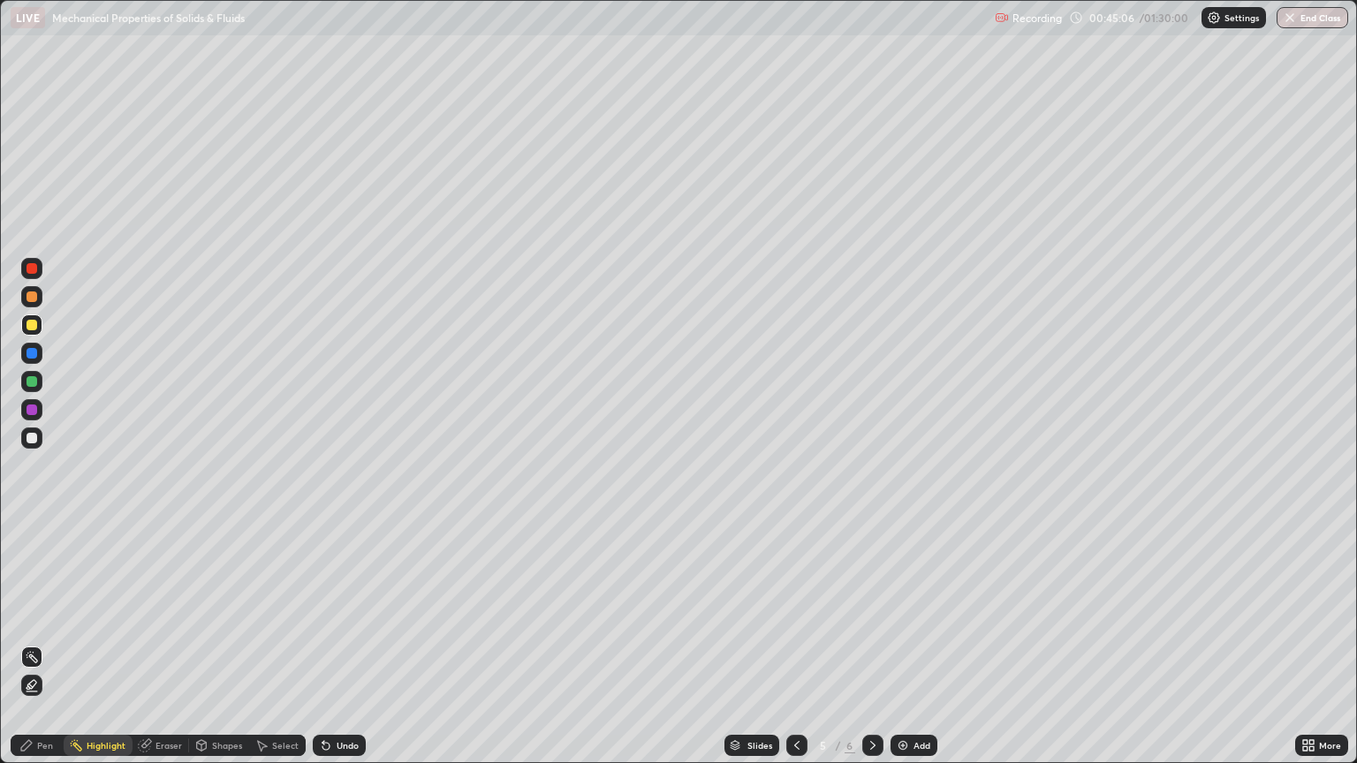
click at [51, 650] on div "Pen" at bounding box center [45, 745] width 16 height 9
click at [159, 650] on div "Eraser" at bounding box center [168, 745] width 26 height 9
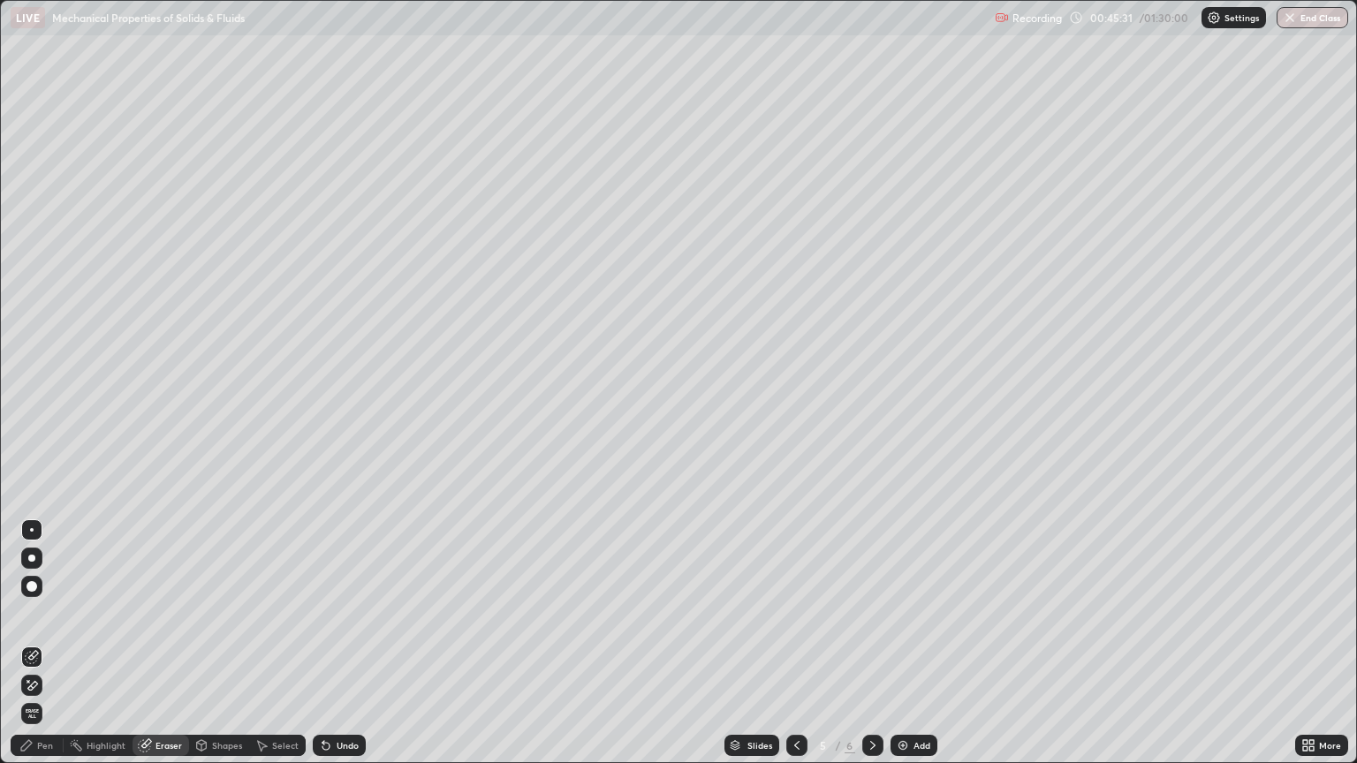
click at [34, 650] on div "Pen" at bounding box center [37, 745] width 53 height 21
click at [32, 436] on div at bounding box center [31, 438] width 11 height 11
click at [30, 329] on div at bounding box center [31, 325] width 11 height 11
click at [29, 436] on div at bounding box center [31, 438] width 11 height 11
click at [154, 650] on div "Eraser" at bounding box center [160, 745] width 57 height 21
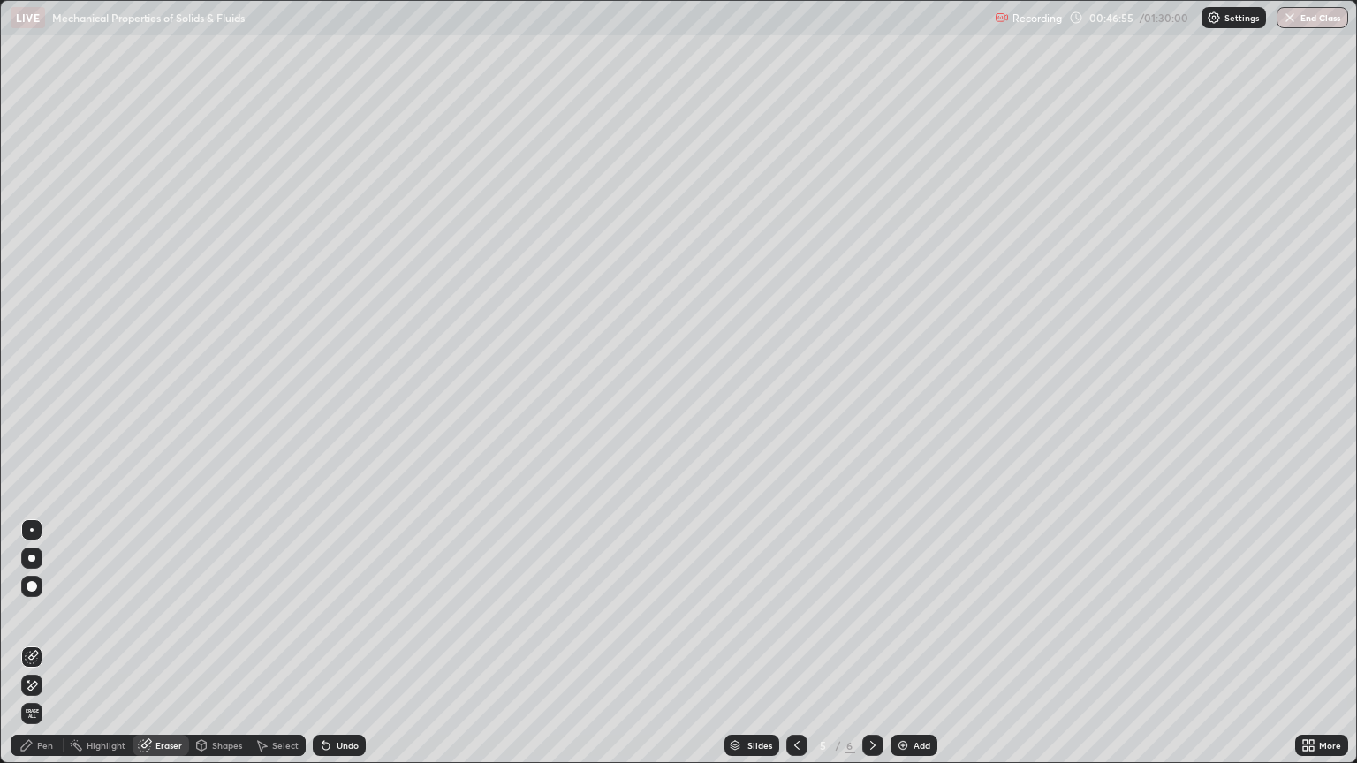
click at [57, 650] on div "Pen" at bounding box center [37, 745] width 53 height 21
click at [35, 328] on div at bounding box center [31, 325] width 11 height 11
click at [221, 650] on div "Shapes" at bounding box center [227, 745] width 30 height 9
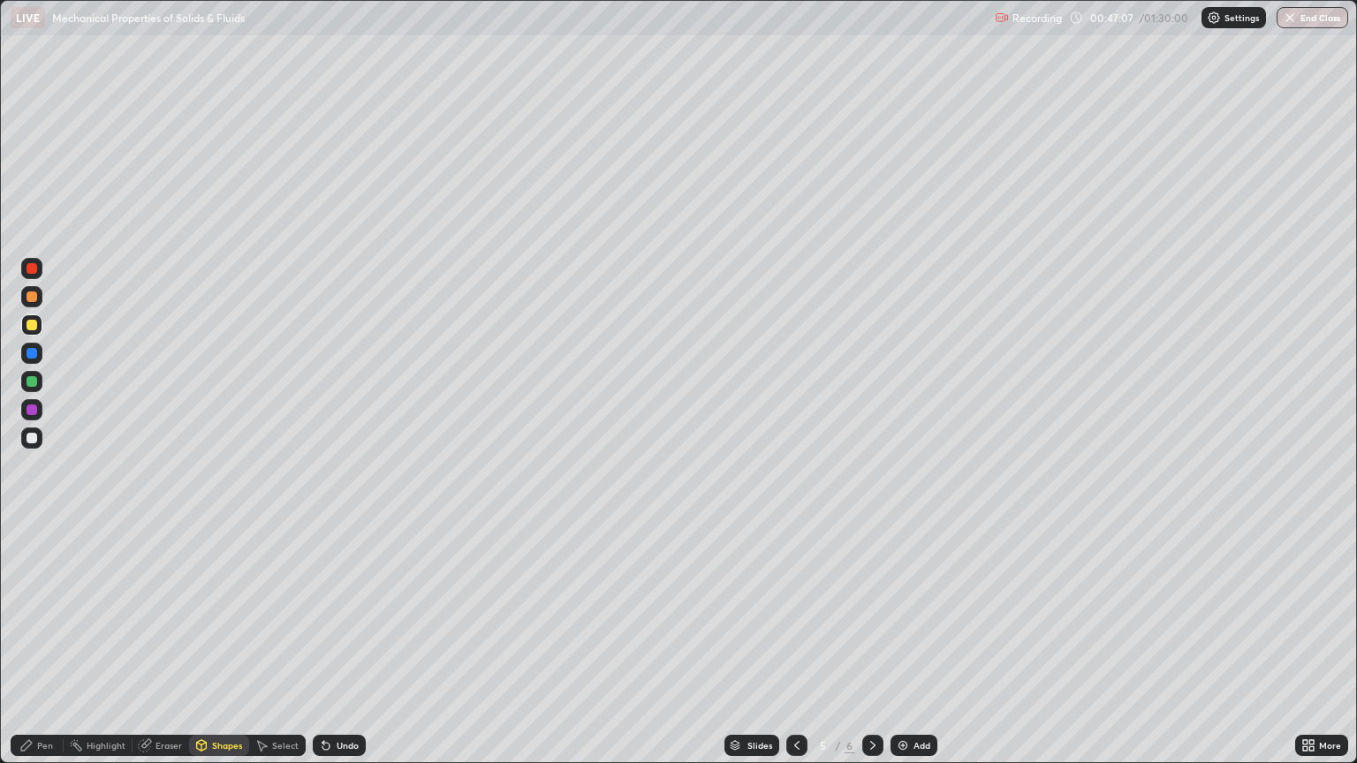
click at [163, 650] on div "Eraser" at bounding box center [168, 745] width 26 height 9
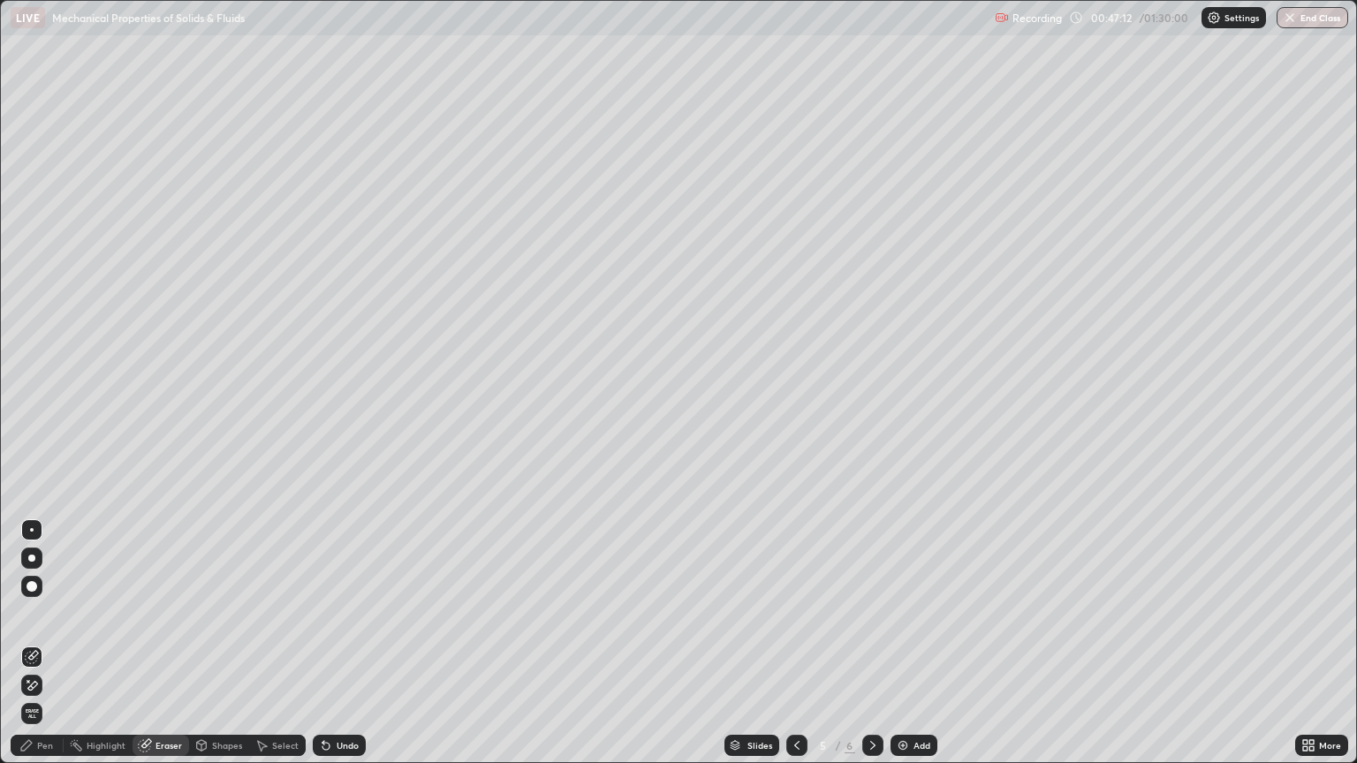
click at [42, 650] on div "Pen" at bounding box center [45, 745] width 16 height 9
click at [170, 650] on div "Eraser" at bounding box center [168, 745] width 26 height 9
click at [47, 650] on div "Pen" at bounding box center [45, 745] width 16 height 9
click at [34, 586] on div at bounding box center [31, 586] width 11 height 11
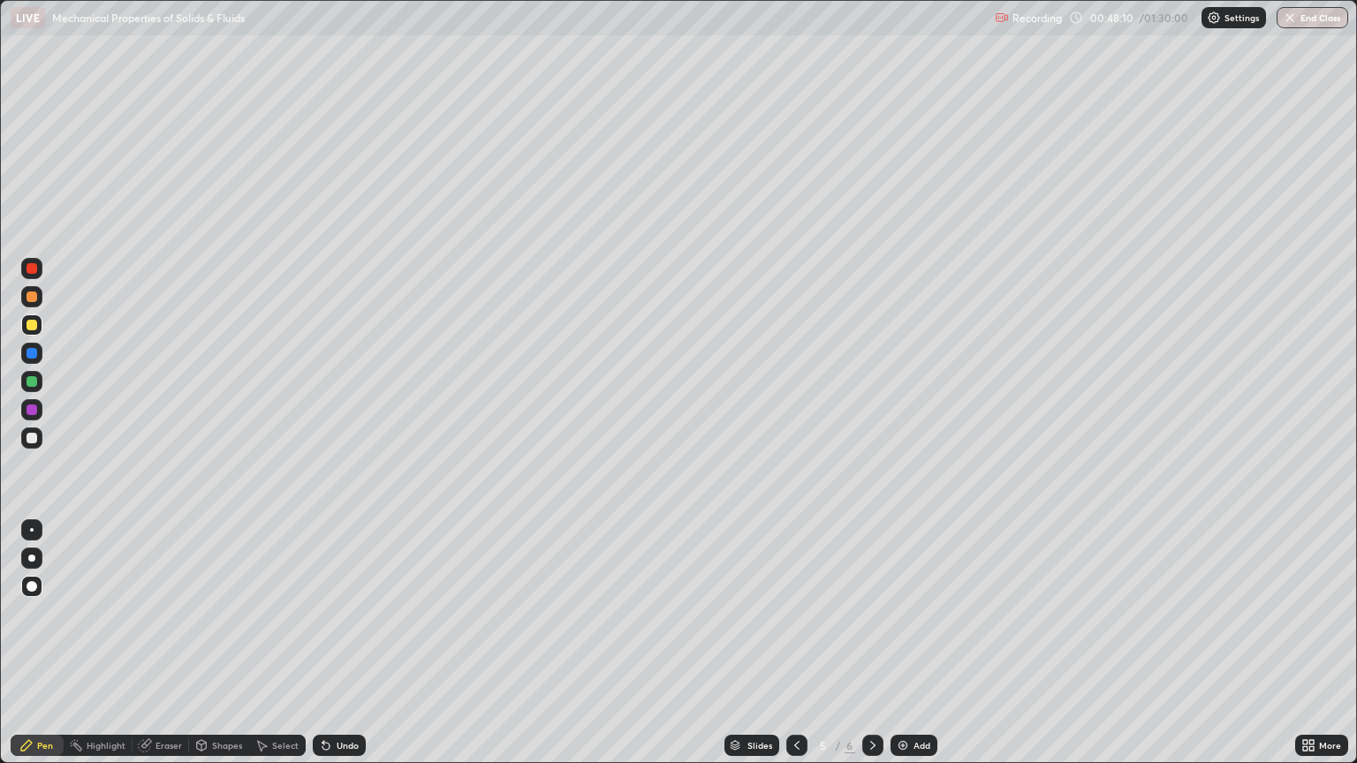
click at [32, 530] on div at bounding box center [32, 530] width 4 height 4
click at [36, 442] on div at bounding box center [31, 437] width 21 height 21
click at [377, 650] on div "Slides 5 / 6 Add" at bounding box center [830, 745] width 929 height 35
click at [167, 650] on div "Eraser" at bounding box center [168, 745] width 26 height 9
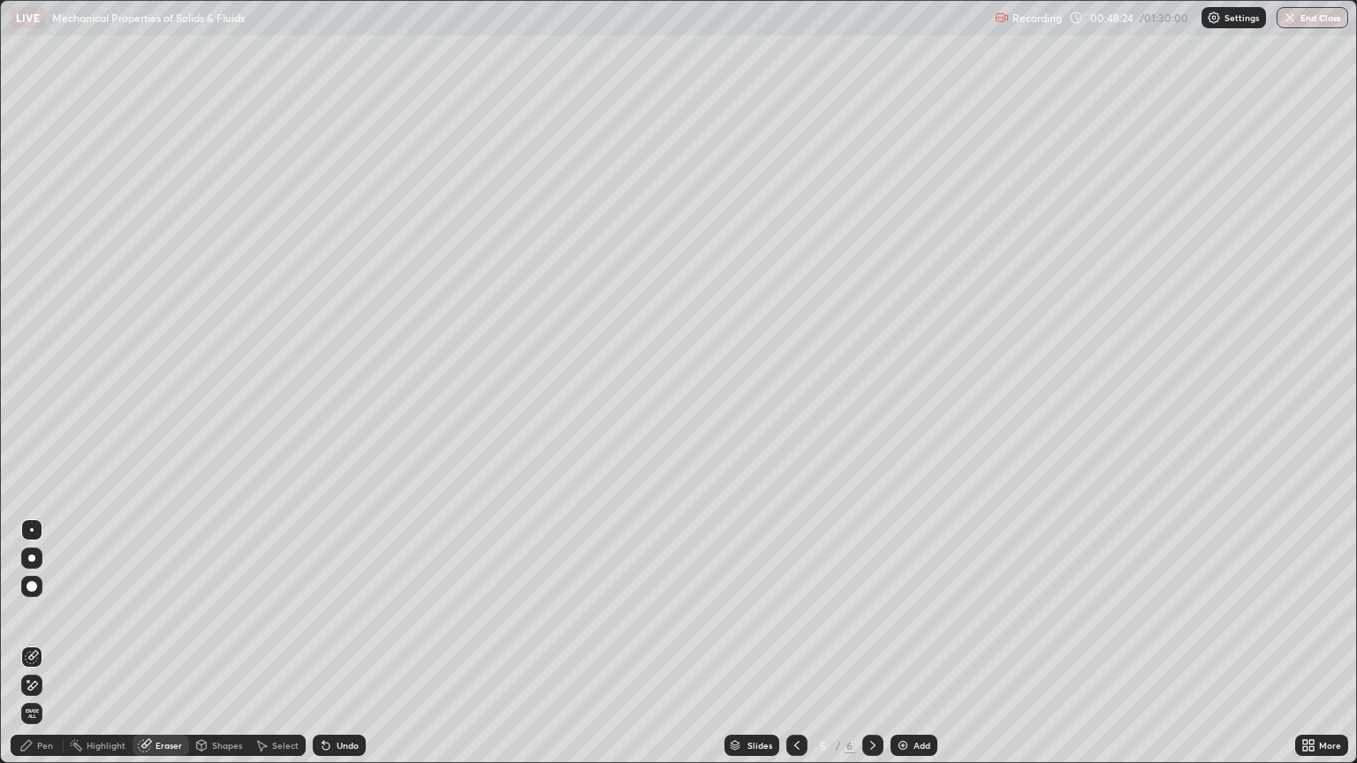
click at [53, 650] on div "Pen" at bounding box center [37, 745] width 53 height 21
click at [28, 329] on div at bounding box center [31, 325] width 11 height 11
click at [36, 436] on div at bounding box center [31, 438] width 11 height 11
click at [51, 650] on div "Pen" at bounding box center [45, 745] width 16 height 9
click at [30, 321] on div at bounding box center [31, 325] width 11 height 11
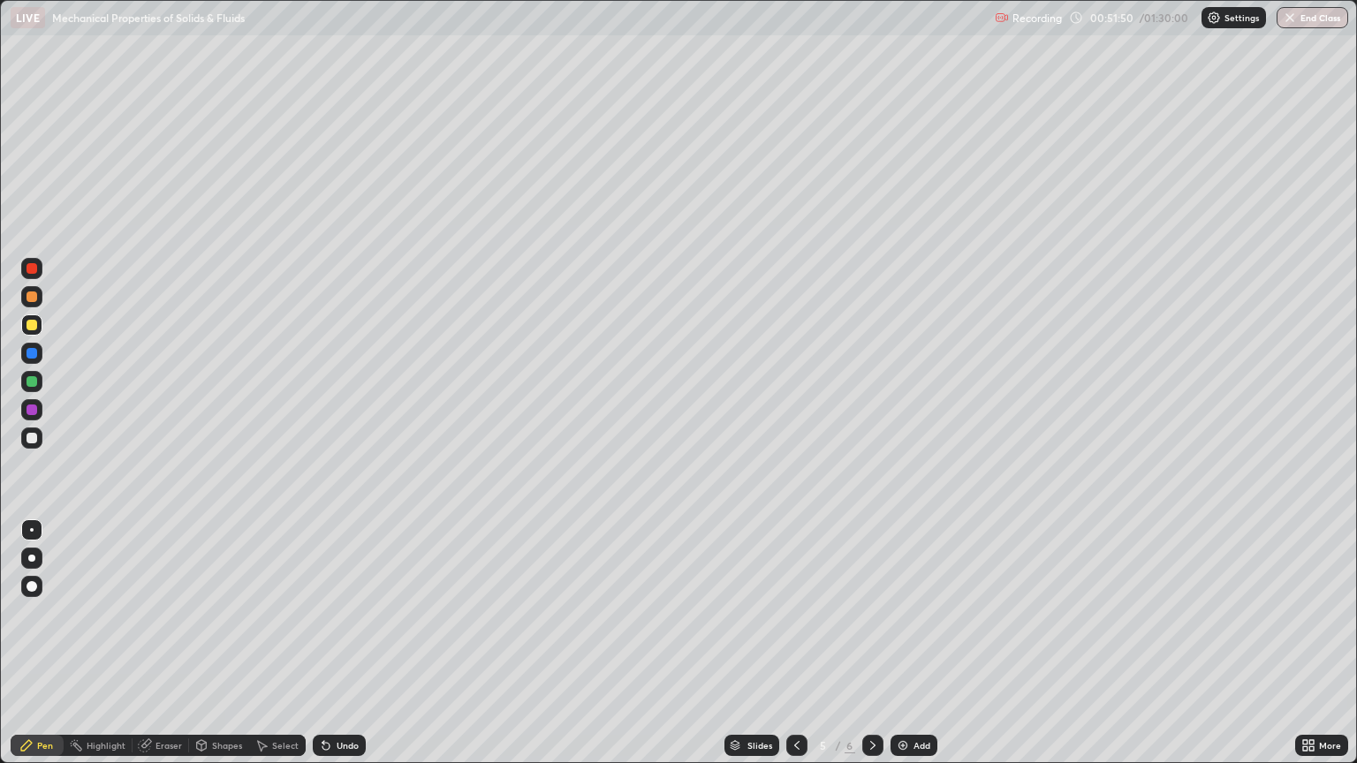
click at [32, 530] on div at bounding box center [32, 530] width 4 height 4
click at [33, 438] on div at bounding box center [31, 438] width 11 height 11
click at [173, 650] on div "Eraser" at bounding box center [168, 745] width 26 height 9
click at [32, 530] on div at bounding box center [32, 530] width 4 height 4
click at [48, 650] on div "Pen" at bounding box center [45, 745] width 16 height 9
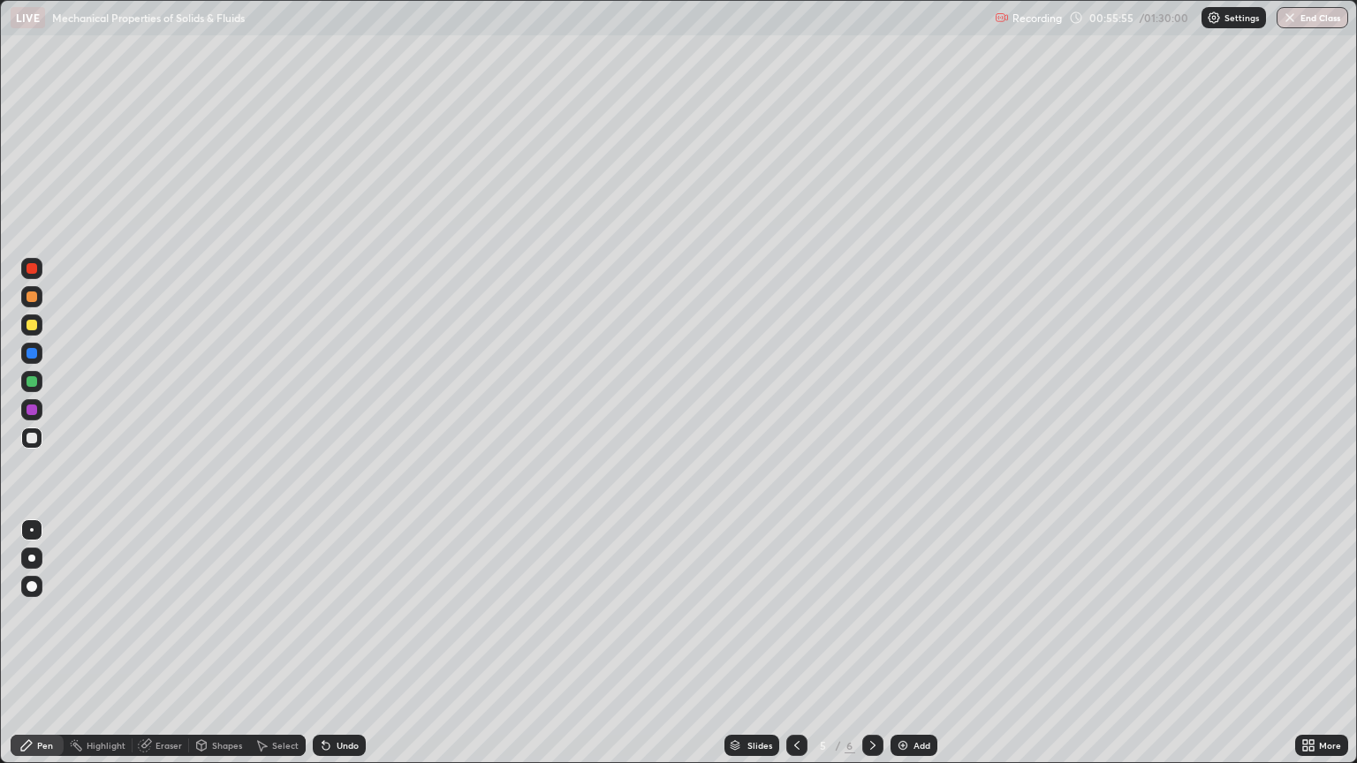
click at [167, 650] on div "Eraser" at bounding box center [168, 745] width 26 height 9
click at [903, 650] on img at bounding box center [903, 745] width 14 height 14
click at [31, 650] on icon at bounding box center [26, 745] width 11 height 11
click at [32, 325] on div at bounding box center [31, 325] width 11 height 11
click at [36, 445] on div at bounding box center [31, 437] width 21 height 21
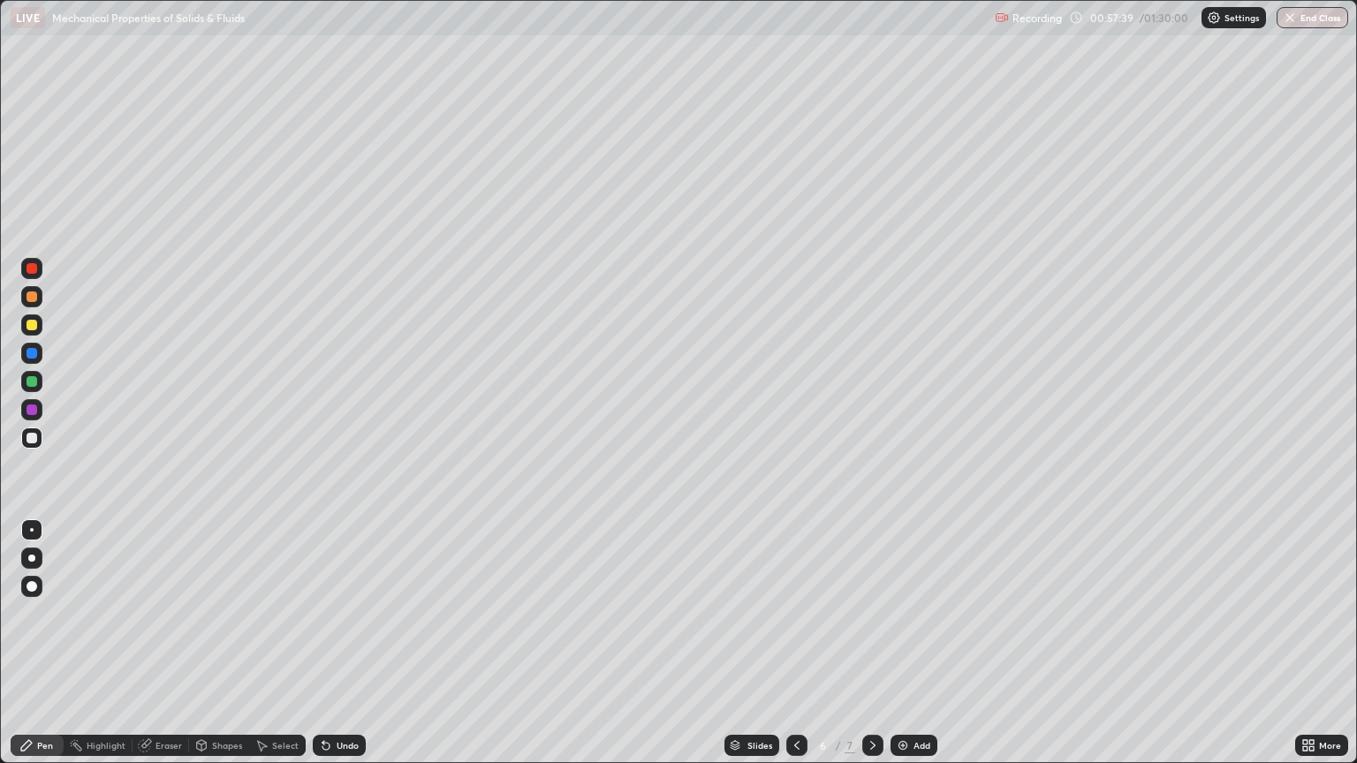
click at [224, 650] on div "Shapes" at bounding box center [227, 745] width 30 height 9
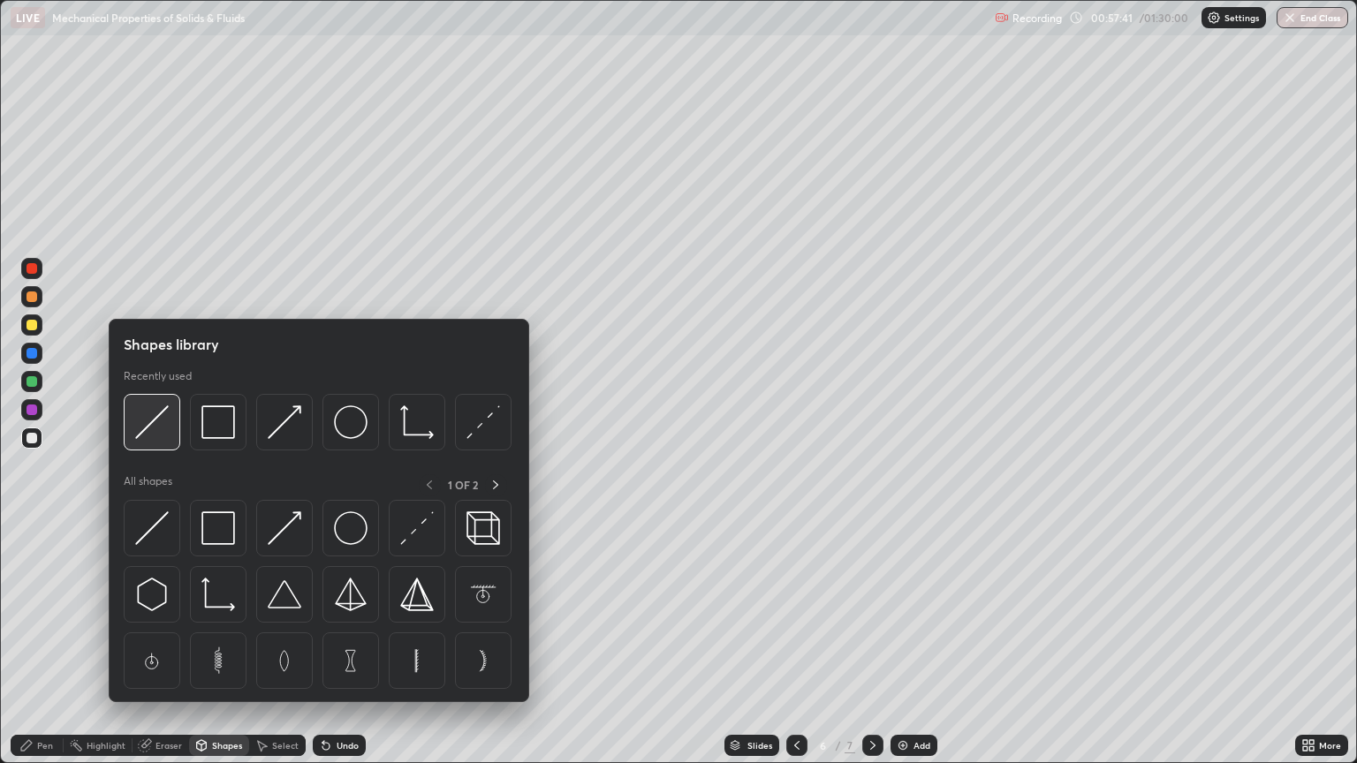
click at [146, 426] on img at bounding box center [152, 422] width 34 height 34
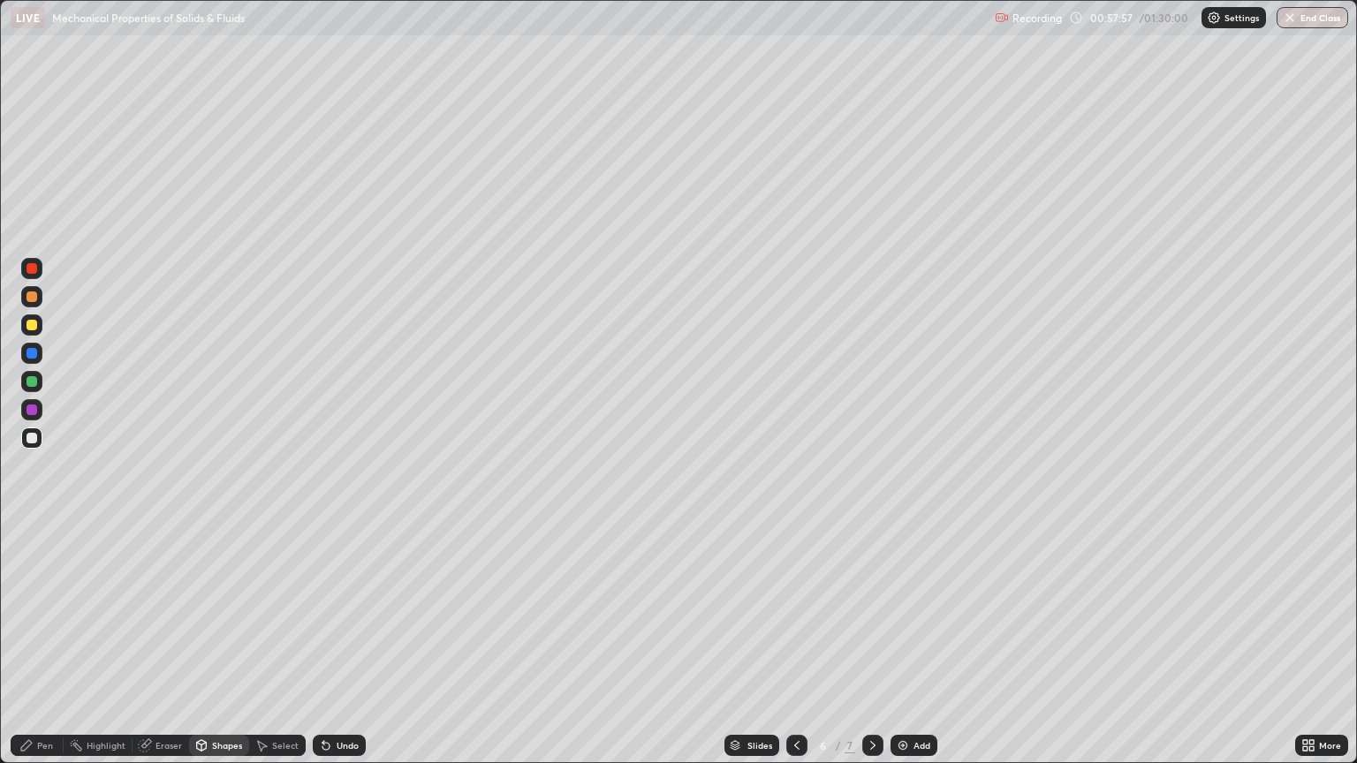
click at [48, 650] on div "Pen" at bounding box center [45, 745] width 16 height 9
click at [49, 650] on div "Pen" at bounding box center [45, 745] width 16 height 9
click at [52, 650] on div "Pen" at bounding box center [45, 745] width 16 height 9
click at [32, 438] on div at bounding box center [31, 438] width 11 height 11
click at [226, 650] on div "Shapes" at bounding box center [227, 745] width 30 height 9
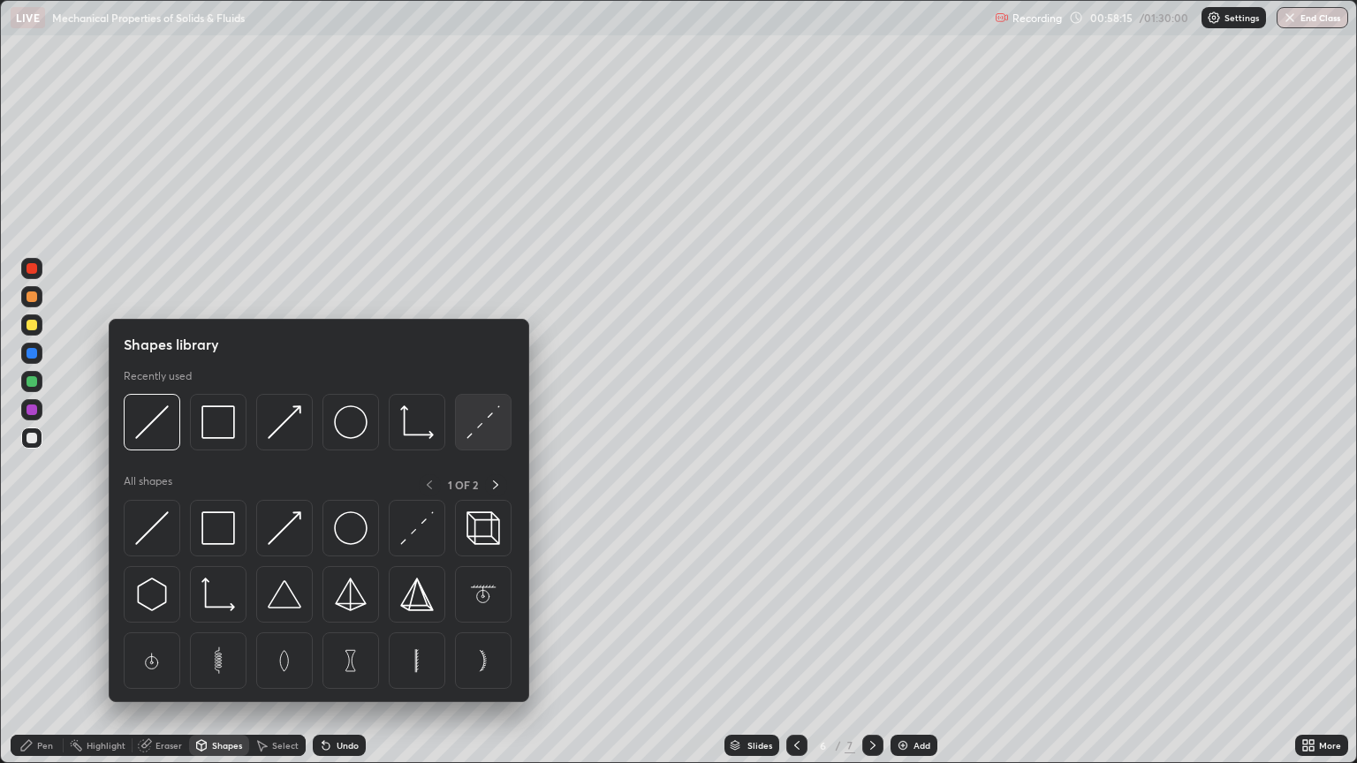
click at [476, 429] on img at bounding box center [483, 422] width 34 height 34
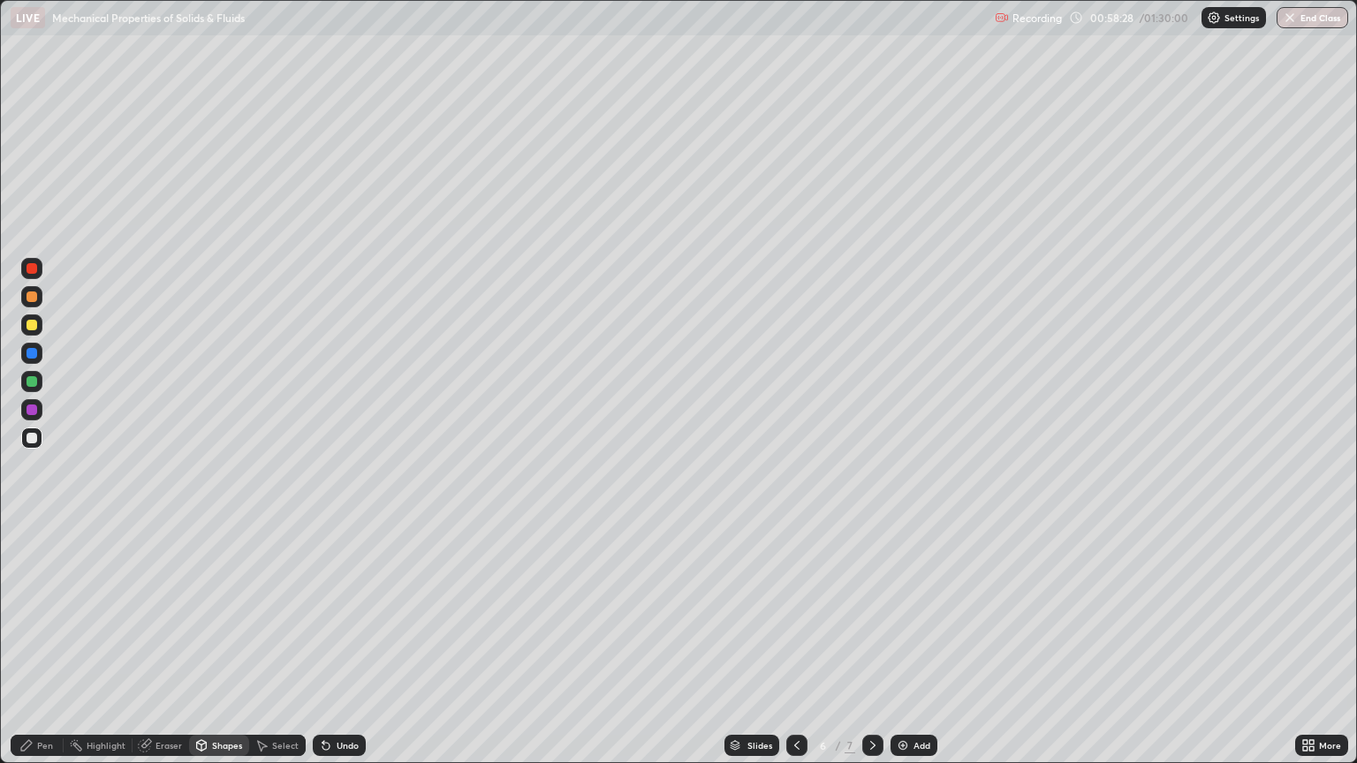
click at [49, 650] on div "Pen" at bounding box center [45, 745] width 16 height 9
click at [35, 323] on div at bounding box center [31, 325] width 11 height 11
click at [32, 382] on div at bounding box center [31, 381] width 11 height 11
click at [32, 383] on div at bounding box center [31, 381] width 11 height 11
click at [32, 327] on div at bounding box center [31, 325] width 11 height 11
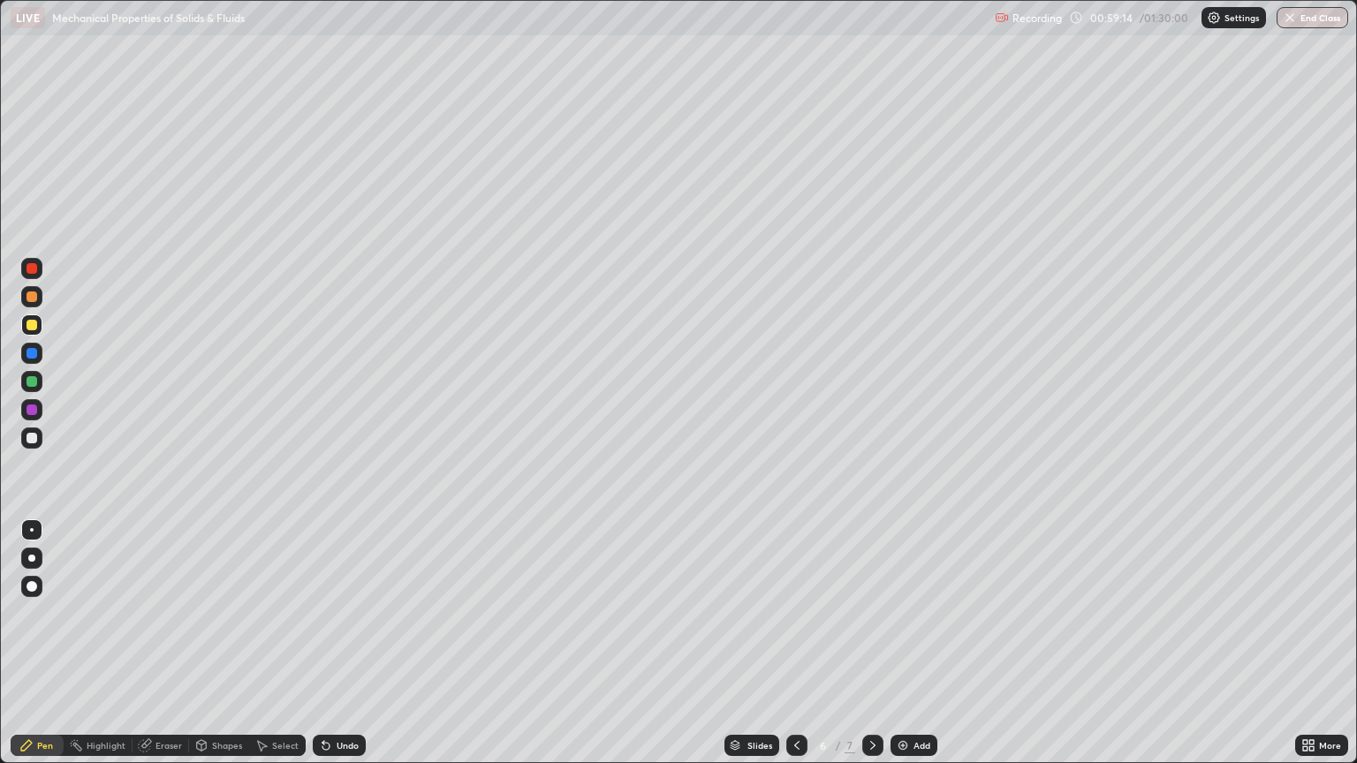
click at [30, 438] on div at bounding box center [31, 438] width 11 height 11
click at [167, 650] on div "Eraser" at bounding box center [168, 745] width 26 height 9
click at [40, 650] on div "Pen" at bounding box center [45, 745] width 16 height 9
click at [163, 650] on div "Eraser" at bounding box center [168, 745] width 26 height 9
click at [48, 650] on div "Pen" at bounding box center [45, 745] width 16 height 9
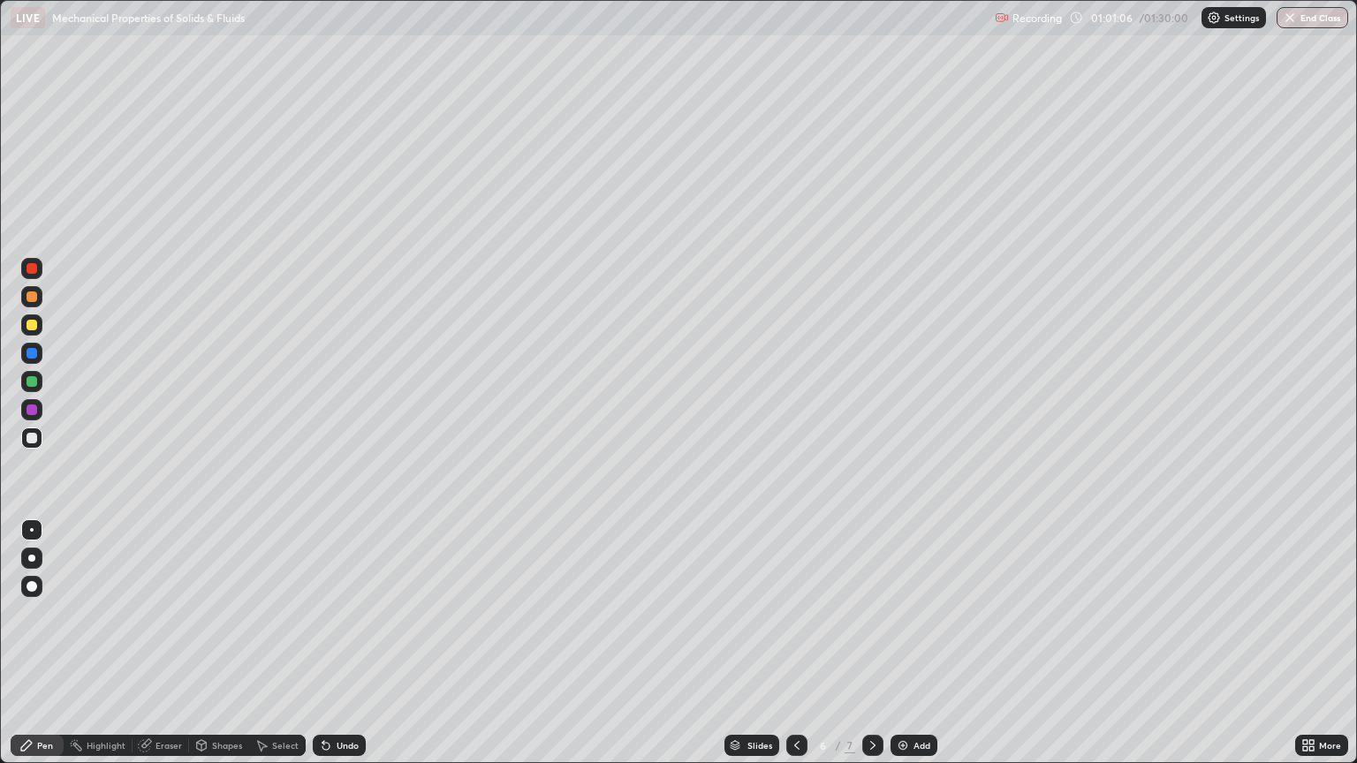
click at [175, 650] on div "Eraser" at bounding box center [168, 745] width 26 height 9
click at [50, 650] on div "Pen" at bounding box center [37, 745] width 53 height 21
click at [51, 650] on div "Pen" at bounding box center [37, 745] width 53 height 21
click at [32, 329] on div at bounding box center [31, 325] width 11 height 11
click at [56, 650] on div "Pen" at bounding box center [37, 745] width 53 height 21
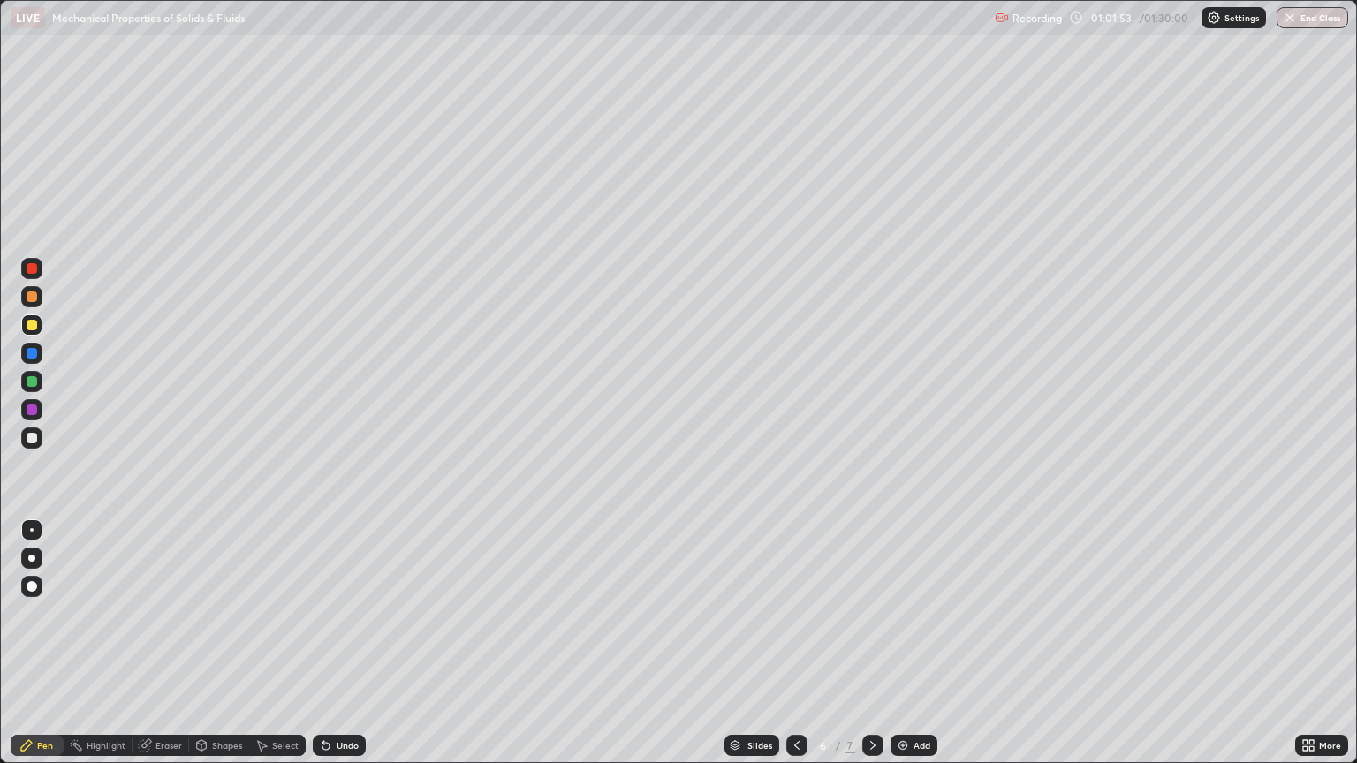
click at [38, 436] on div at bounding box center [31, 437] width 21 height 21
click at [36, 323] on div at bounding box center [31, 325] width 11 height 11
click at [33, 439] on div at bounding box center [31, 438] width 11 height 11
click at [30, 328] on div at bounding box center [31, 325] width 11 height 11
click at [234, 650] on div "Shapes" at bounding box center [227, 745] width 30 height 9
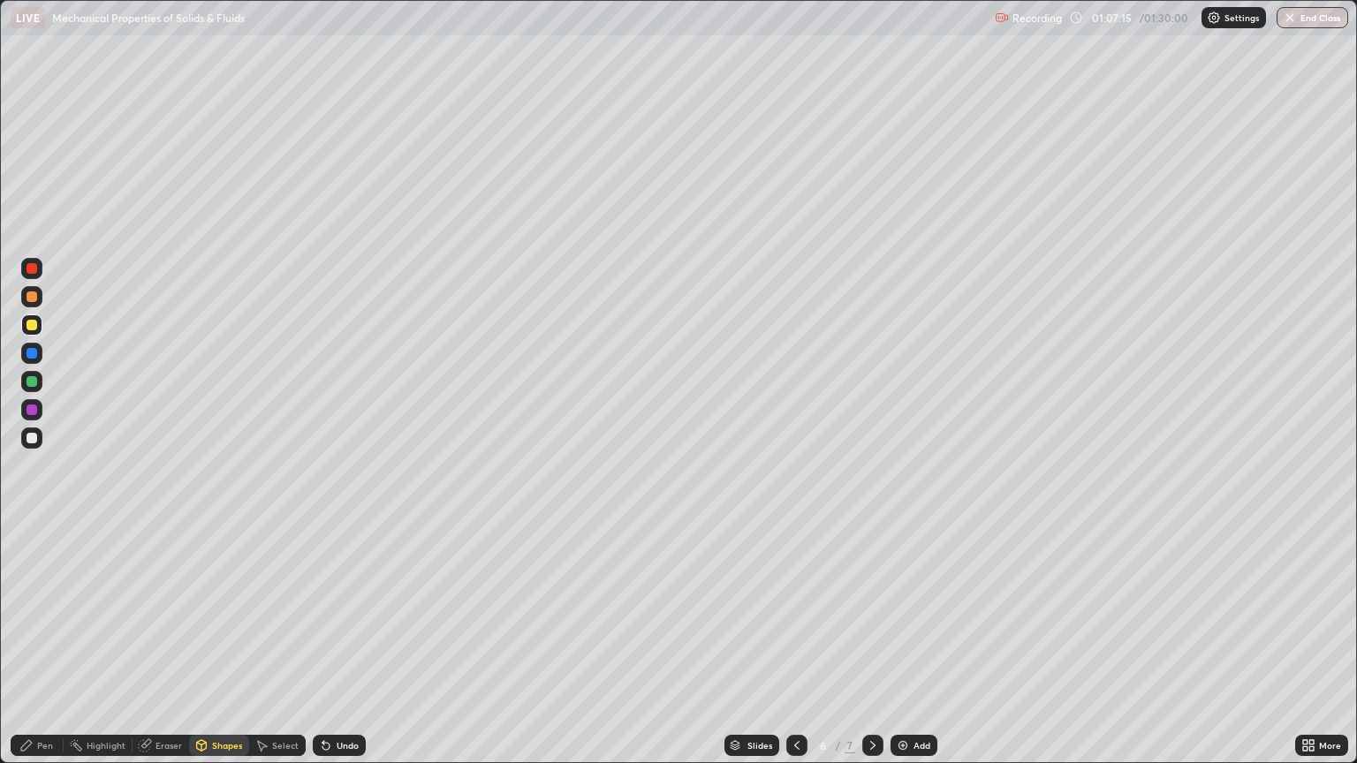
click at [331, 650] on div "Undo" at bounding box center [339, 745] width 53 height 21
click at [49, 650] on div "Pen" at bounding box center [45, 745] width 16 height 9
click at [177, 650] on div "Eraser" at bounding box center [168, 745] width 26 height 9
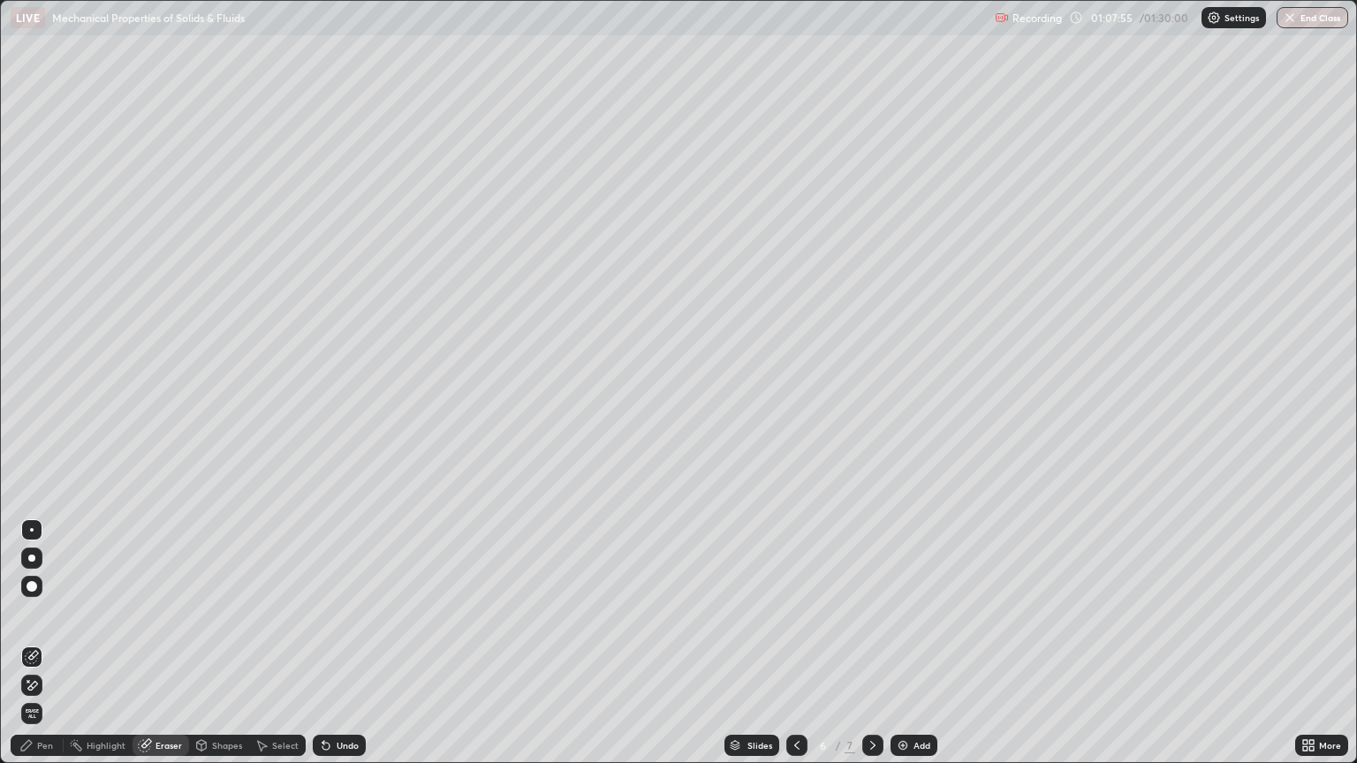
click at [59, 650] on div "Pen" at bounding box center [37, 745] width 53 height 21
click at [163, 650] on div "Eraser" at bounding box center [168, 745] width 26 height 9
click at [35, 650] on div "Pen" at bounding box center [37, 745] width 53 height 21
click at [892, 650] on div "Add" at bounding box center [913, 745] width 47 height 21
click at [28, 437] on div at bounding box center [31, 438] width 11 height 11
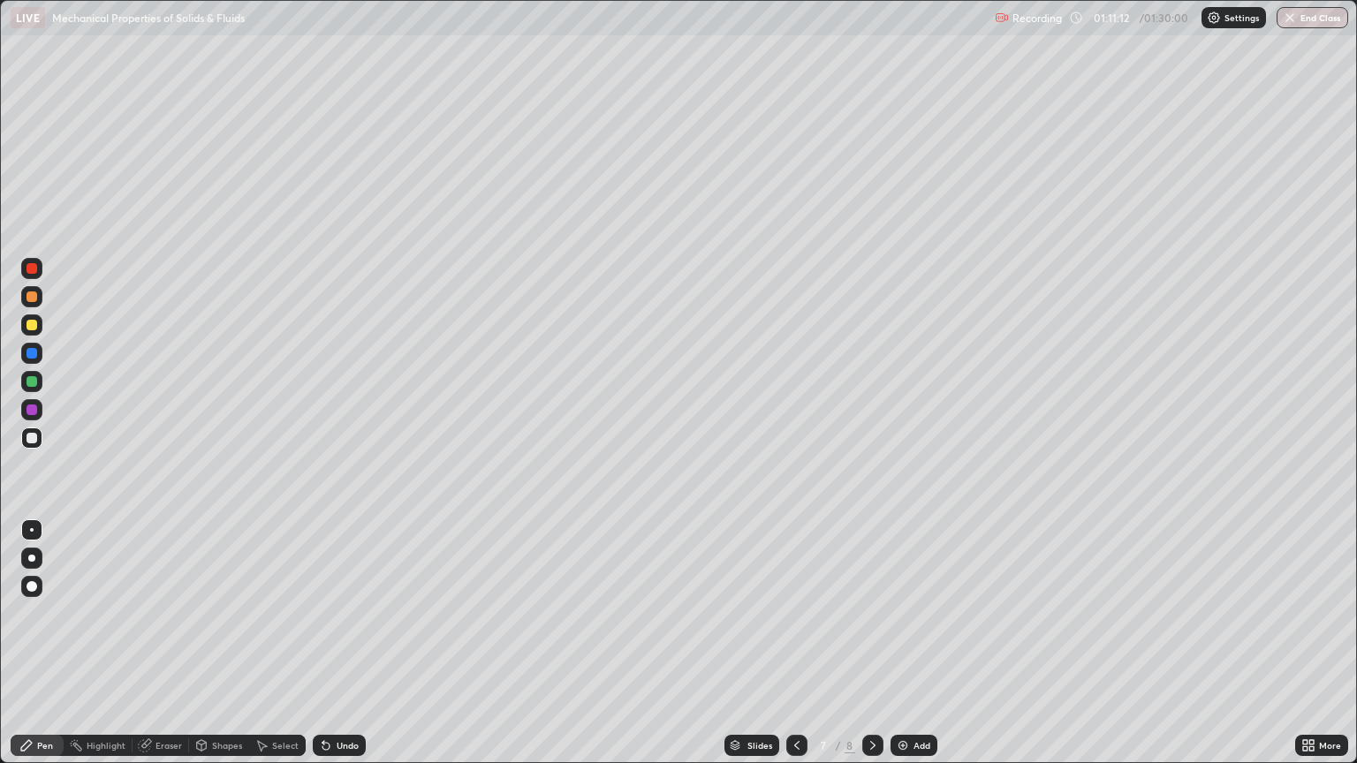
click at [157, 650] on div "Eraser" at bounding box center [168, 745] width 26 height 9
click at [37, 650] on div "Pen" at bounding box center [45, 745] width 16 height 9
click at [32, 327] on div at bounding box center [31, 325] width 11 height 11
click at [30, 329] on div at bounding box center [31, 325] width 11 height 11
click at [797, 650] on icon at bounding box center [797, 745] width 14 height 14
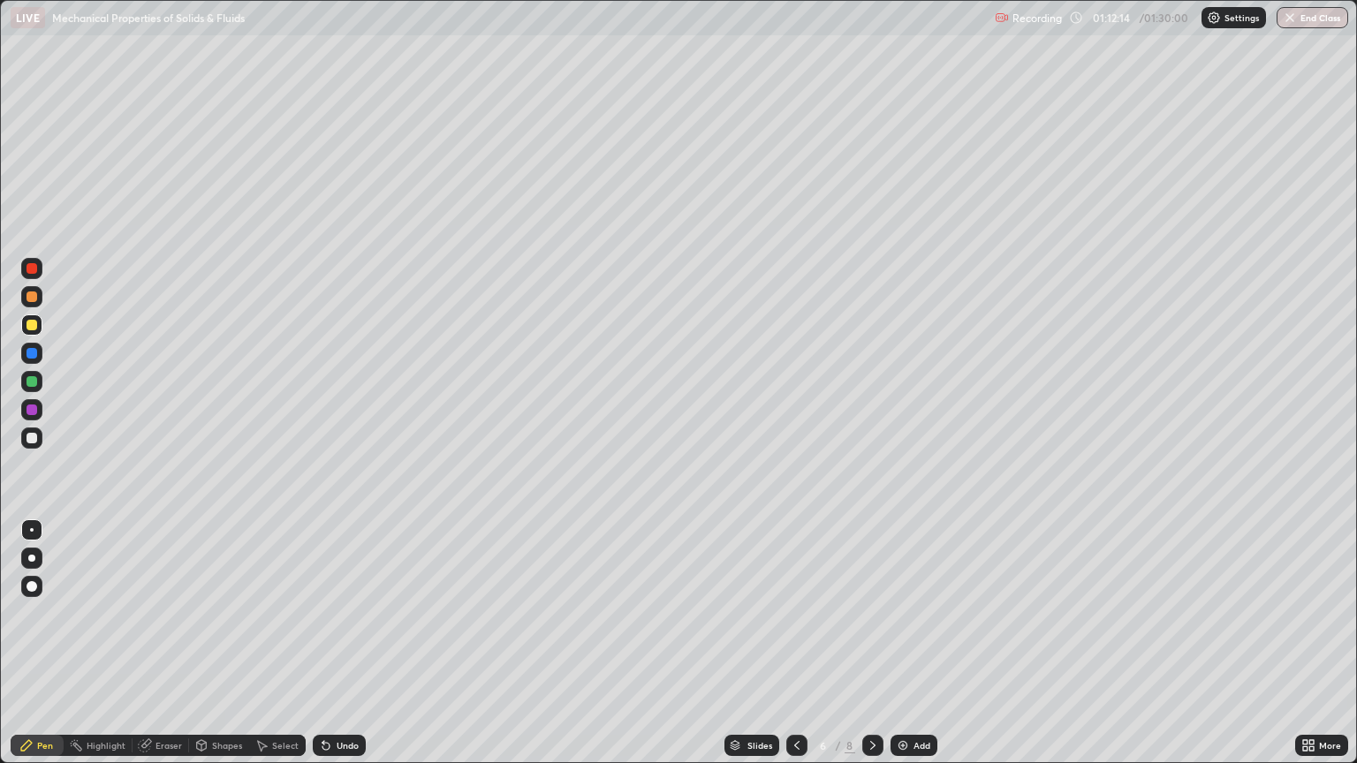
click at [869, 650] on icon at bounding box center [873, 745] width 14 height 14
click at [174, 650] on div "Eraser" at bounding box center [168, 745] width 26 height 9
click at [55, 650] on div "Pen" at bounding box center [37, 745] width 53 height 21
click at [164, 650] on div "Eraser" at bounding box center [168, 745] width 26 height 9
click at [54, 650] on div "Pen" at bounding box center [37, 745] width 53 height 21
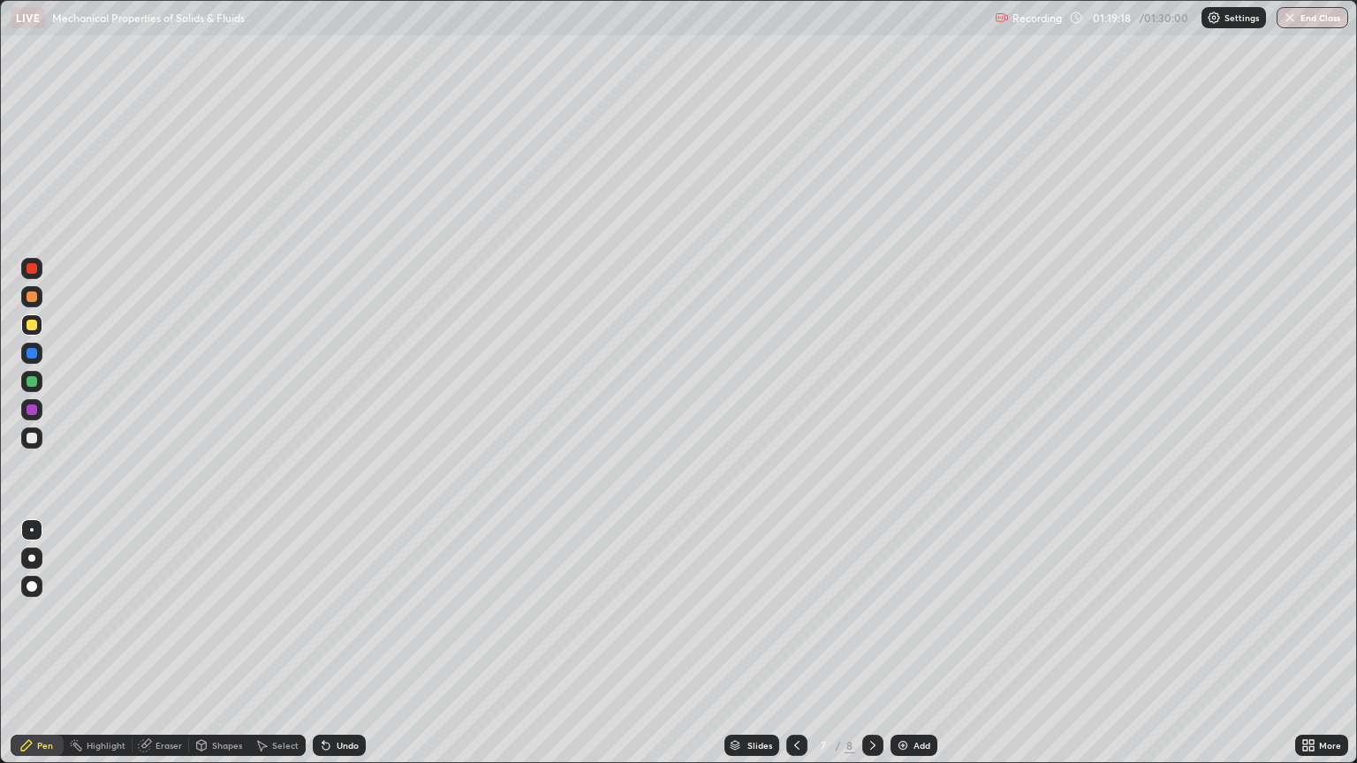
click at [899, 650] on img at bounding box center [903, 745] width 14 height 14
click at [173, 650] on div "Eraser" at bounding box center [168, 745] width 26 height 9
click at [110, 650] on div "Highlight" at bounding box center [106, 745] width 39 height 9
click at [49, 650] on div "Pen" at bounding box center [45, 745] width 16 height 9
click at [32, 436] on div at bounding box center [31, 438] width 11 height 11
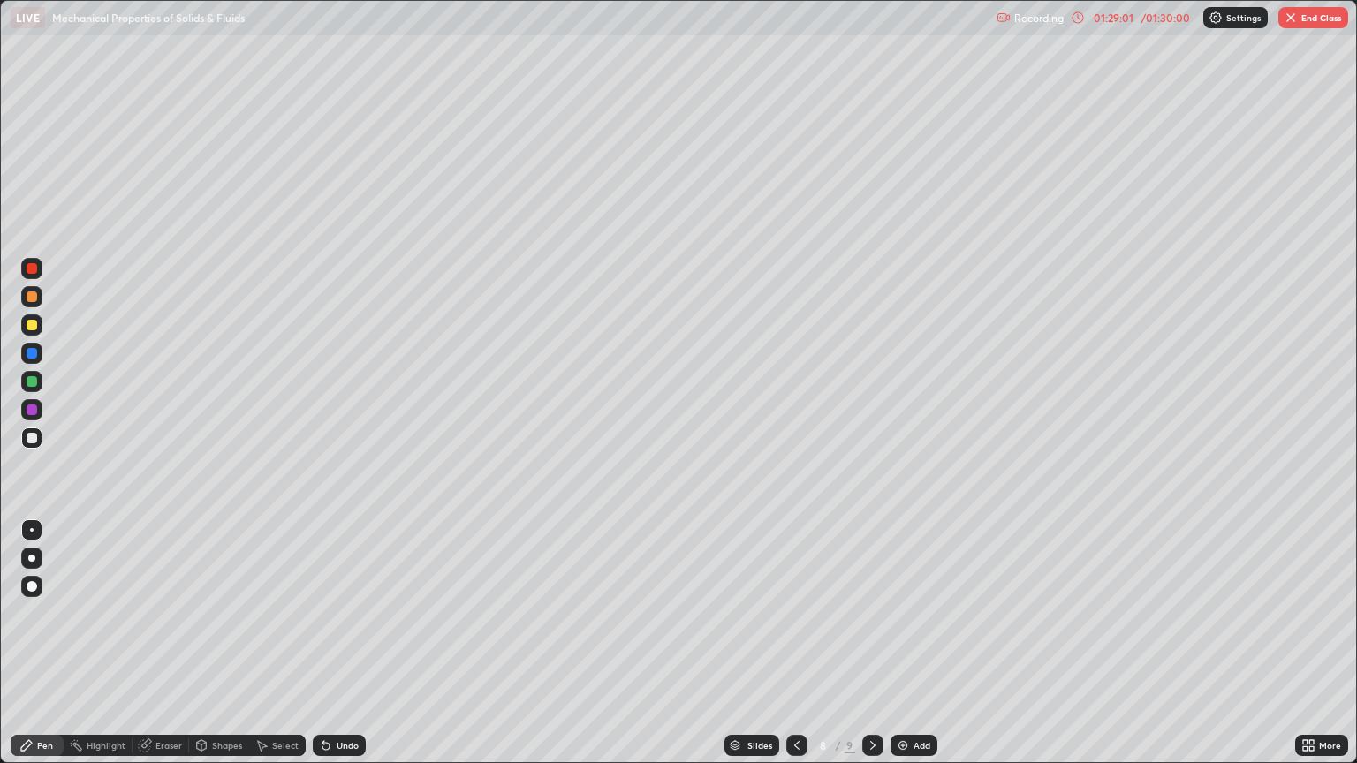
click at [162, 650] on div "Eraser" at bounding box center [168, 745] width 26 height 9
click at [44, 650] on div "Pen" at bounding box center [45, 745] width 16 height 9
click at [163, 650] on div "Eraser" at bounding box center [168, 745] width 26 height 9
click at [40, 650] on div "Pen" at bounding box center [45, 745] width 16 height 9
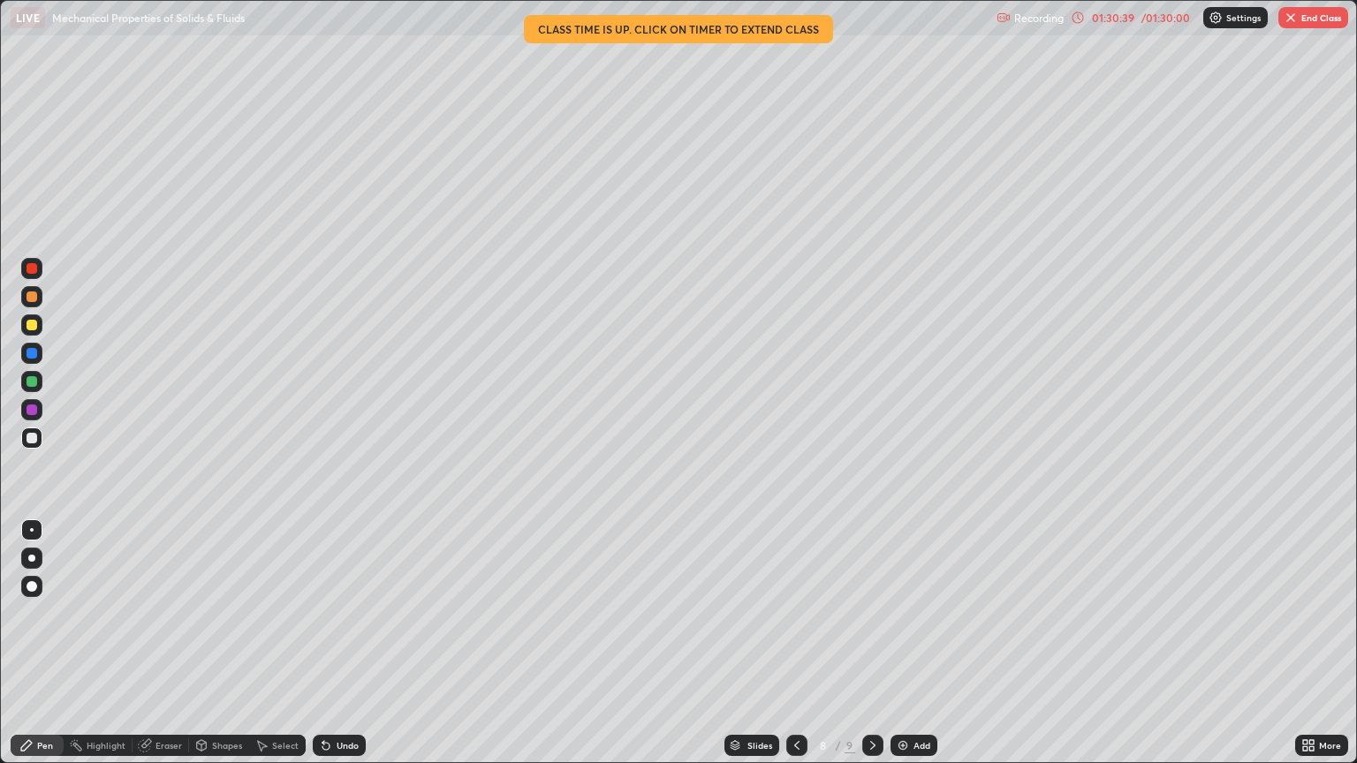
click at [1304, 21] on button "End Class" at bounding box center [1313, 17] width 70 height 21
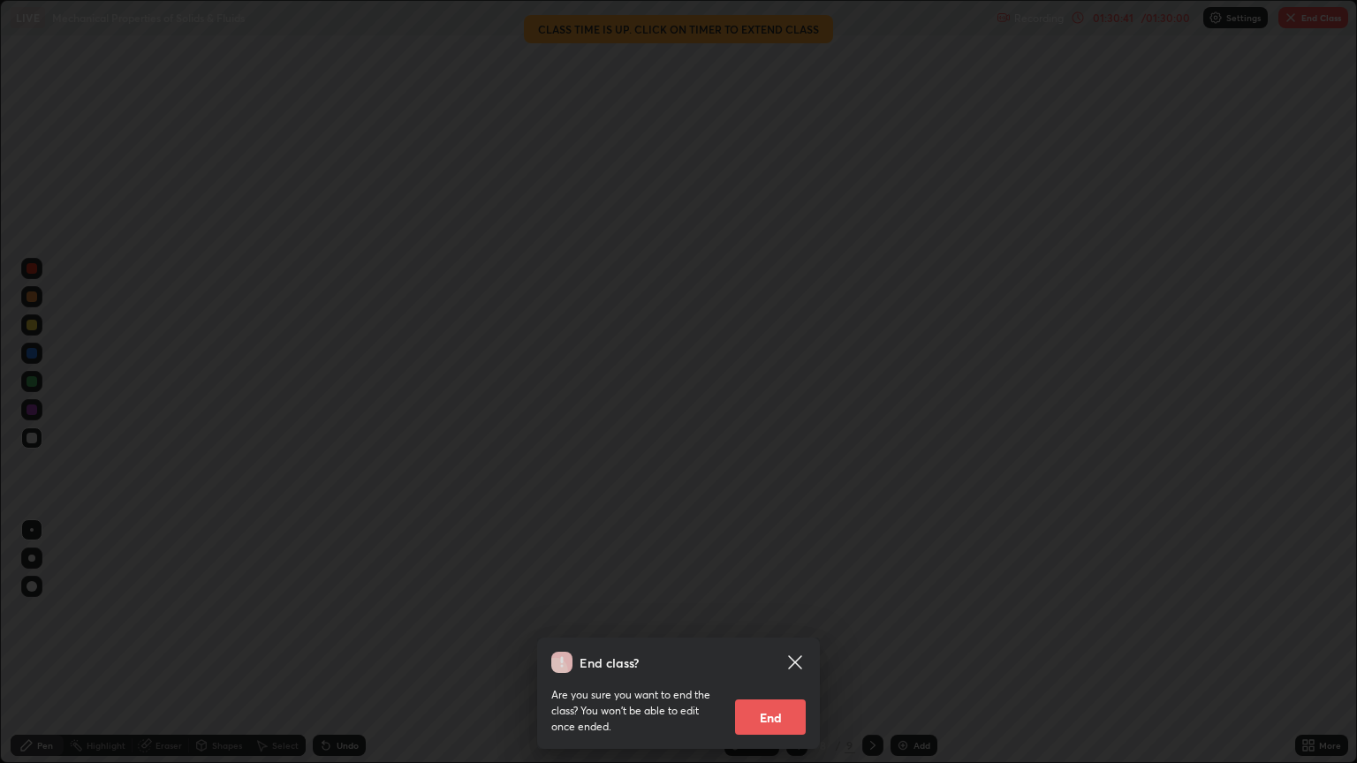
click at [771, 650] on button "End" at bounding box center [770, 716] width 71 height 35
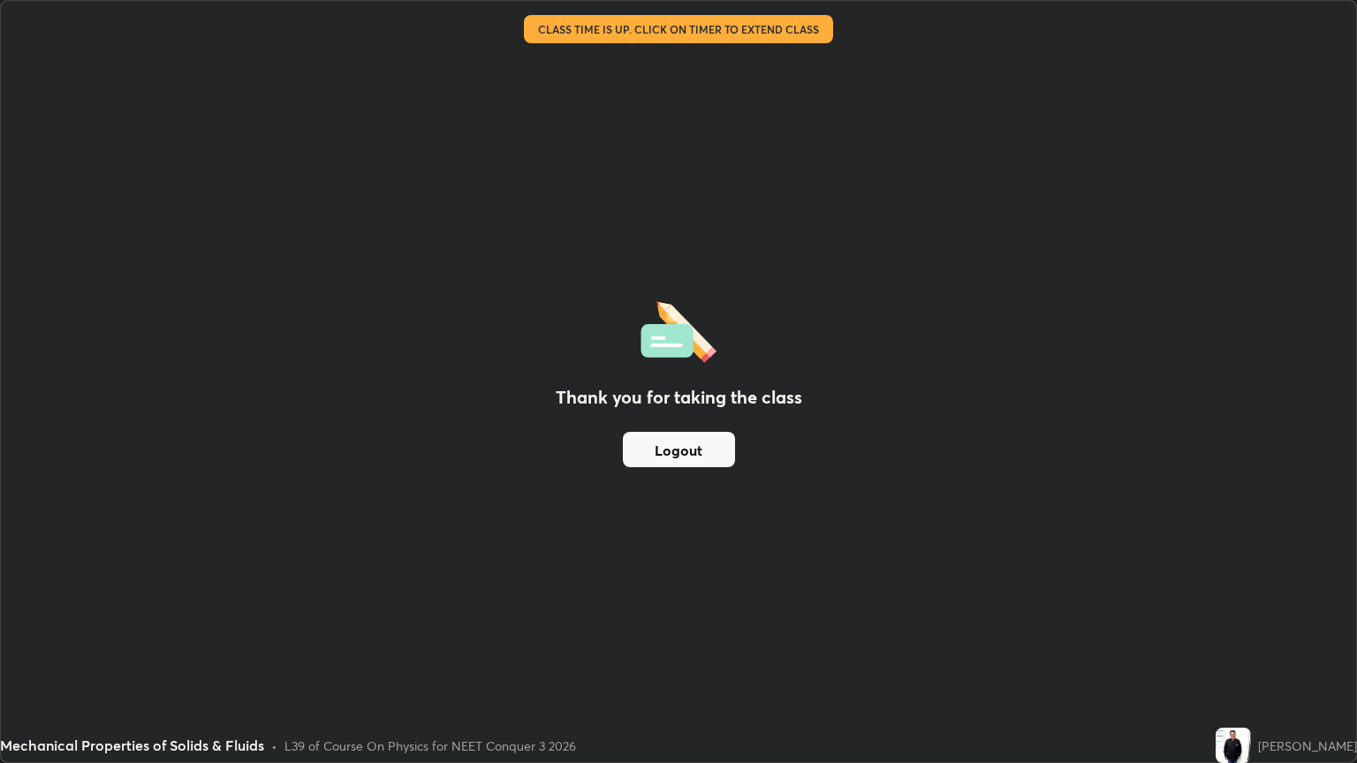
click at [704, 450] on button "Logout" at bounding box center [679, 449] width 112 height 35
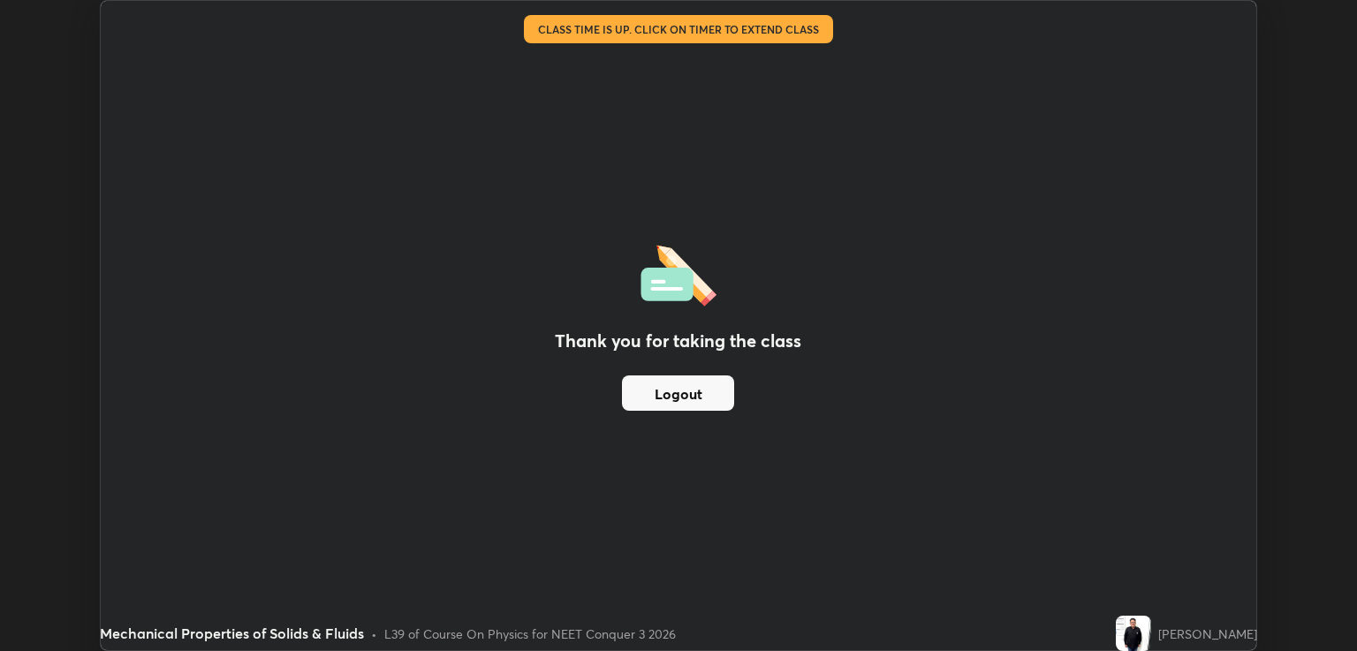
scroll to position [87665, 86960]
